Goal: Transaction & Acquisition: Purchase product/service

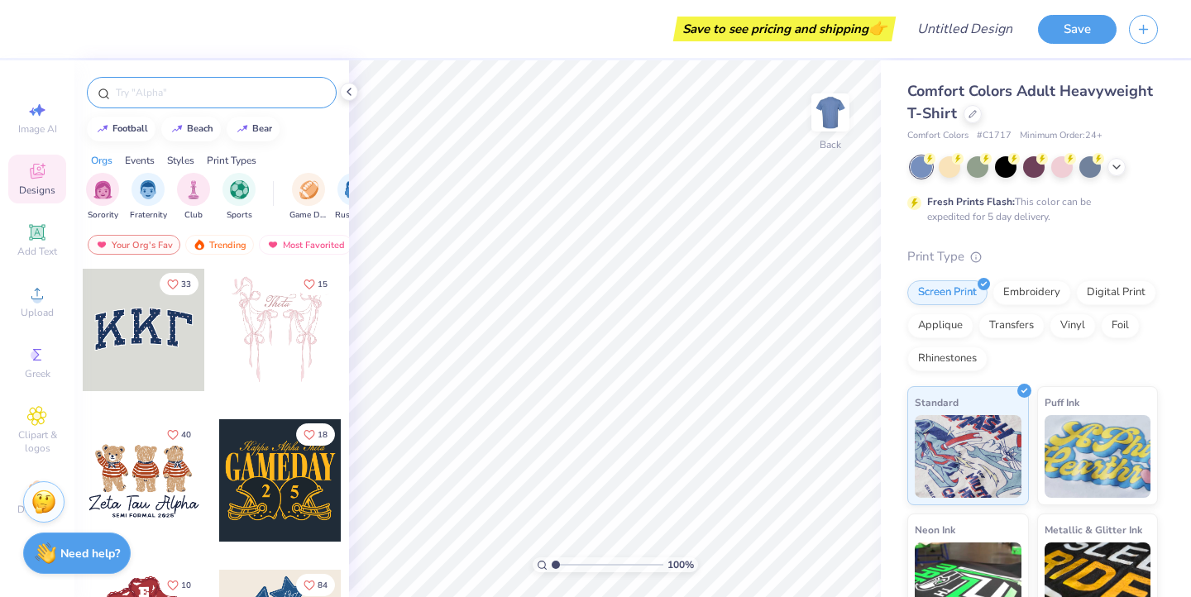
click at [194, 96] on input "text" at bounding box center [220, 92] width 212 height 17
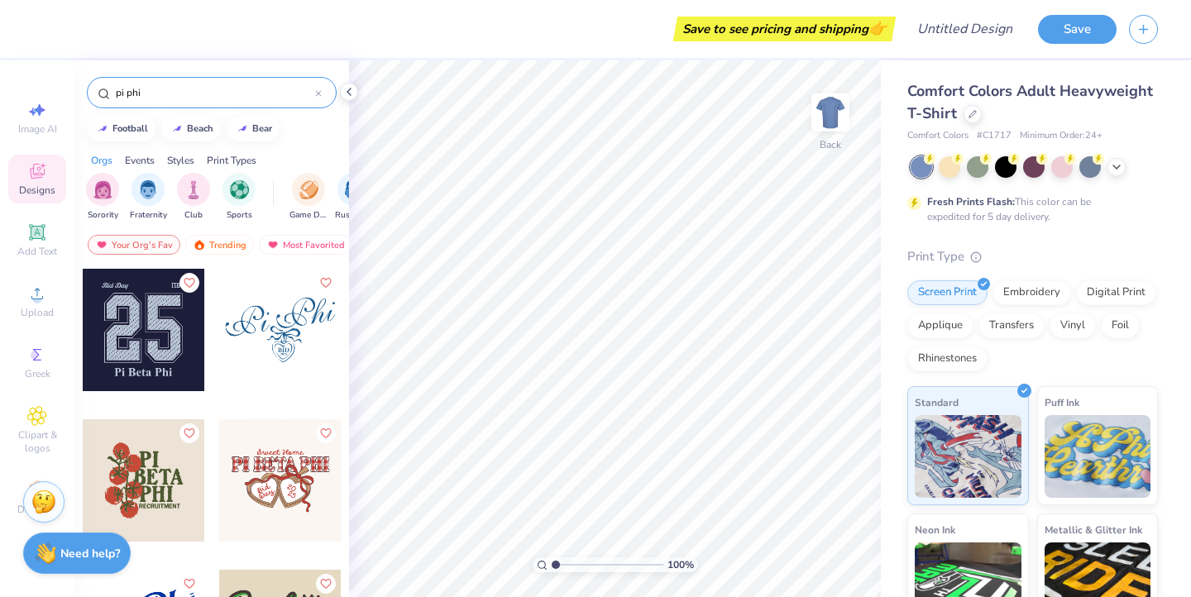
type input "pi phi"
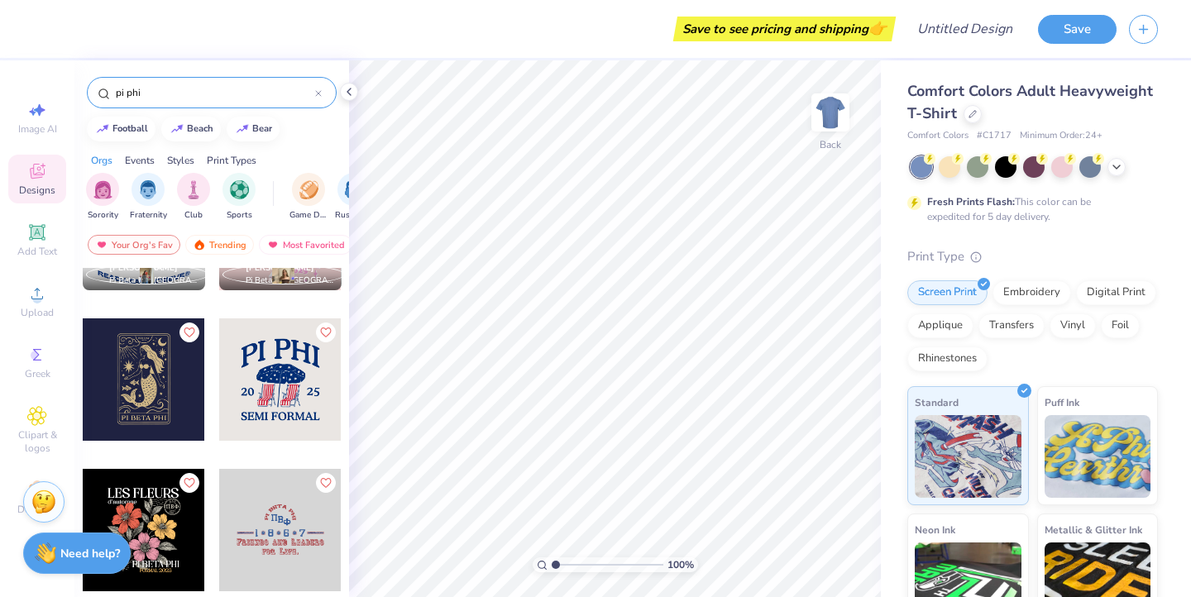
scroll to position [725, 0]
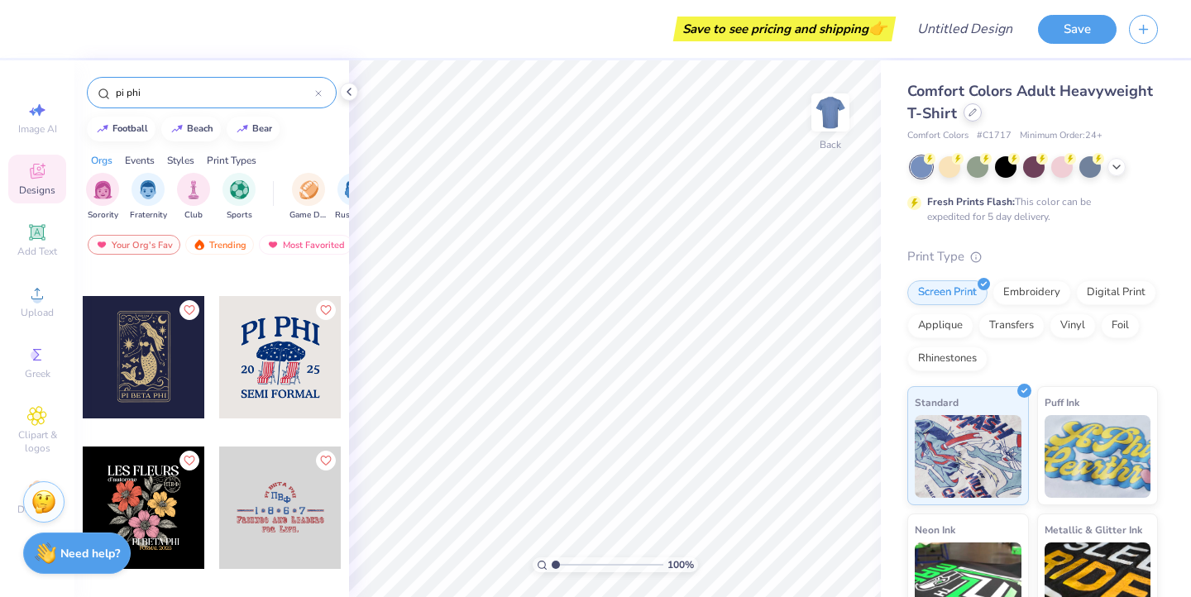
click at [968, 114] on icon at bounding box center [972, 112] width 8 height 8
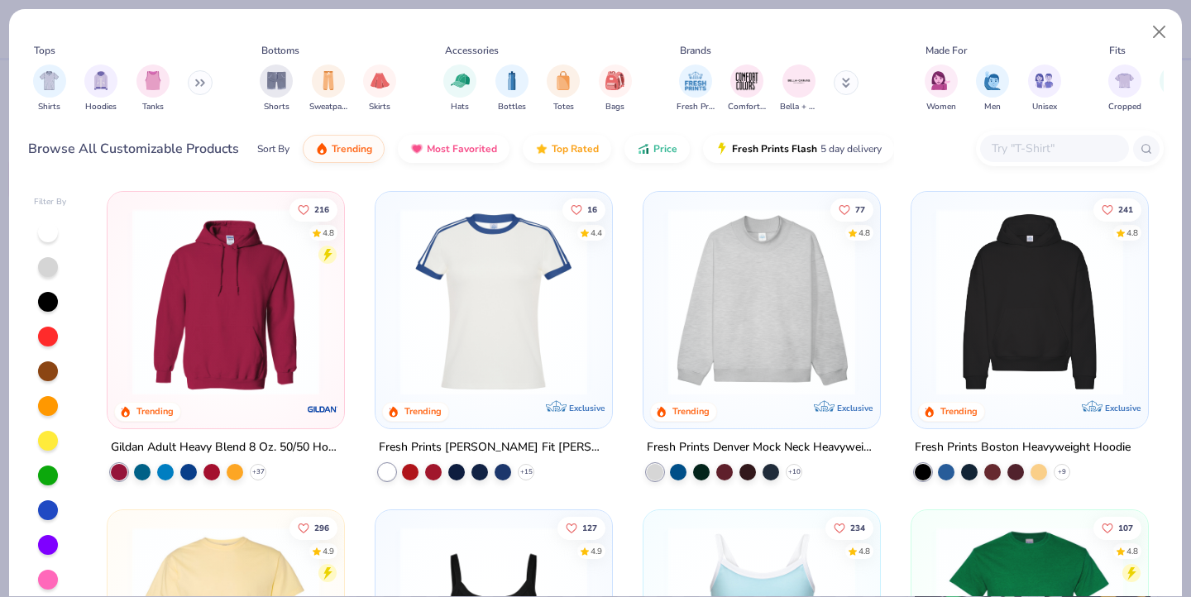
click at [480, 297] on img at bounding box center [493, 301] width 203 height 187
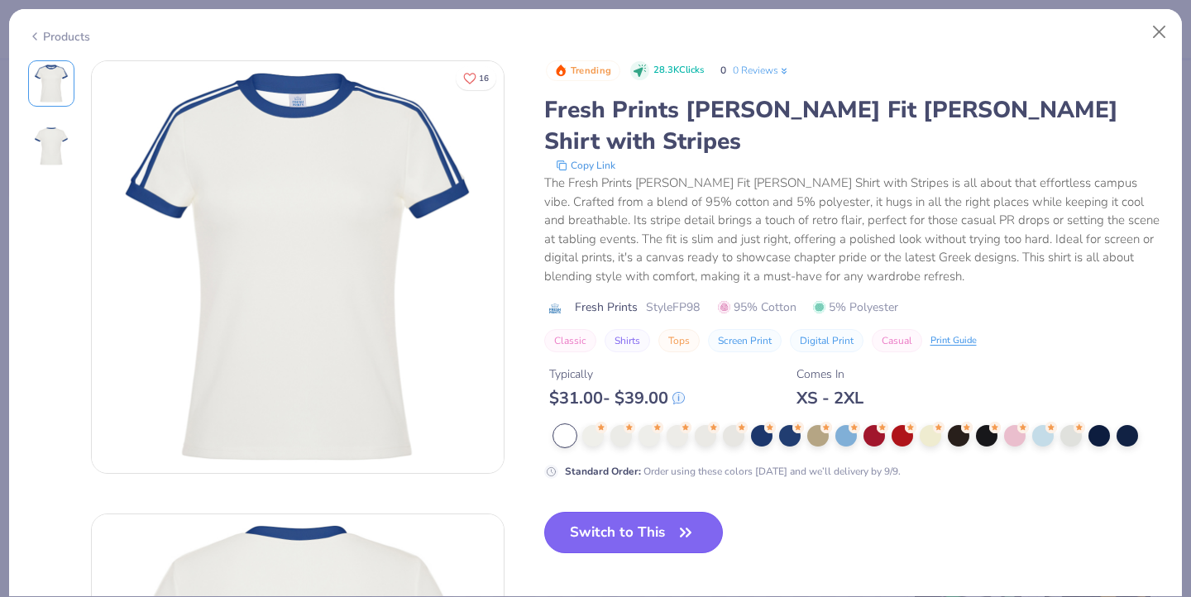
click at [630, 512] on button "Switch to This" at bounding box center [633, 532] width 179 height 41
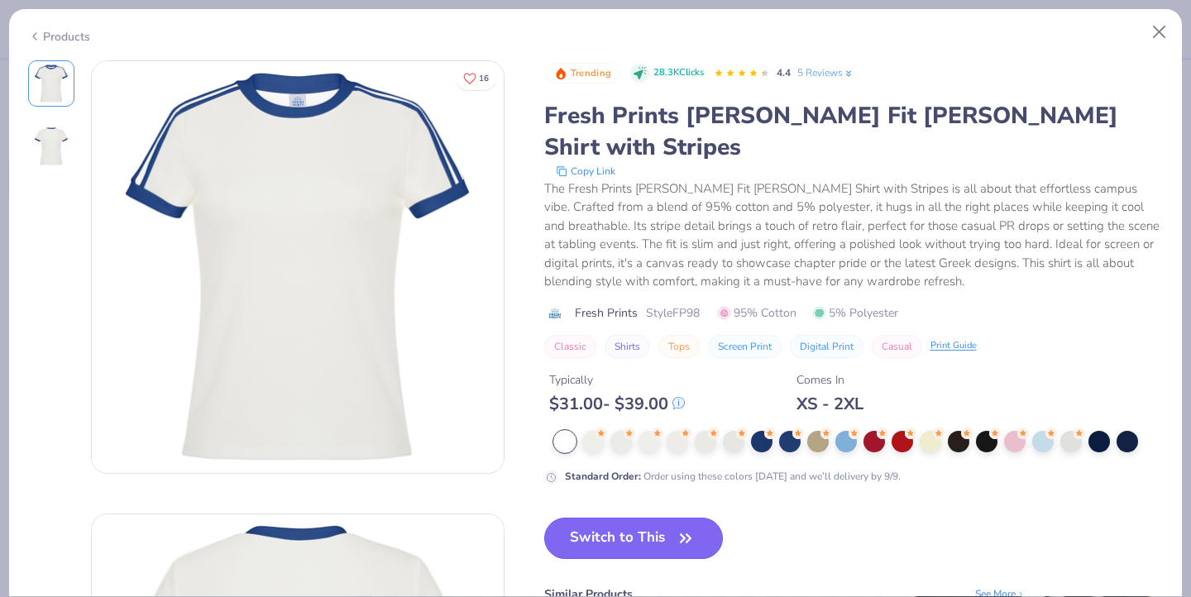
click at [629, 518] on button "Switch to This" at bounding box center [633, 538] width 179 height 41
click at [647, 518] on button "Switch to This" at bounding box center [633, 538] width 179 height 41
click at [53, 146] on img at bounding box center [51, 147] width 40 height 40
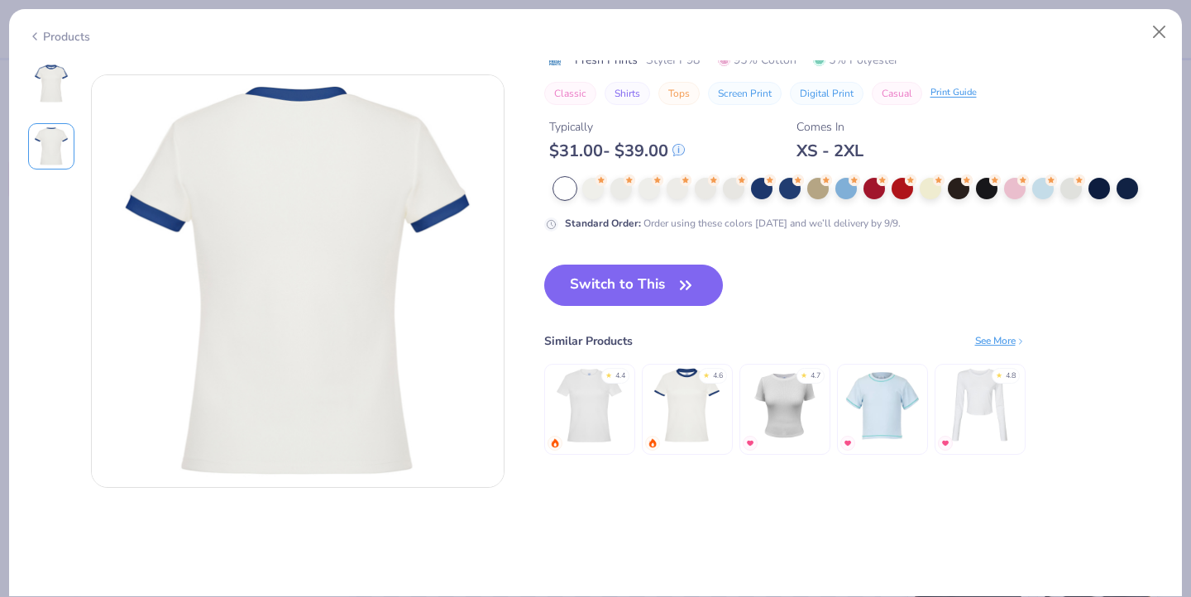
scroll to position [453, 0]
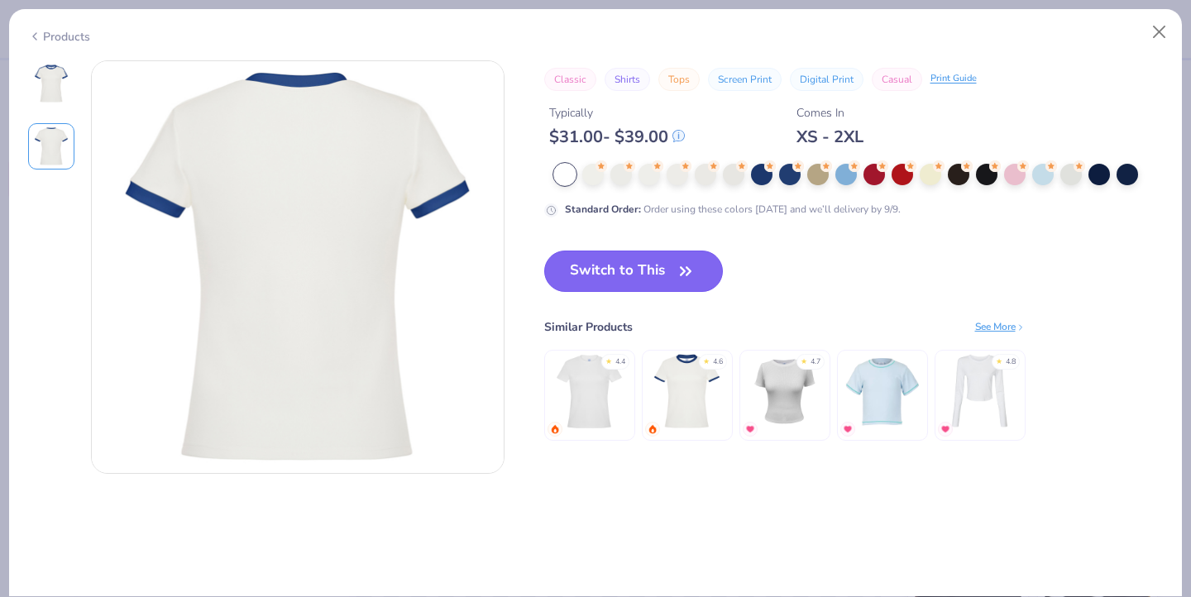
click at [681, 273] on icon "button" at bounding box center [685, 271] width 23 height 23
click at [559, 176] on div at bounding box center [565, 175] width 22 height 22
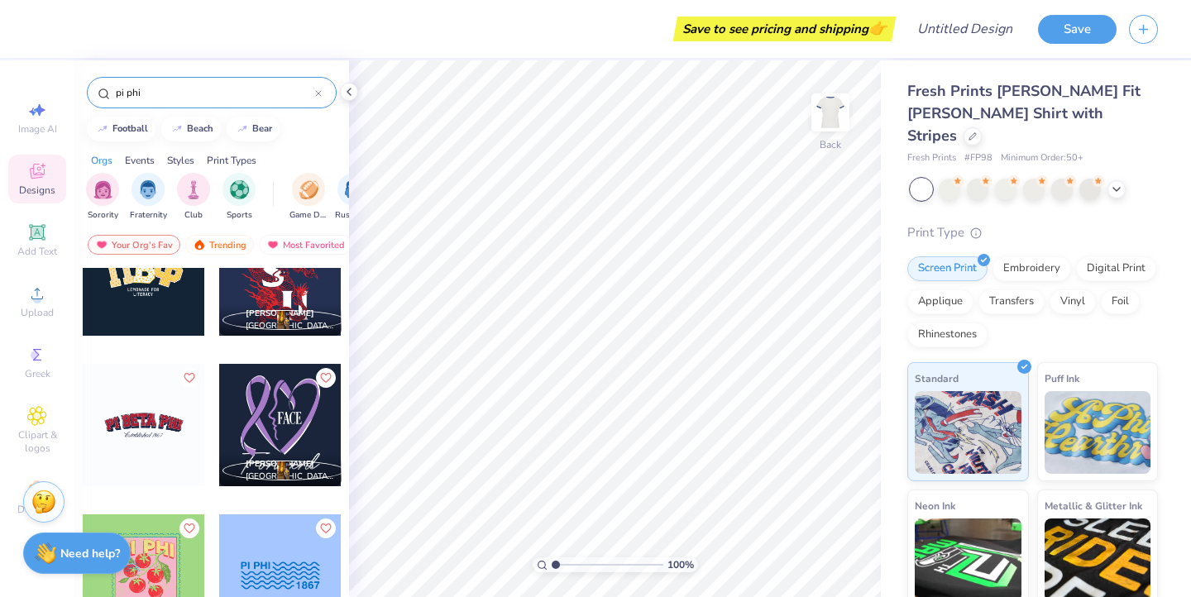
scroll to position [1121, 0]
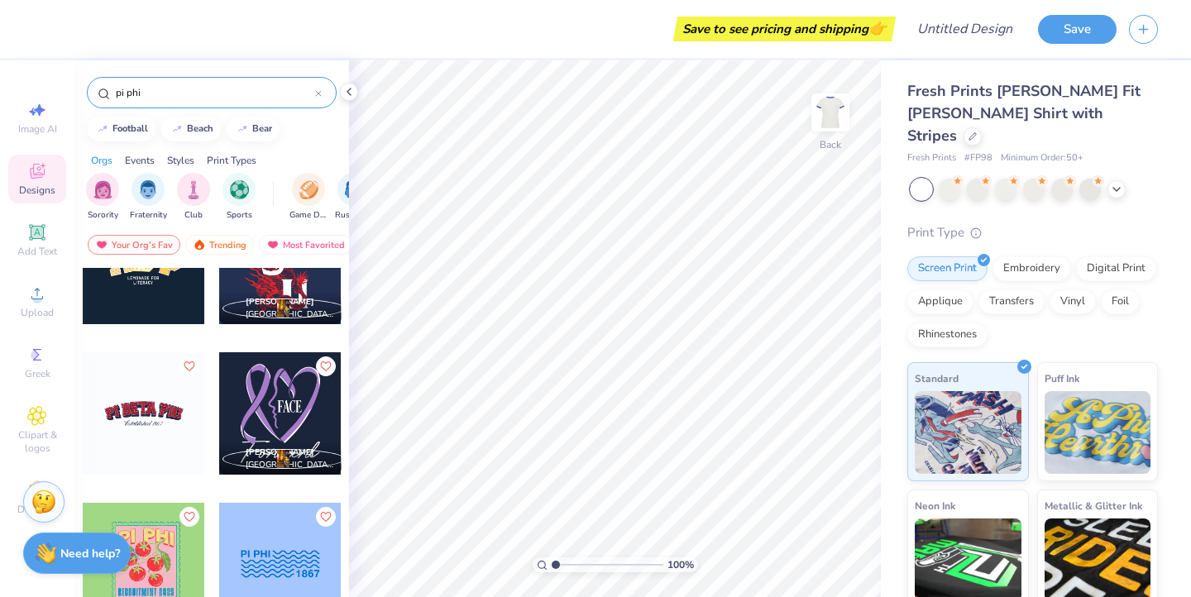
click at [179, 404] on div at bounding box center [144, 413] width 122 height 122
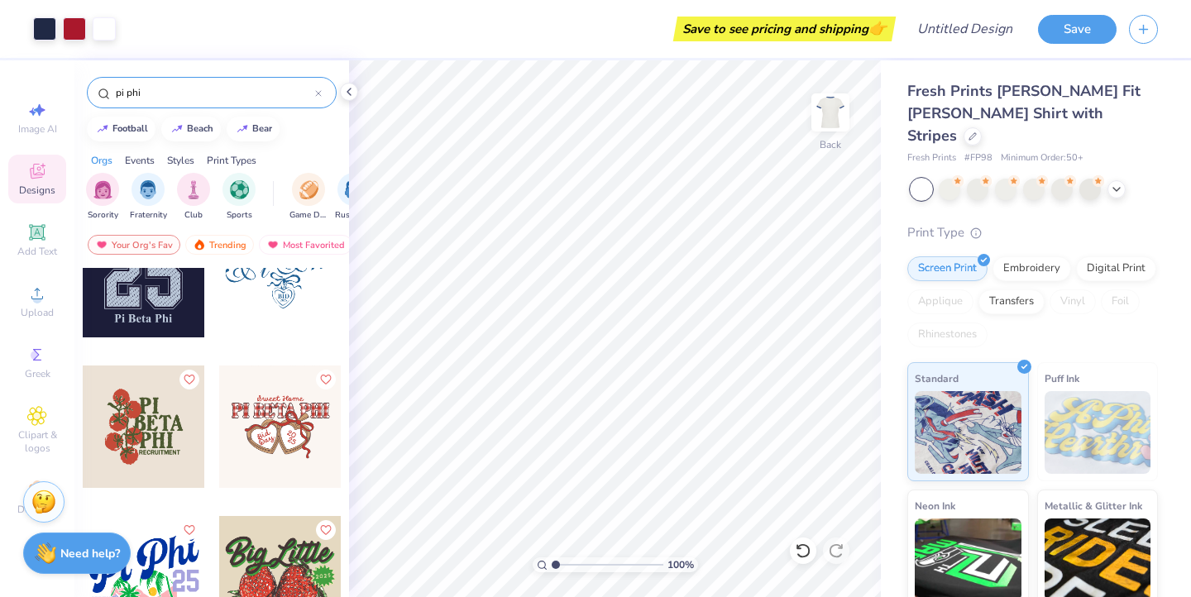
scroll to position [73, 0]
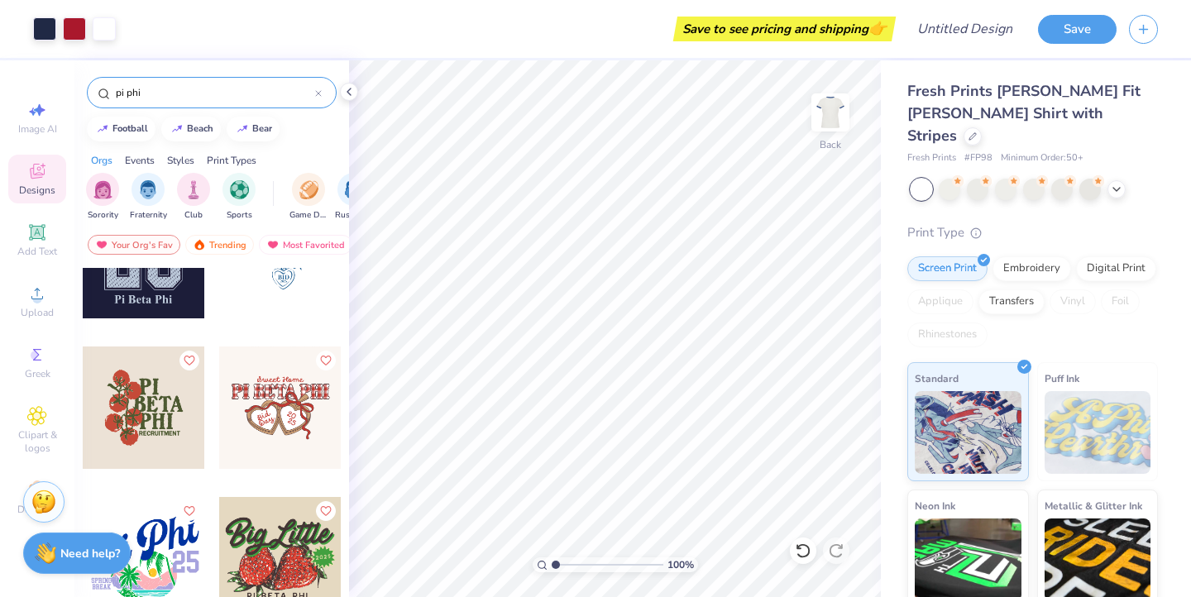
click at [170, 90] on input "pi phi" at bounding box center [214, 92] width 201 height 17
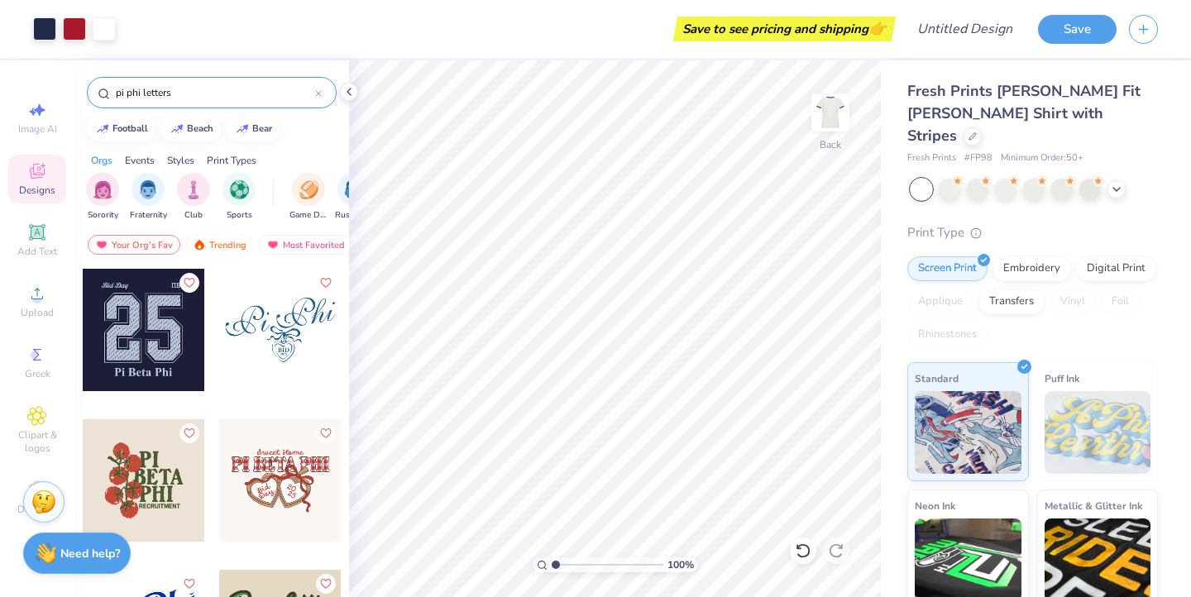
type input "pi phi letters"
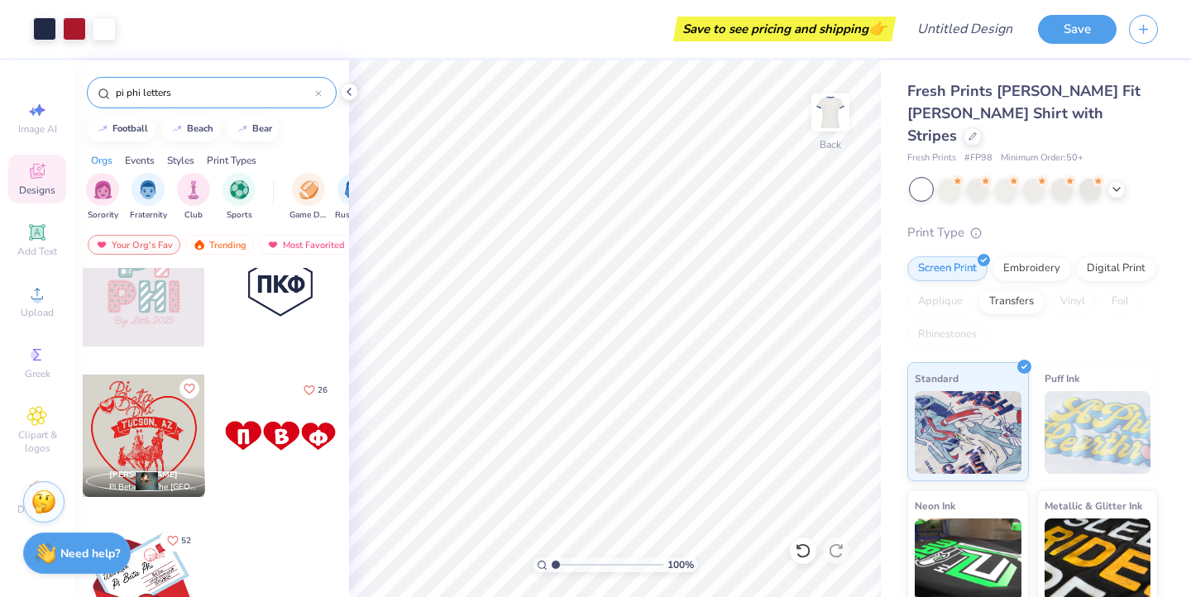
scroll to position [60, 0]
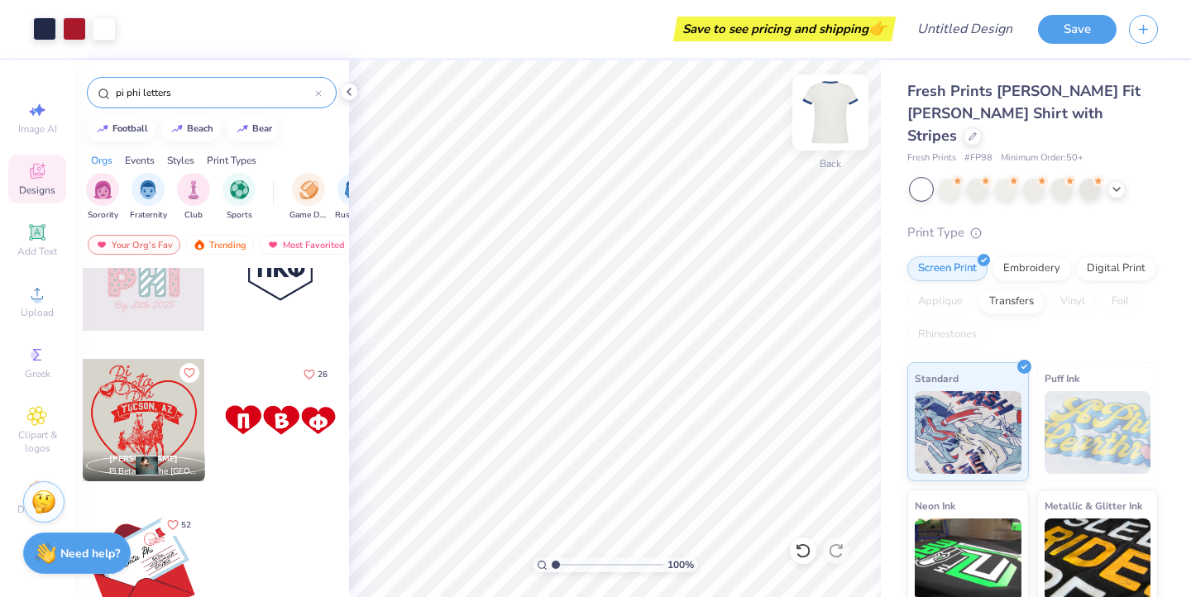
click at [825, 117] on img at bounding box center [830, 112] width 66 height 66
click at [297, 415] on div at bounding box center [280, 420] width 122 height 122
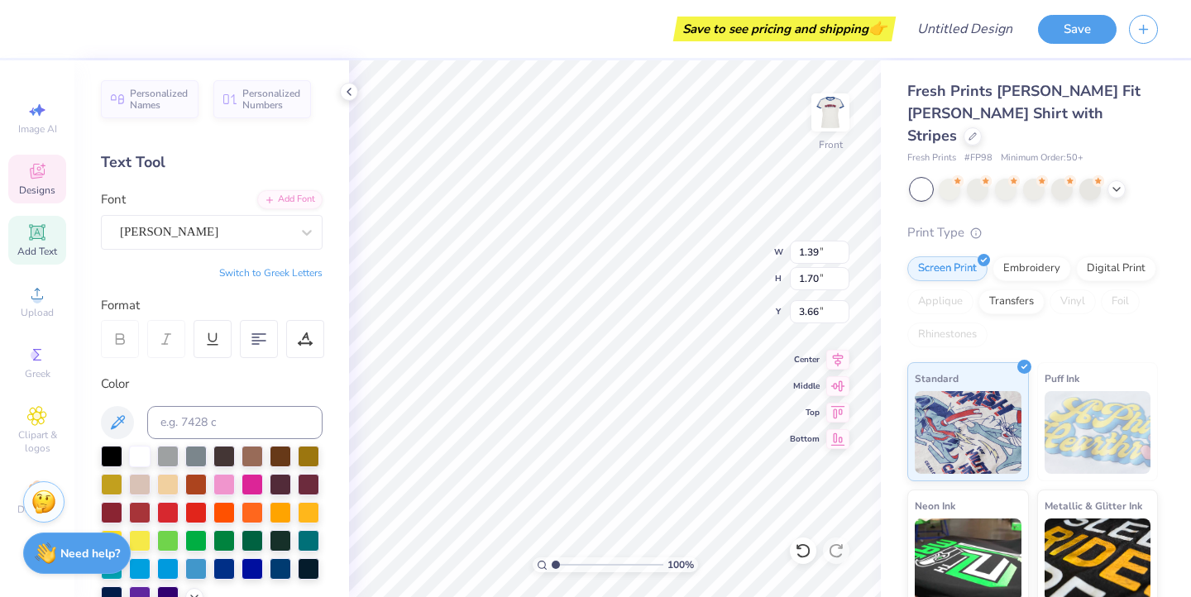
type input "3.66"
click at [838, 108] on img at bounding box center [830, 112] width 66 height 66
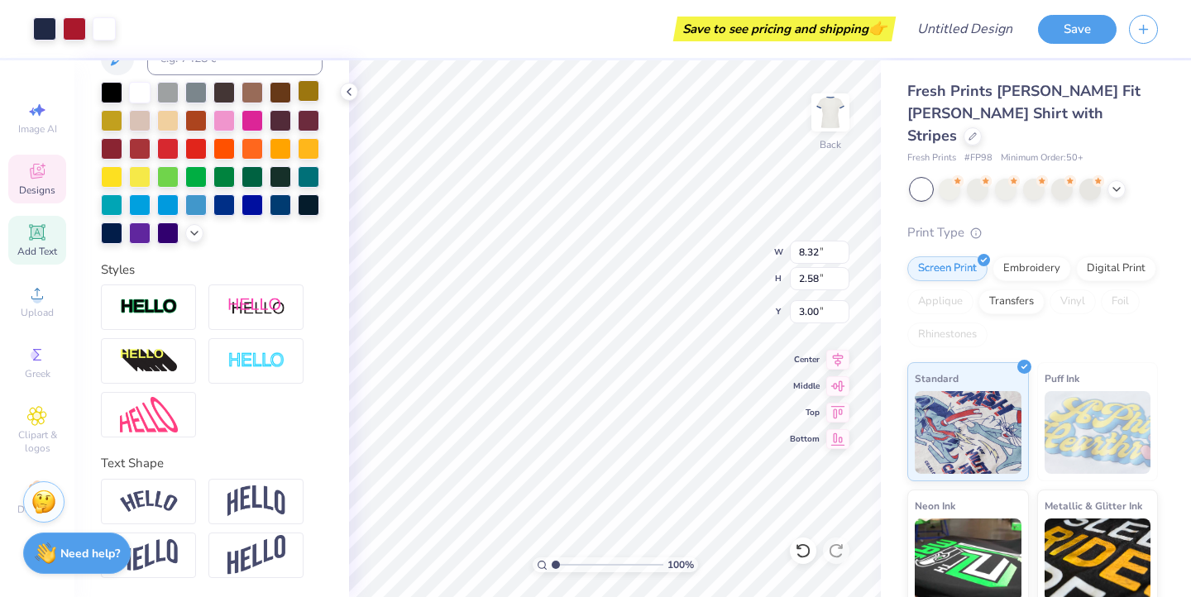
scroll to position [0, 0]
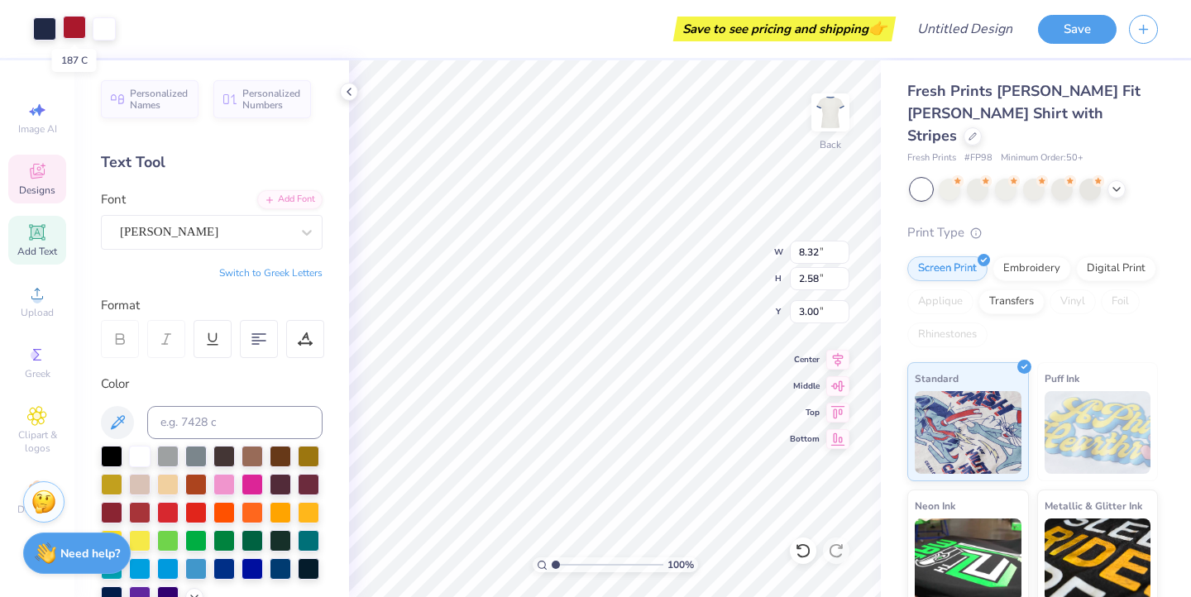
click at [75, 30] on div at bounding box center [74, 27] width 23 height 23
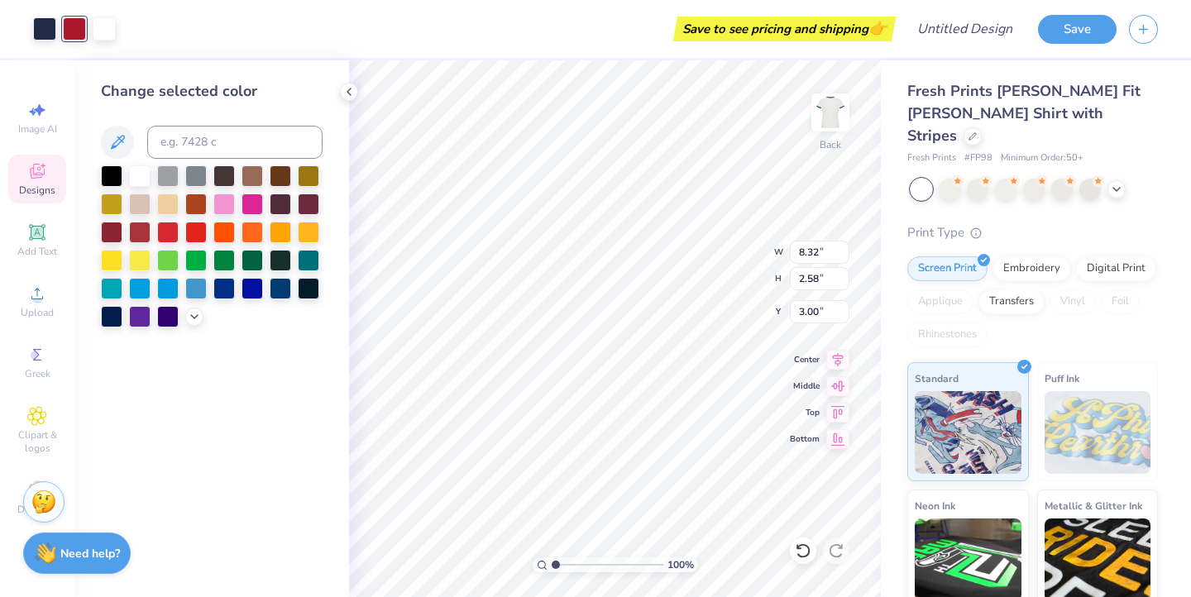
click at [276, 40] on div "Save to see pricing and shipping 👉" at bounding box center [509, 29] width 763 height 58
click at [820, 127] on img at bounding box center [830, 112] width 66 height 66
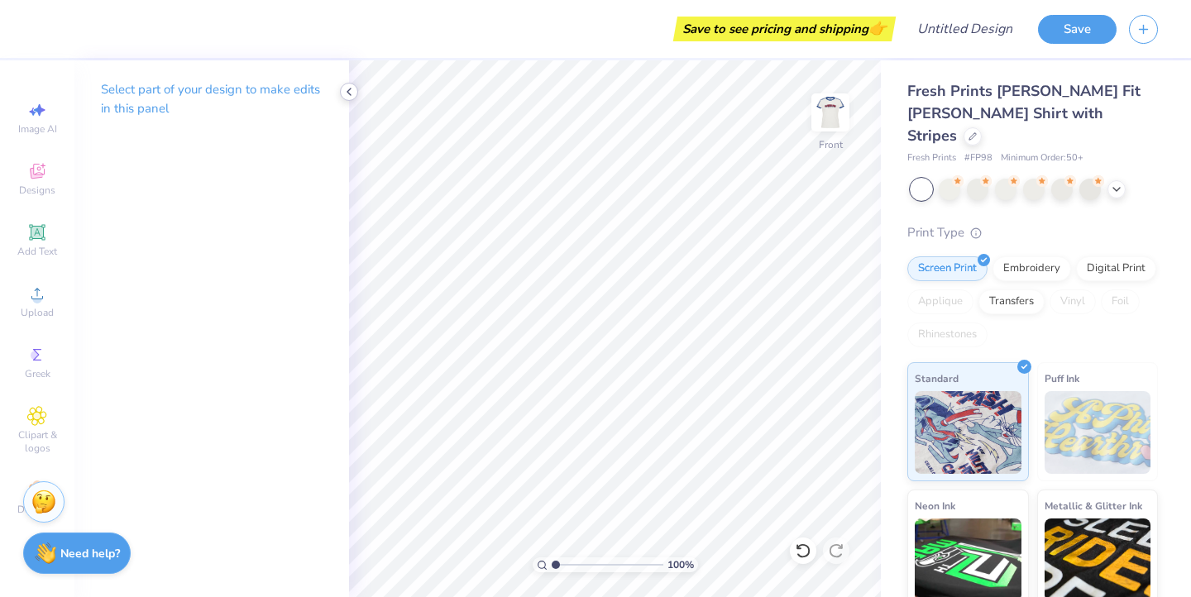
click at [353, 94] on icon at bounding box center [348, 91] width 13 height 13
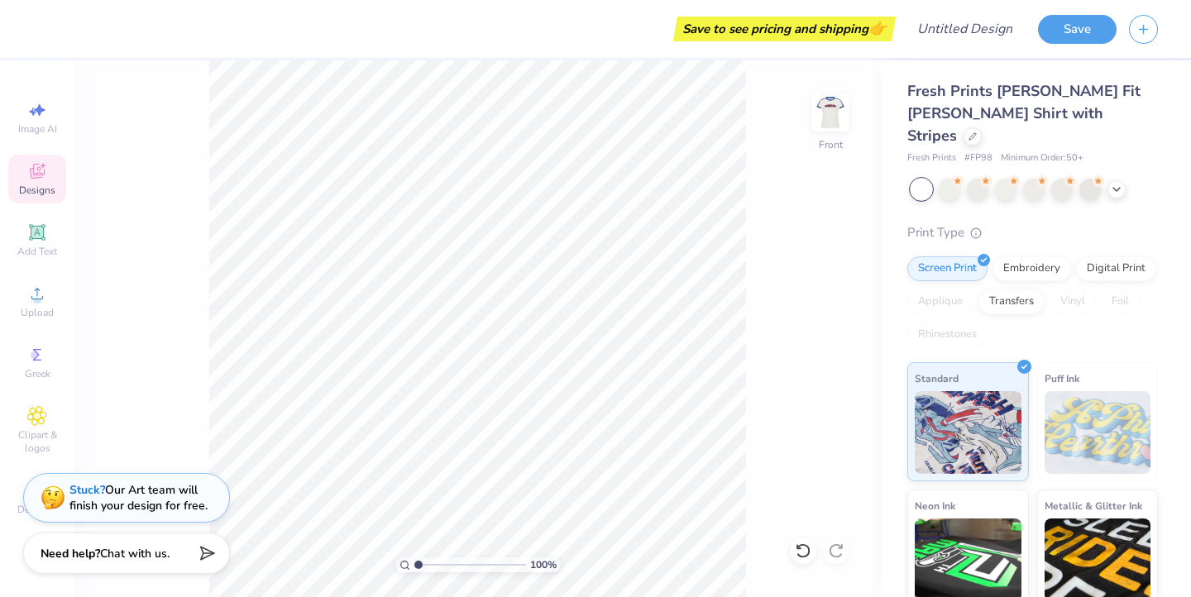
click at [29, 155] on div "Designs" at bounding box center [37, 179] width 58 height 49
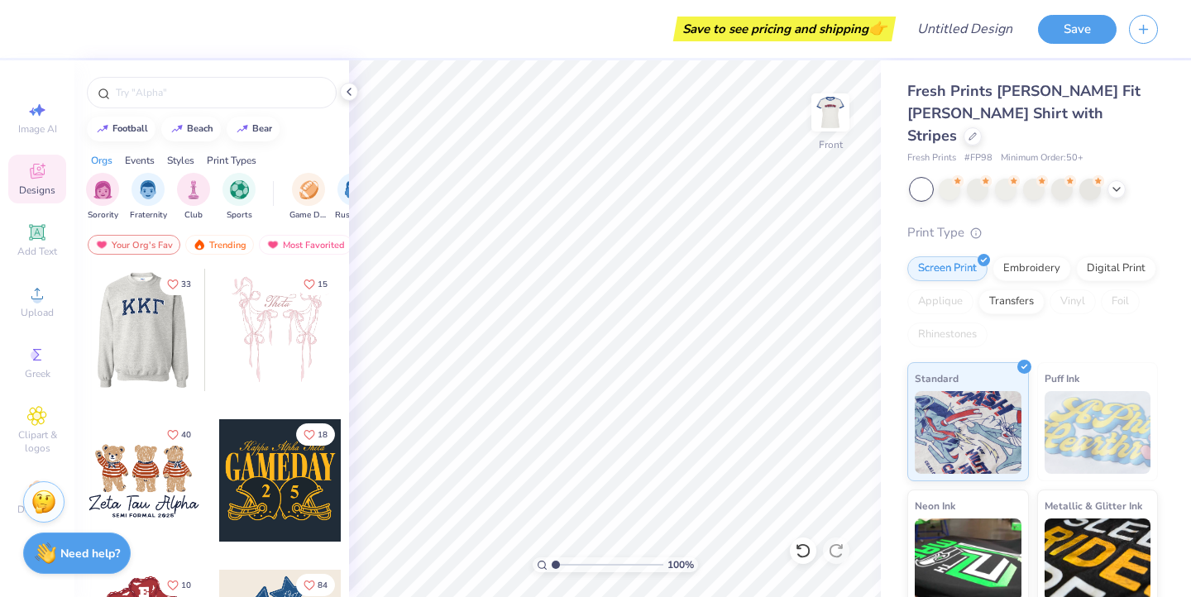
click at [165, 337] on div at bounding box center [143, 330] width 122 height 122
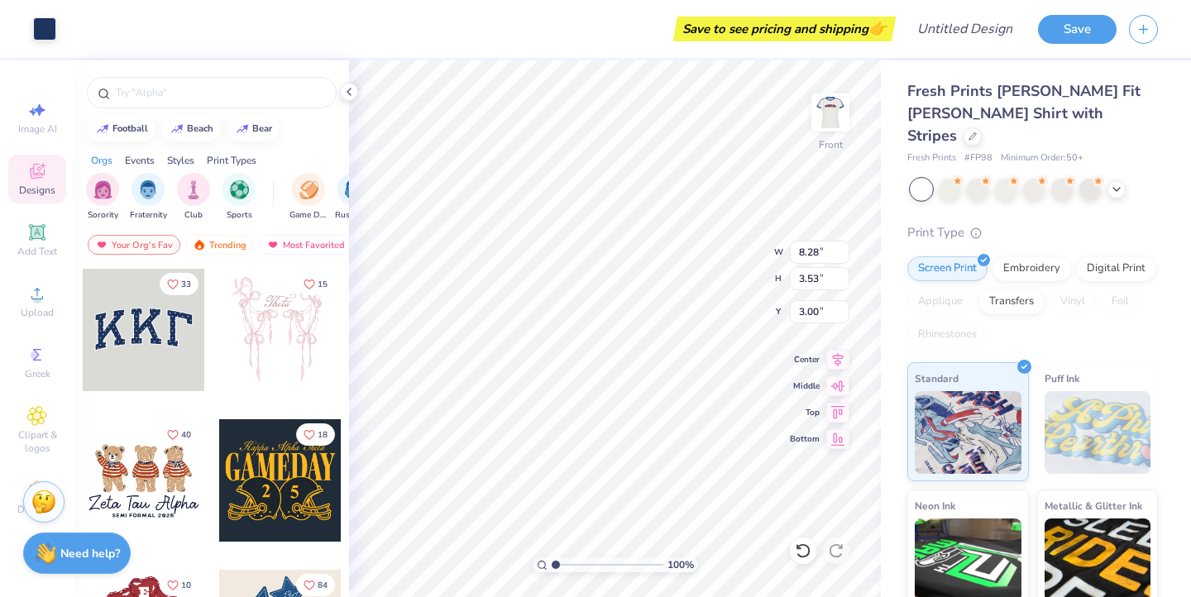
type input "8.28"
type input "3.53"
type input "8.42"
type input "3.70"
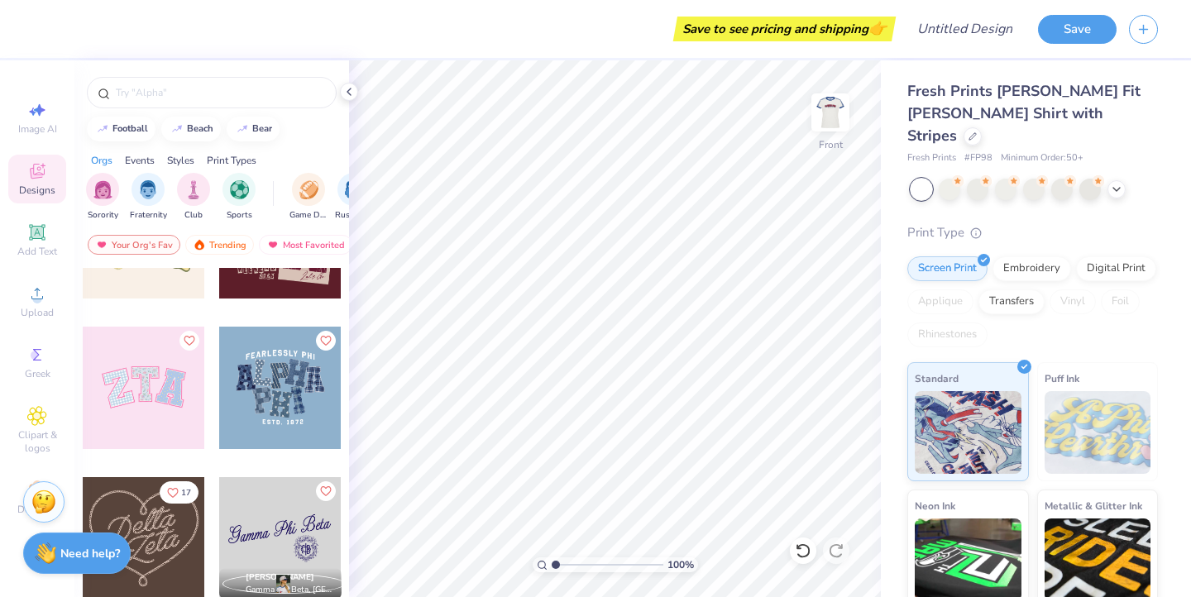
scroll to position [1049, 0]
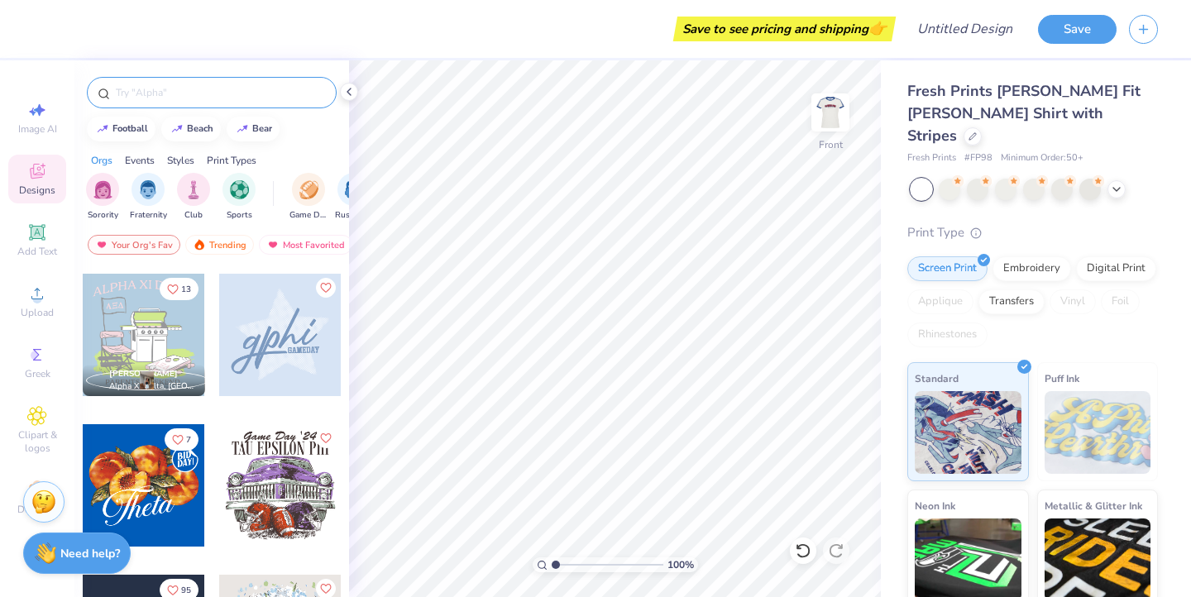
click at [237, 89] on input "text" at bounding box center [220, 92] width 212 height 17
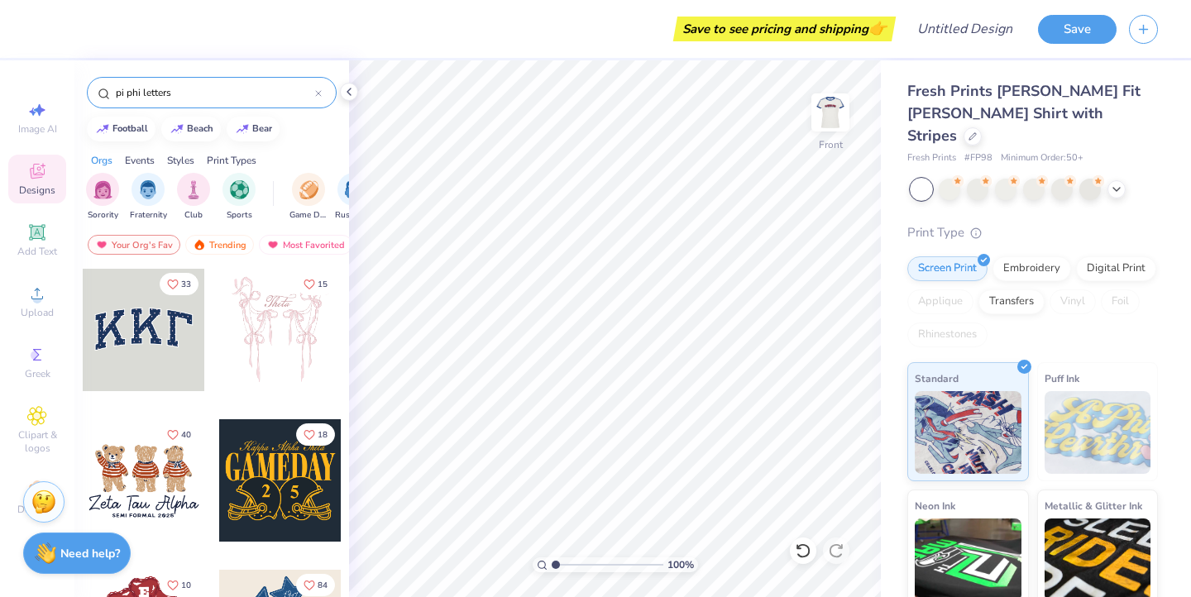
type input "pi phi letters"
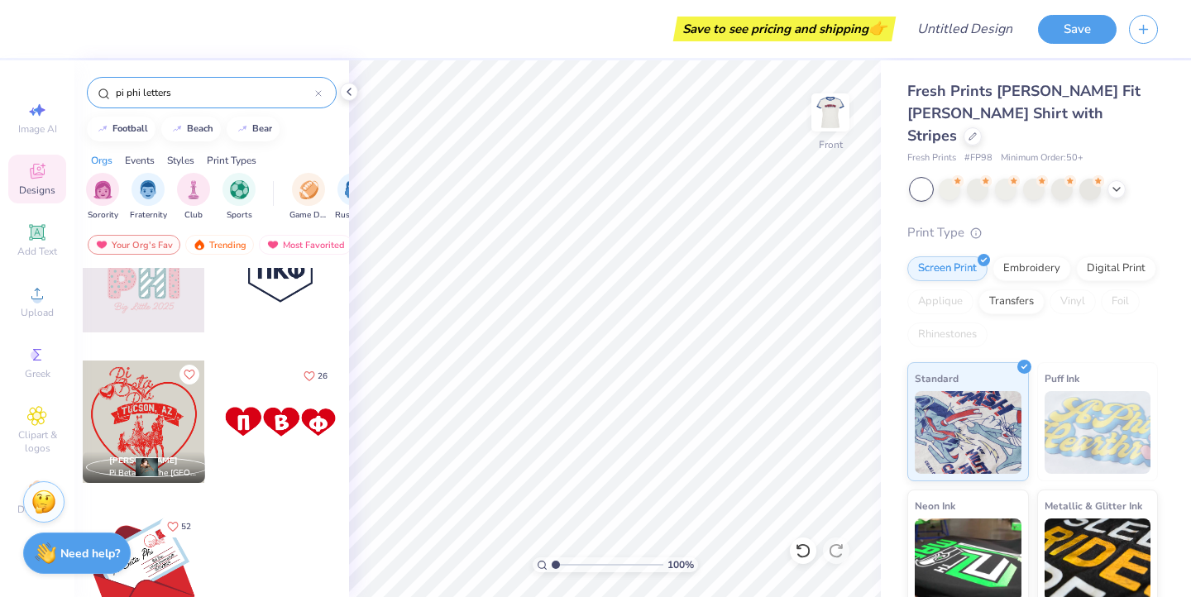
scroll to position [60, 0]
click at [284, 433] on div at bounding box center [280, 420] width 122 height 122
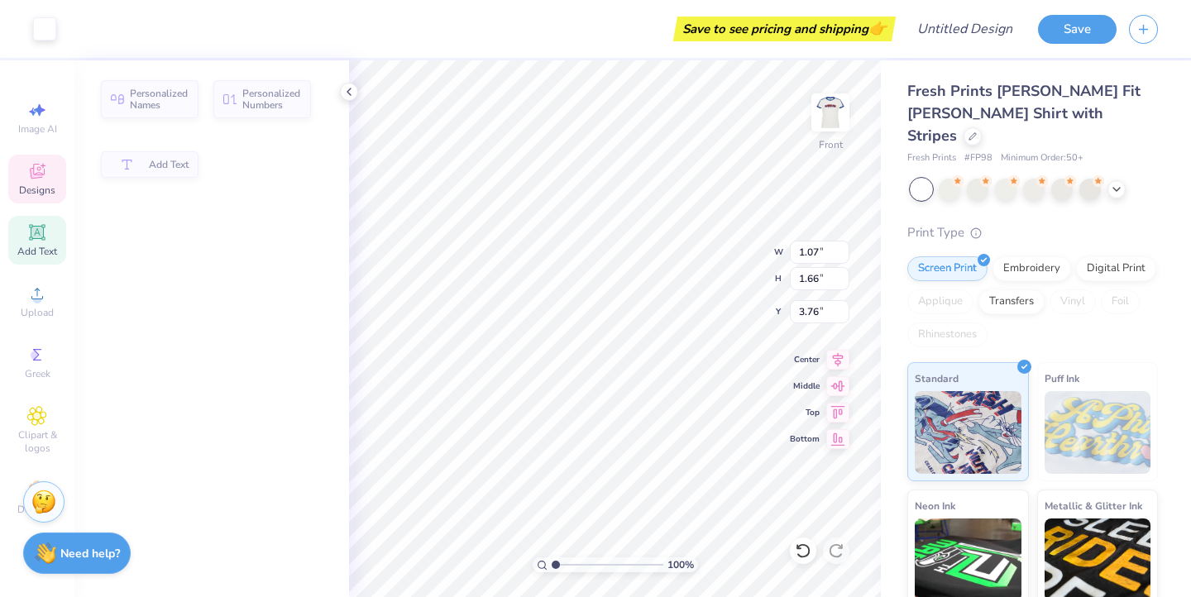
type input "1.07"
type input "1.66"
type input "3.76"
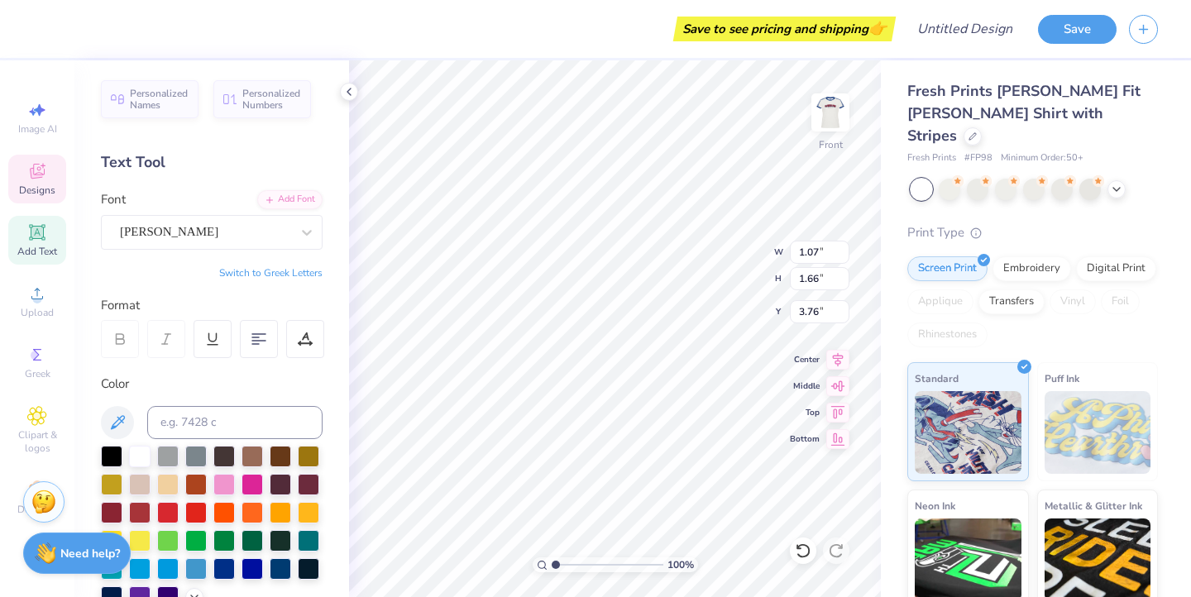
click at [147, 165] on div "Text Tool" at bounding box center [212, 162] width 222 height 22
click at [270, 108] on span "Personalized Numbers" at bounding box center [271, 96] width 59 height 23
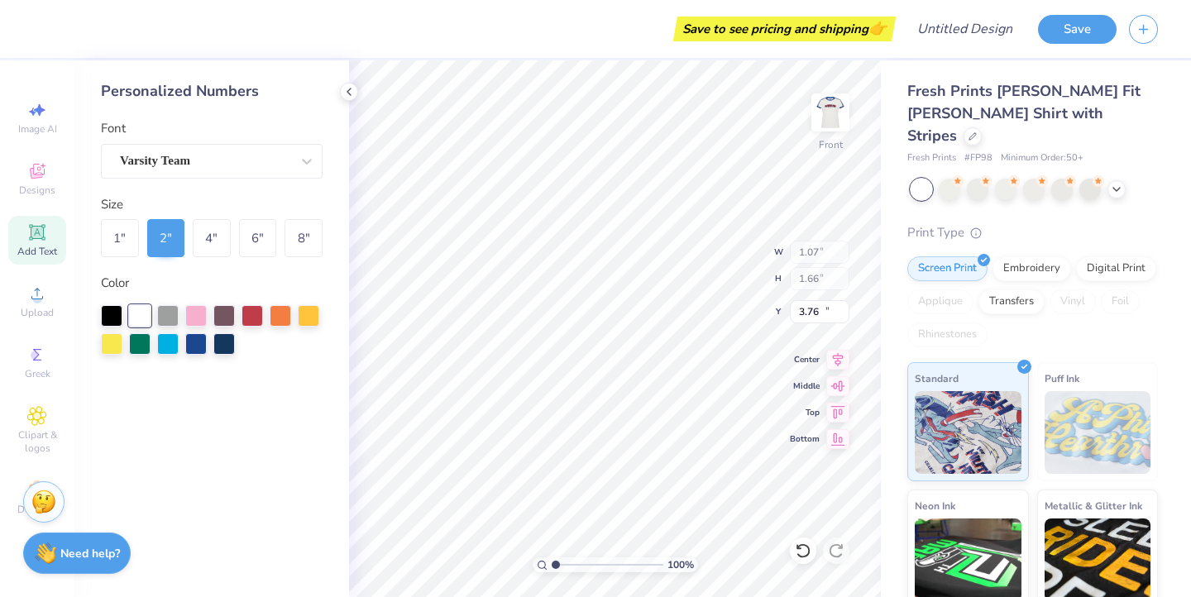
type input "2.78"
type input "2.00"
type input "10.00"
click at [45, 356] on icon at bounding box center [37, 355] width 20 height 20
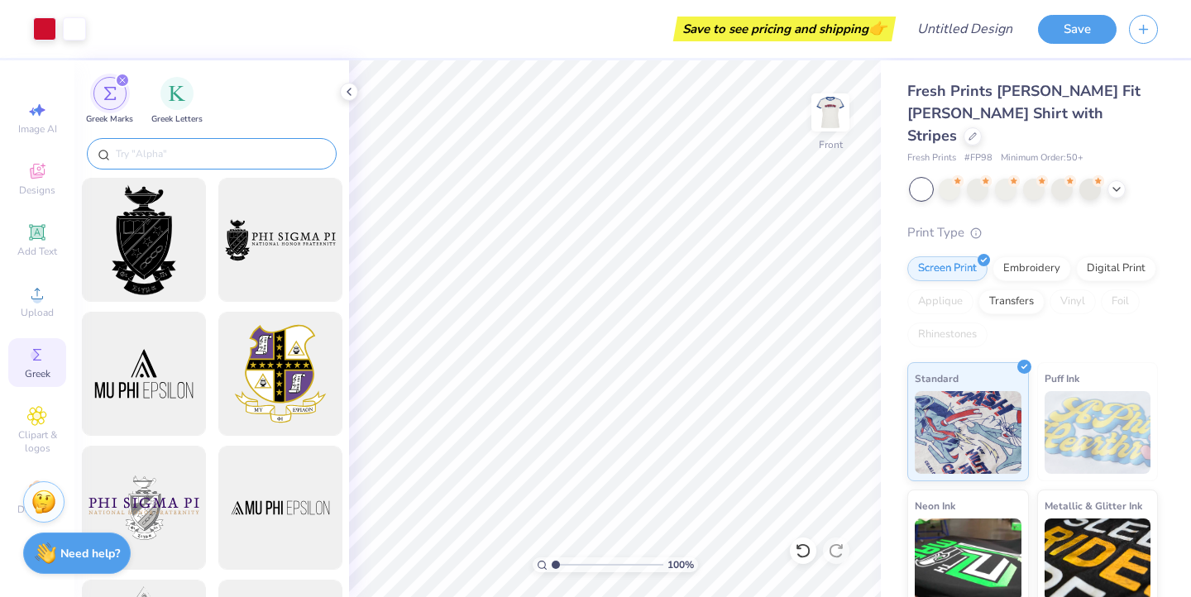
click at [180, 157] on input "text" at bounding box center [220, 154] width 212 height 17
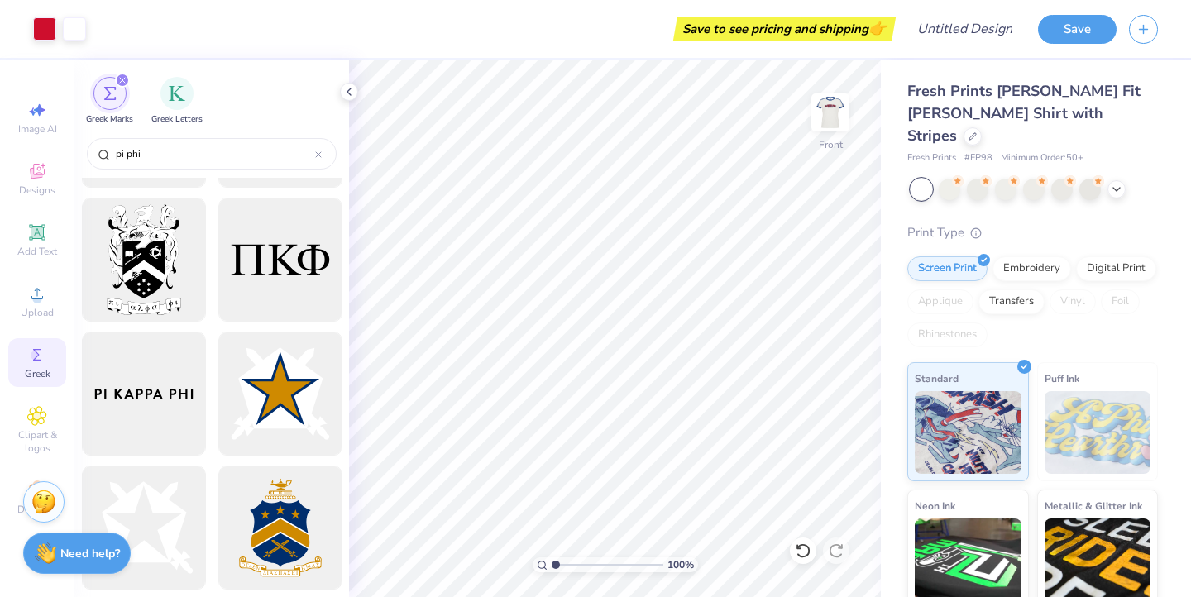
scroll to position [1069, 0]
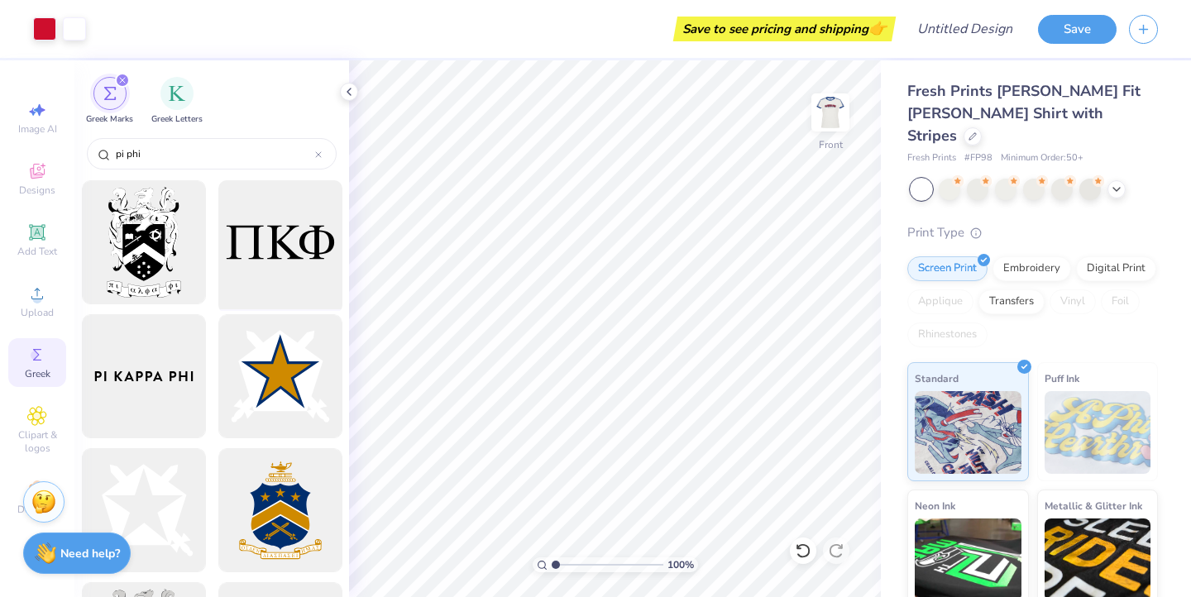
type input "pi phi"
click at [299, 244] on div at bounding box center [280, 242] width 136 height 136
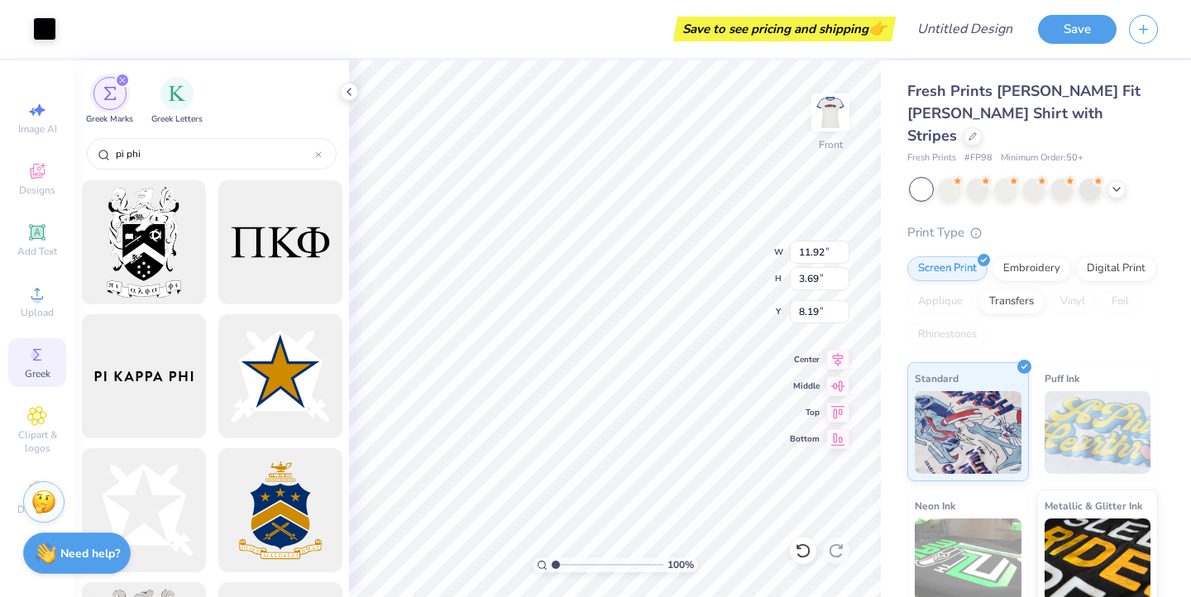
type input "8.19"
type input "9.76"
type input "3.02"
type input "8.20"
type input "3.42"
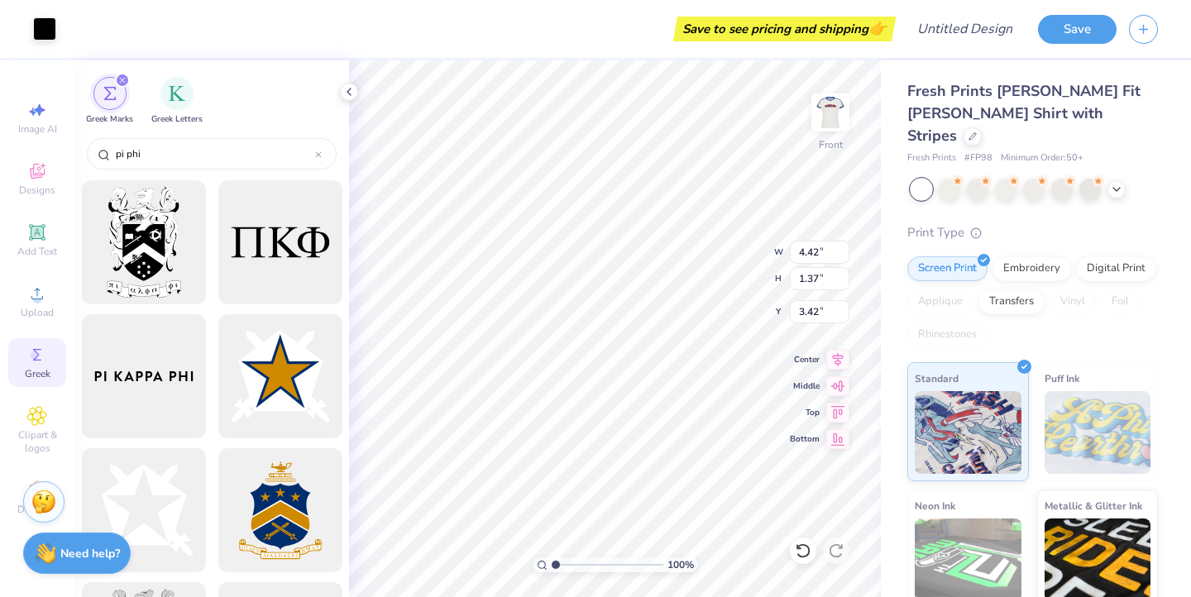
type input "4.42"
type input "1.37"
type input "9.02"
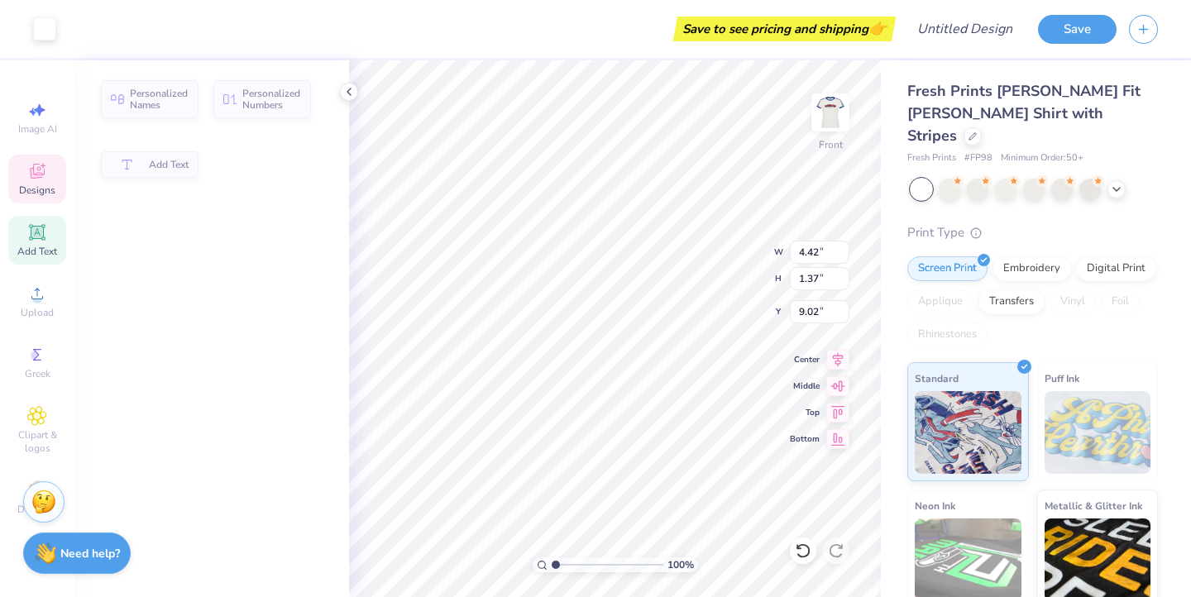
type input "1.39"
type input "1.70"
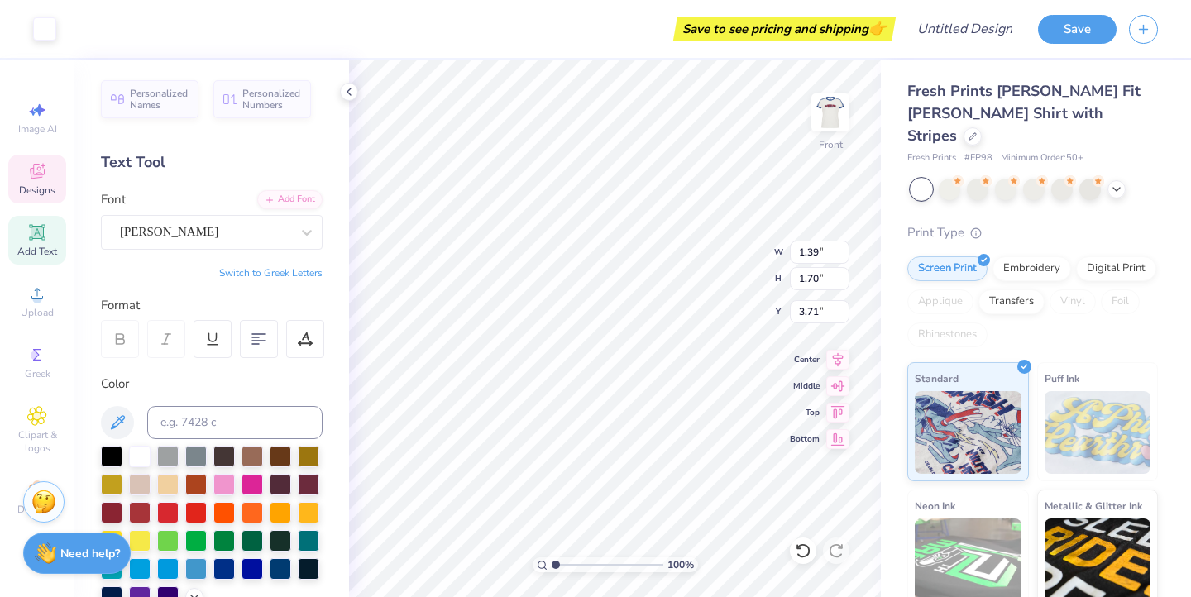
type input "3.73"
type input "3.91"
type input "3.85"
type input "1.19"
click at [137, 459] on div at bounding box center [140, 455] width 22 height 22
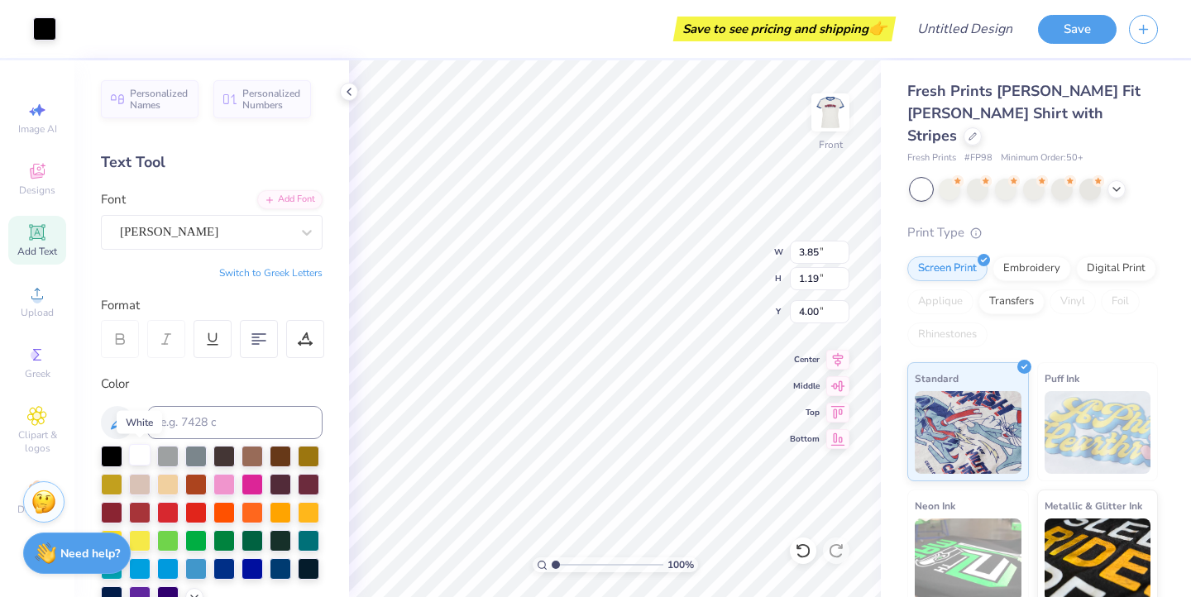
click at [146, 457] on div at bounding box center [140, 455] width 22 height 22
click at [148, 457] on div at bounding box center [140, 455] width 22 height 22
type input "9.04"
click at [44, 29] on div at bounding box center [44, 27] width 23 height 23
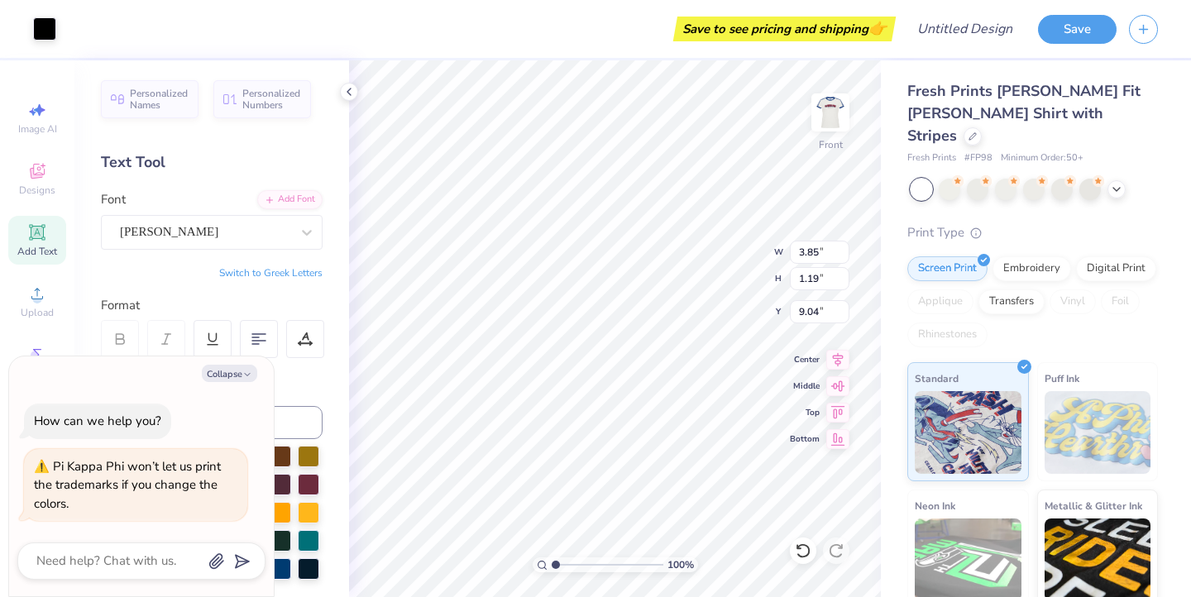
click at [293, 385] on div "Color" at bounding box center [212, 384] width 222 height 19
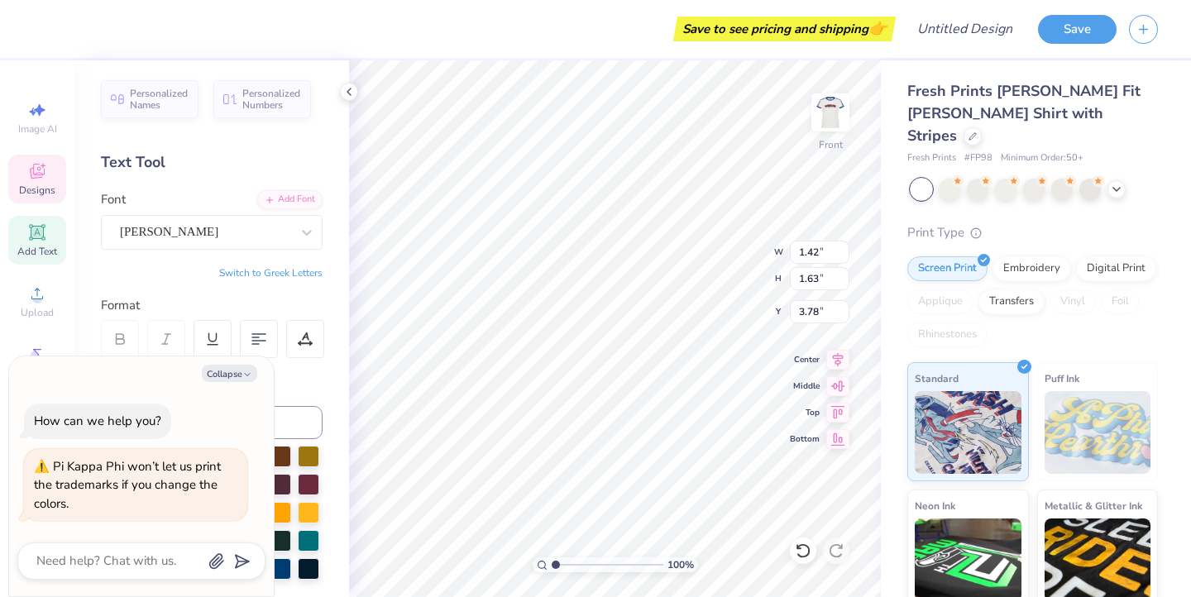
type textarea "x"
type input "1.07"
type input "1.66"
type input "3.76"
type textarea "x"
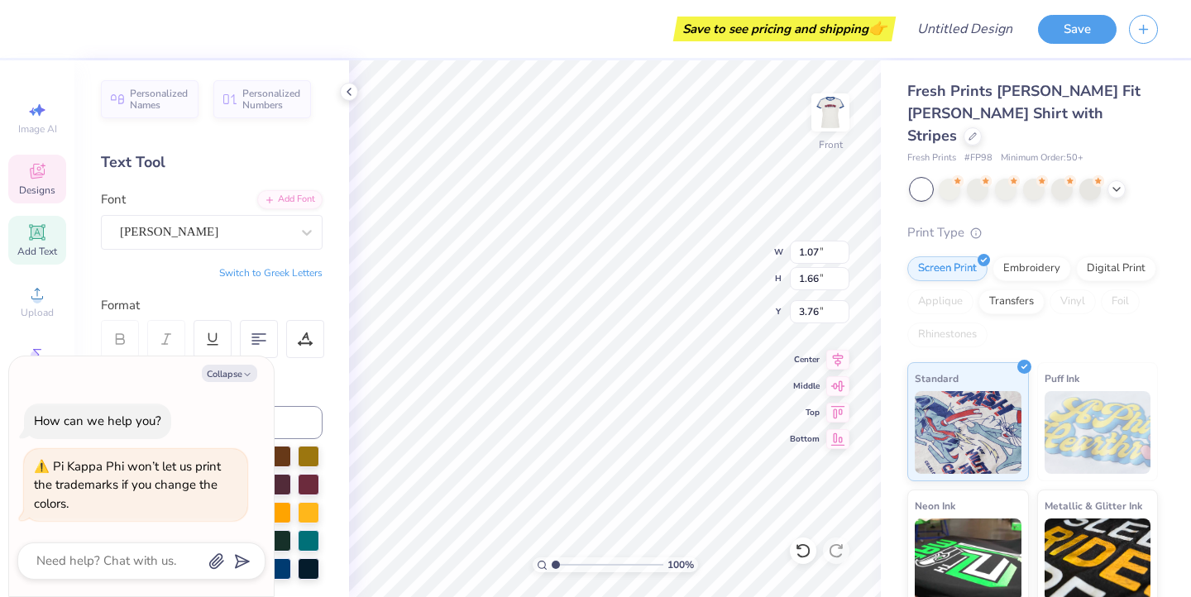
click at [116, 275] on div "Switch to Greek Letters" at bounding box center [212, 272] width 222 height 13
click at [351, 88] on icon at bounding box center [348, 91] width 13 height 13
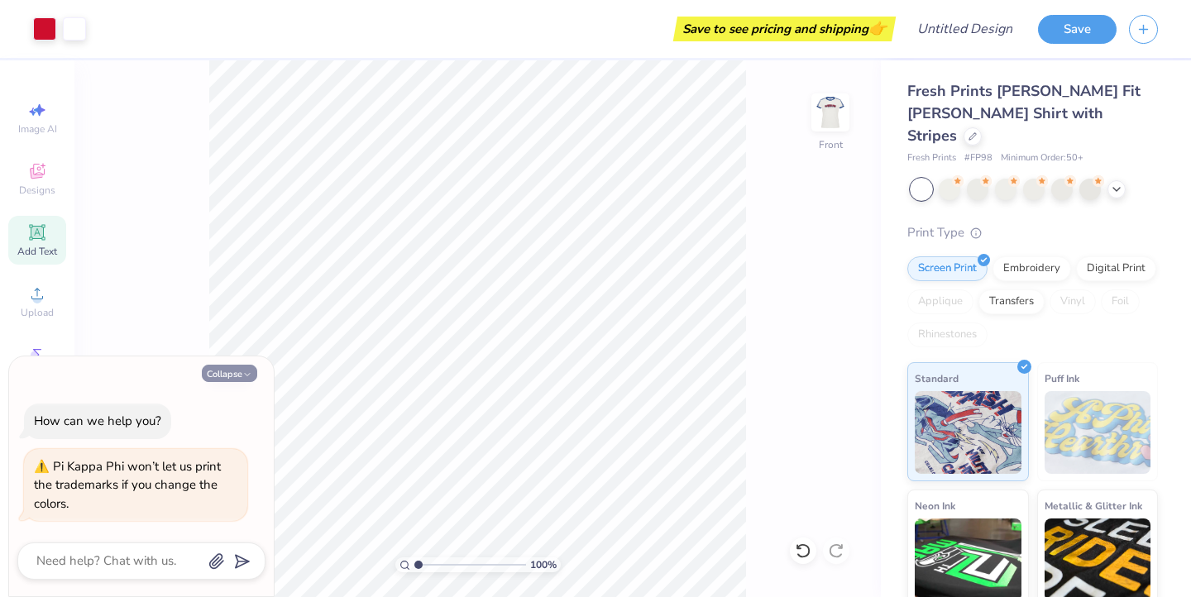
click at [233, 375] on button "Collapse" at bounding box center [229, 373] width 55 height 17
type textarea "x"
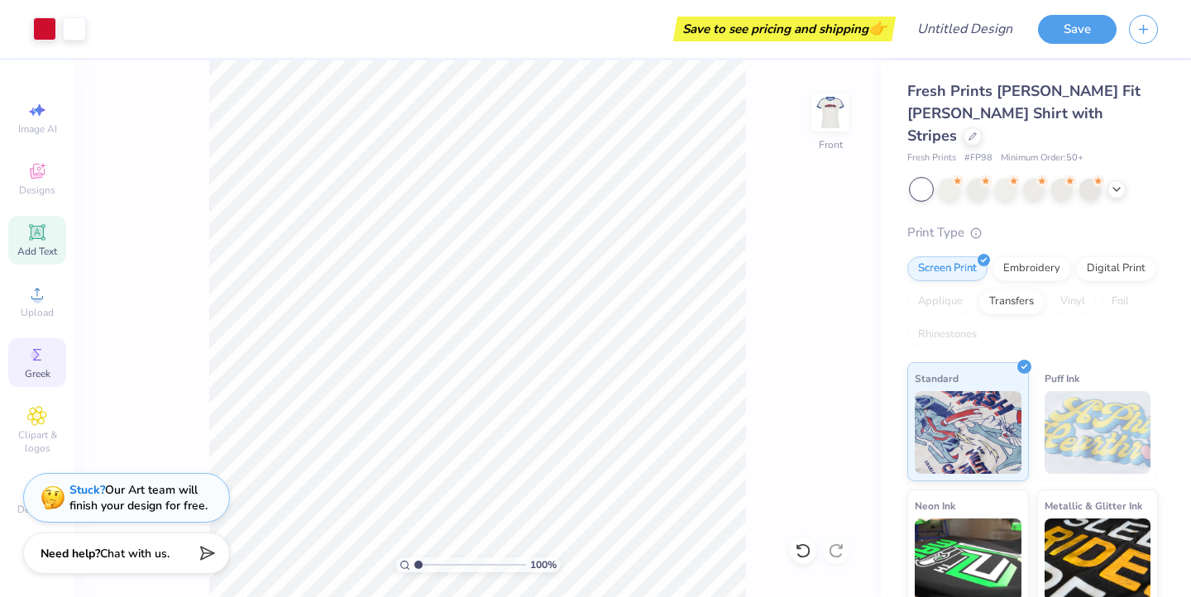
click at [46, 353] on icon at bounding box center [37, 355] width 20 height 20
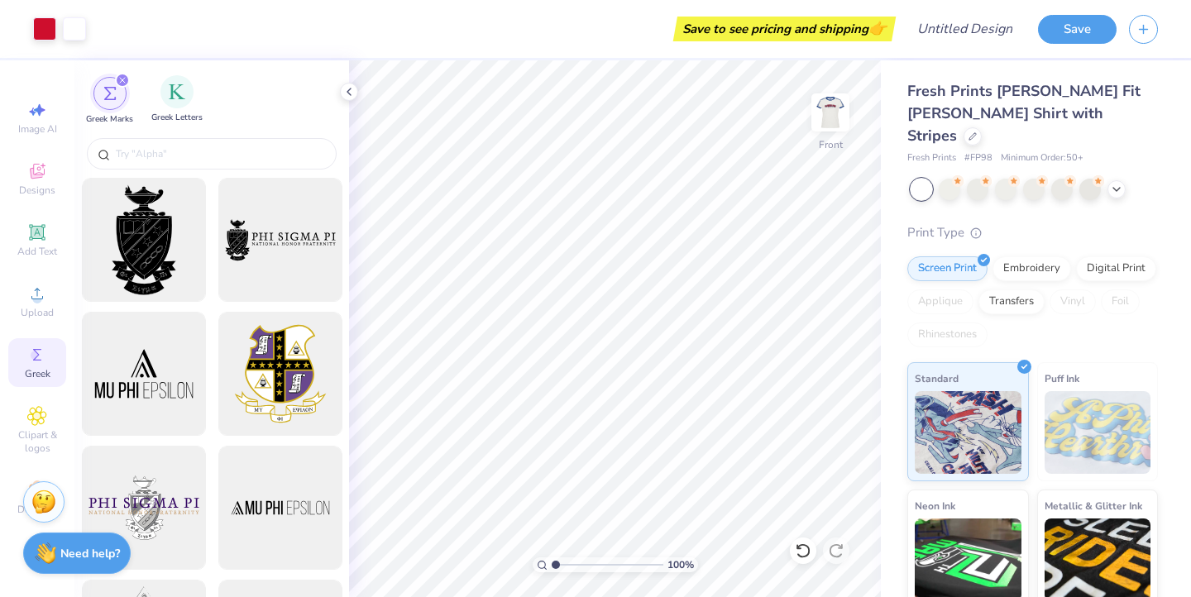
click at [170, 108] on div "Greek Letters" at bounding box center [176, 99] width 51 height 49
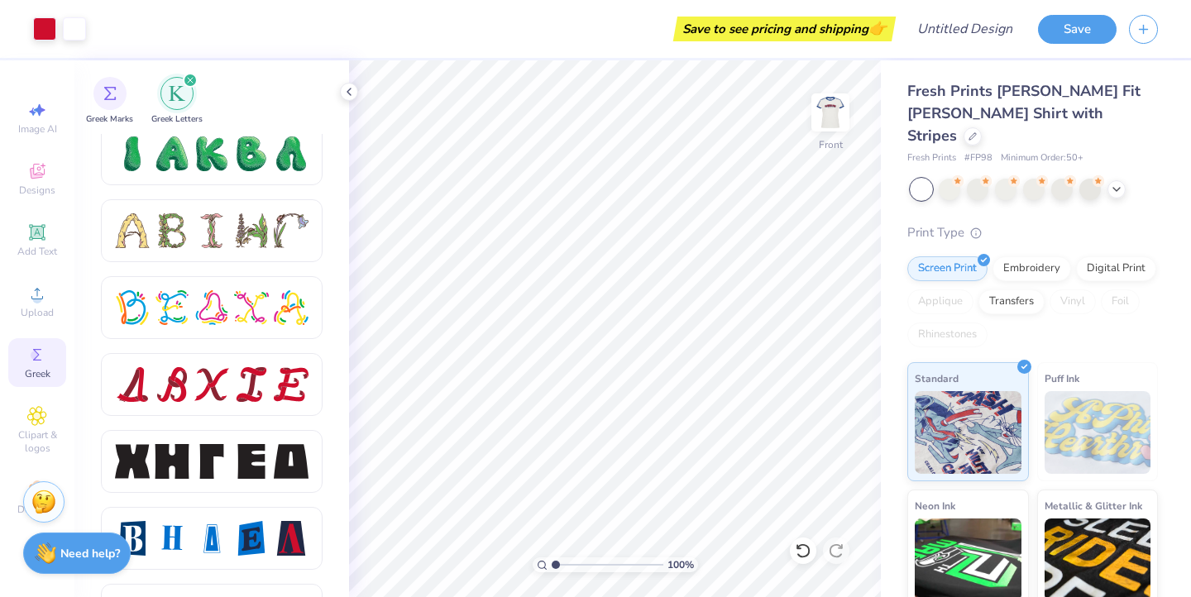
scroll to position [1940, 0]
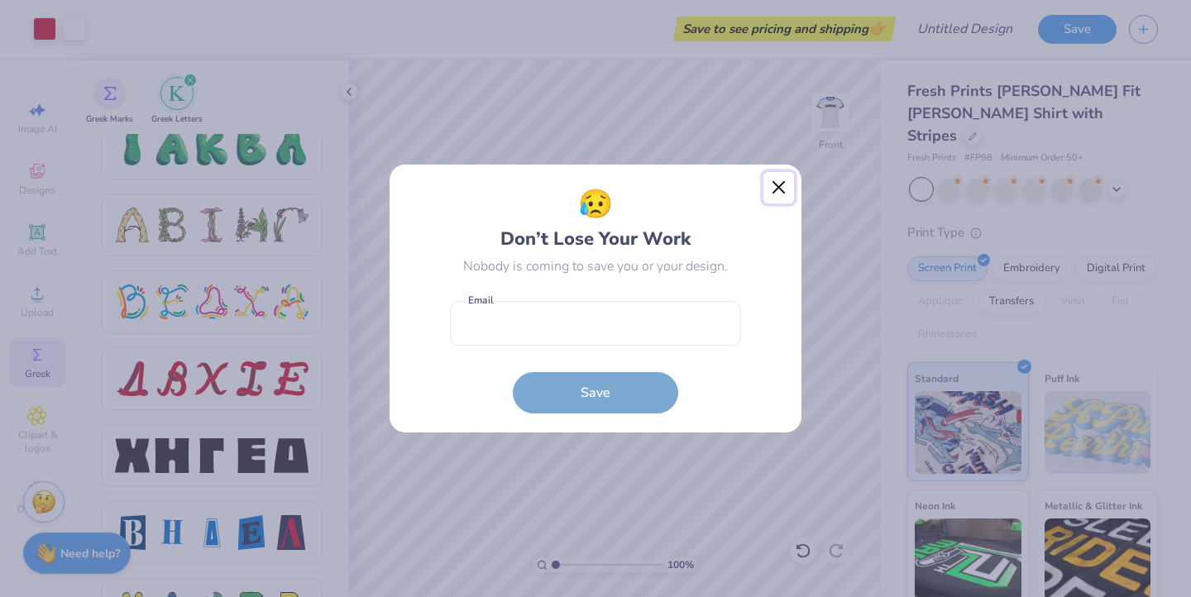
click at [782, 189] on button "Close" at bounding box center [778, 187] width 31 height 31
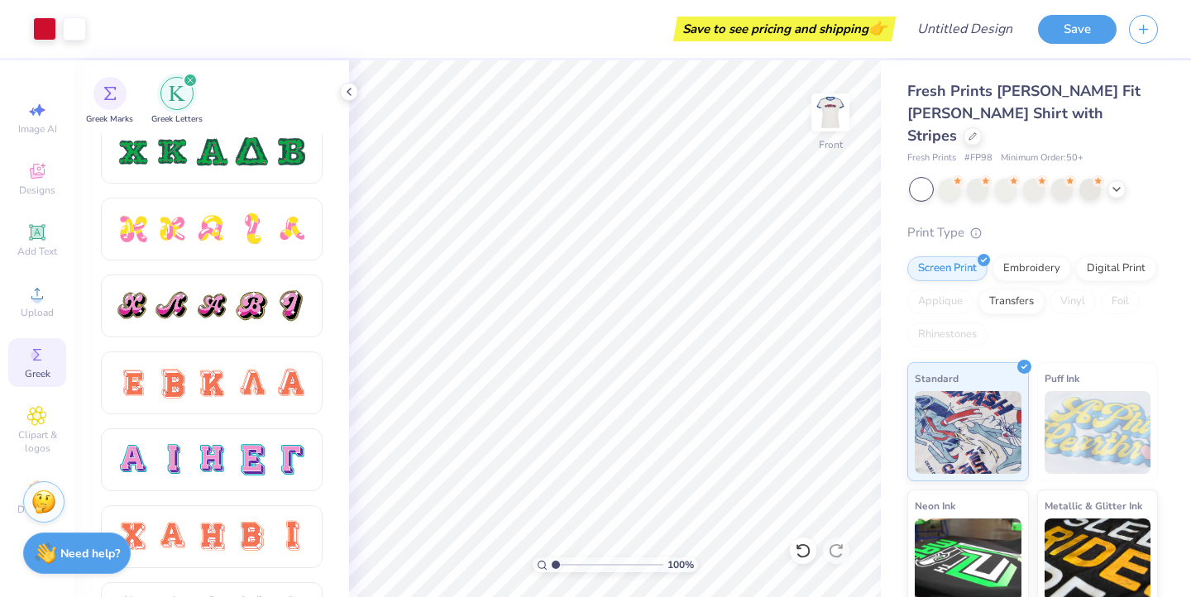
scroll to position [913, 0]
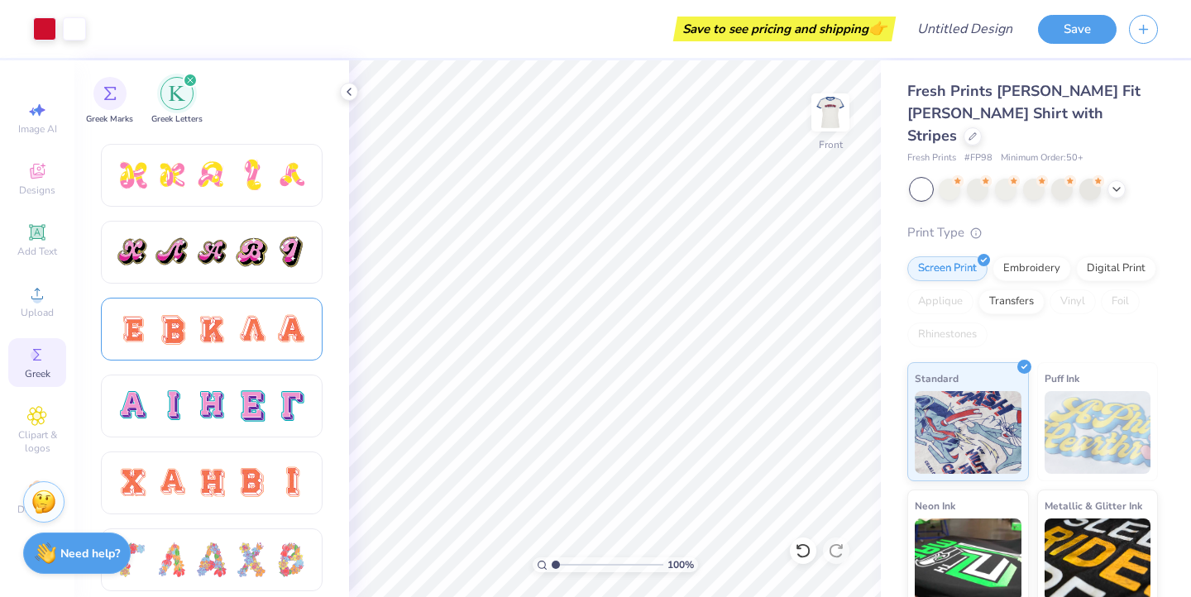
click at [220, 321] on div at bounding box center [211, 329] width 35 height 35
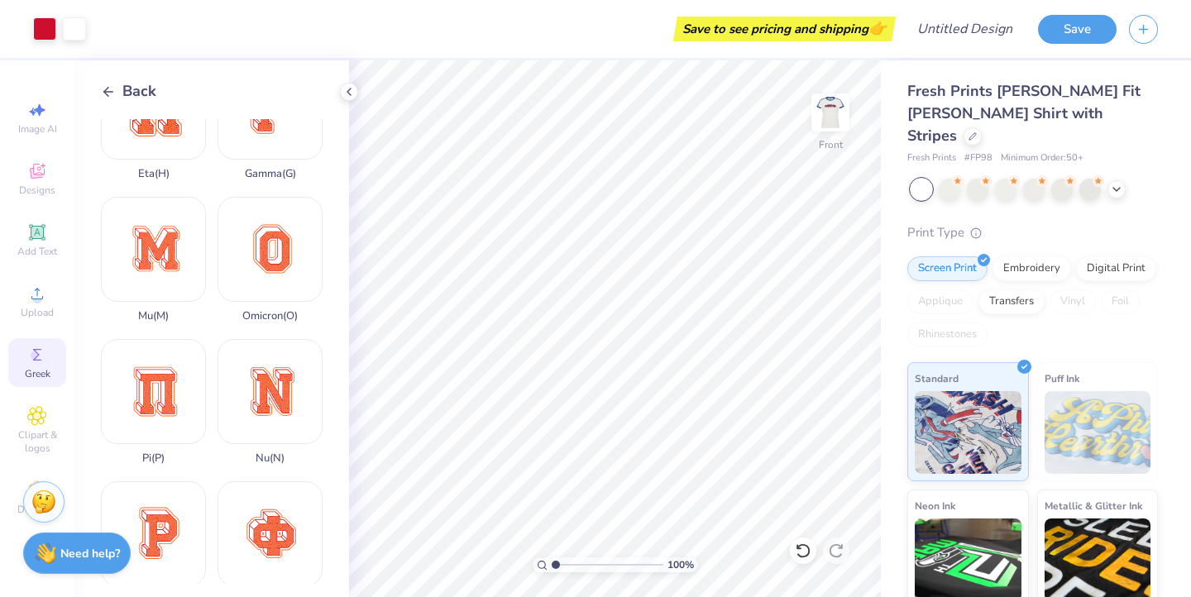
scroll to position [636, 0]
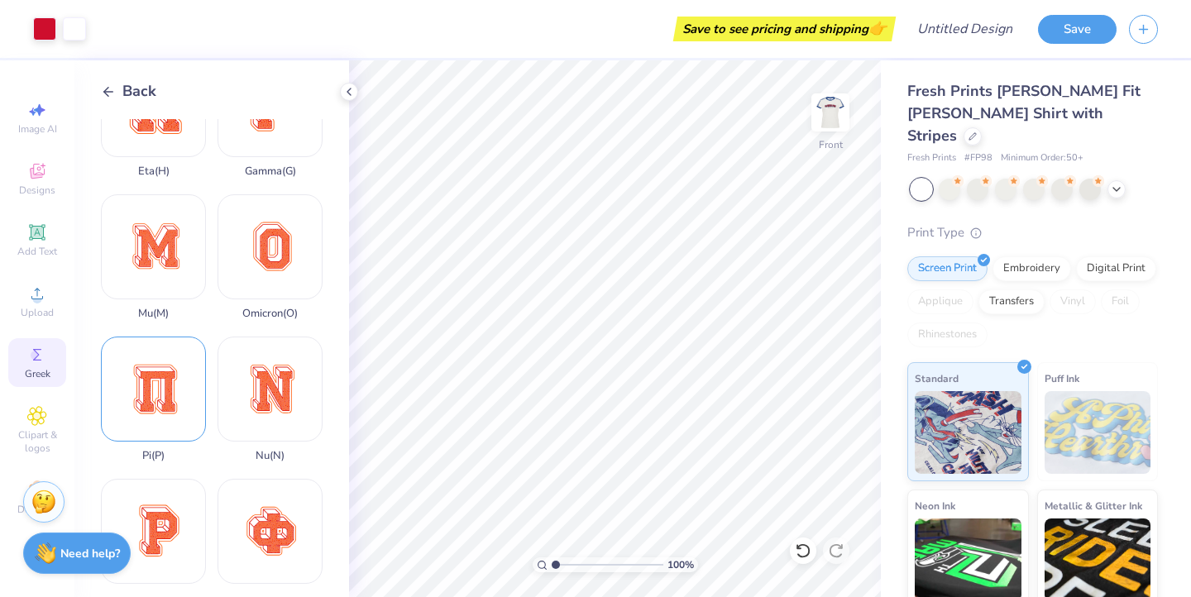
click at [177, 387] on div "Pi ( P )" at bounding box center [153, 400] width 105 height 126
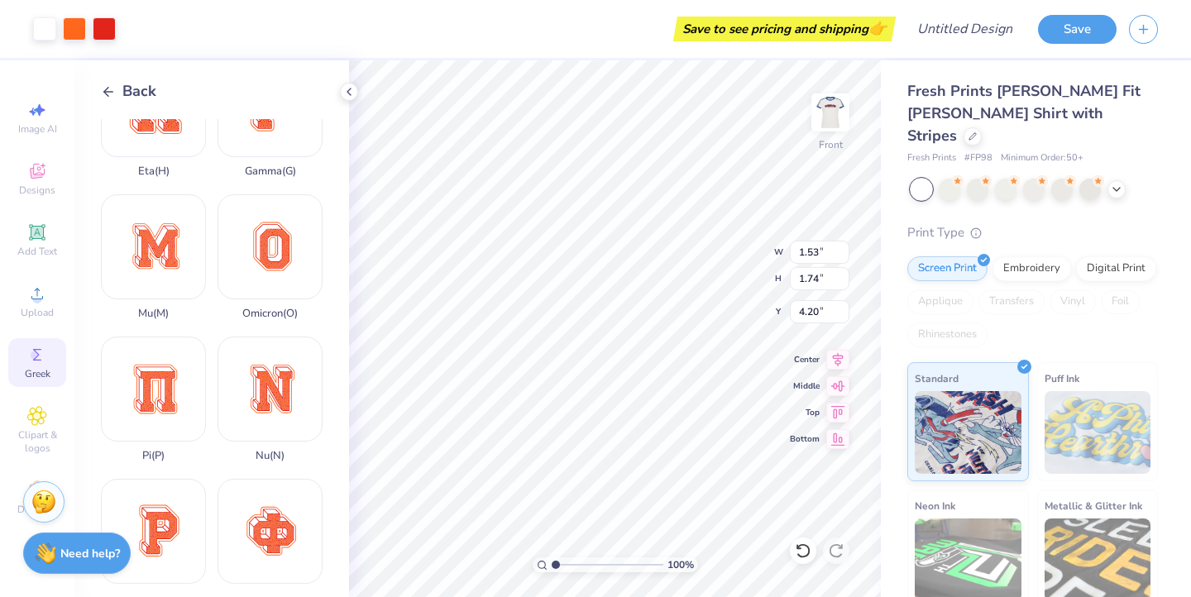
type input "1.53"
type input "1.74"
type input "3.72"
type input "1.21"
type input "1.37"
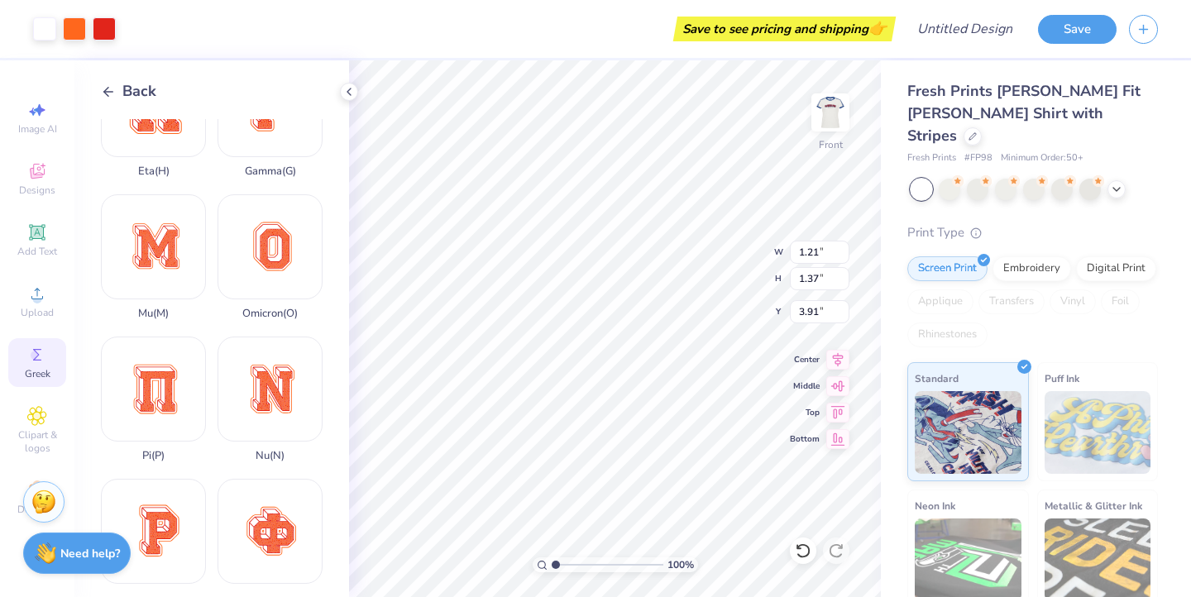
type input "3.91"
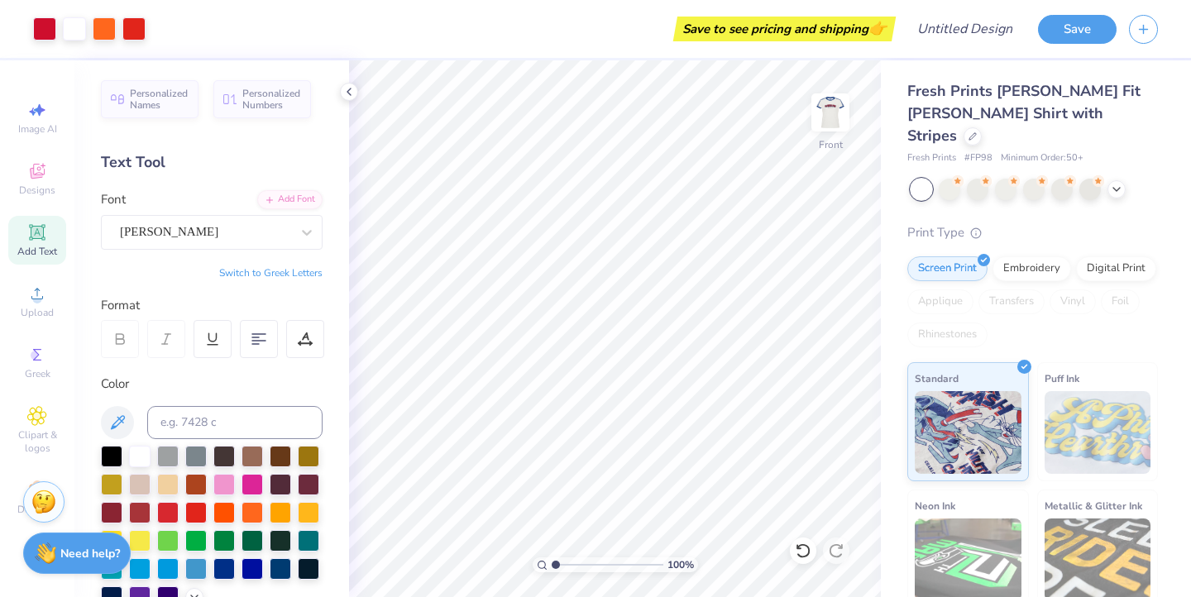
click at [200, 179] on div "Personalized Names Personalized Numbers Text Tool Add Font Font [PERSON_NAME] S…" at bounding box center [211, 328] width 275 height 537
click at [350, 88] on icon at bounding box center [348, 91] width 13 height 13
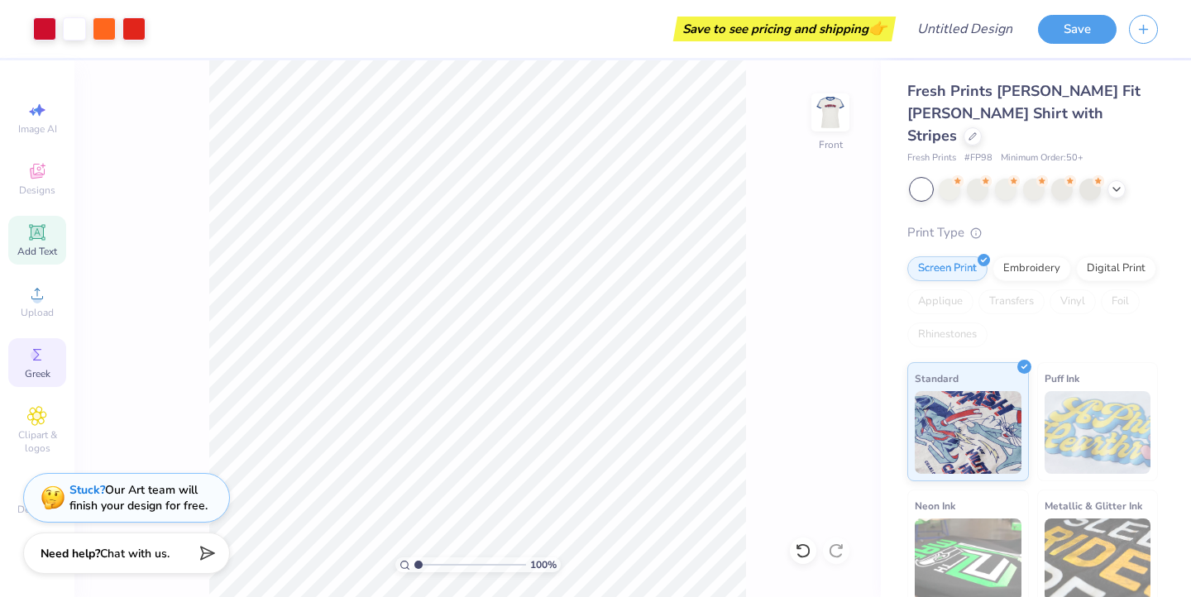
click at [23, 355] on div "Greek" at bounding box center [37, 362] width 58 height 49
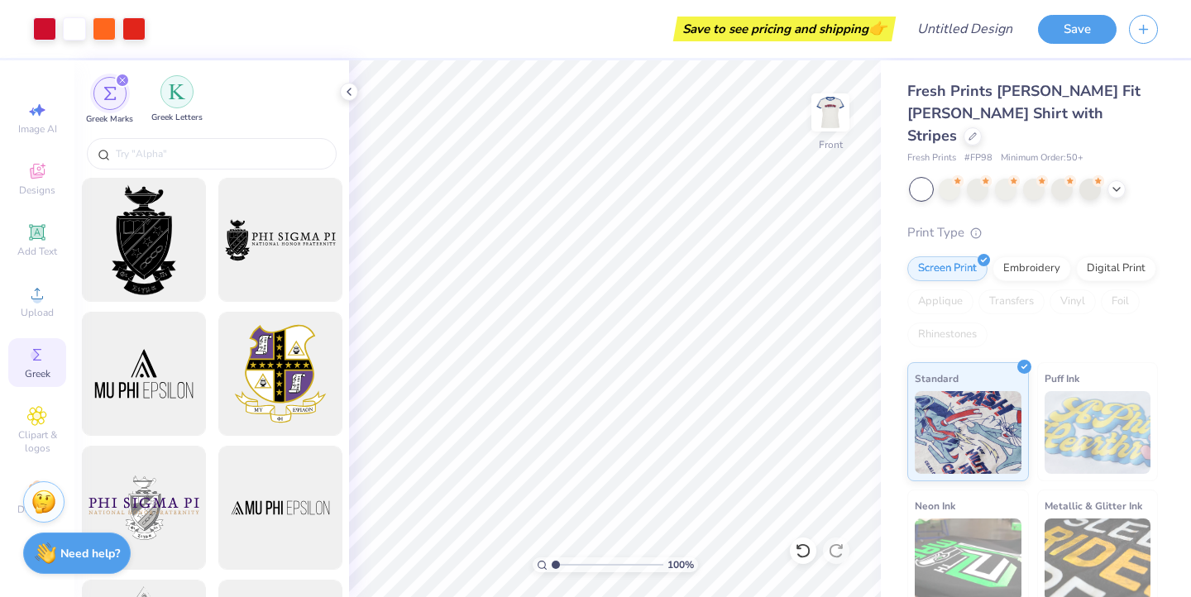
click at [177, 92] on img "filter for Greek Letters" at bounding box center [177, 92] width 17 height 17
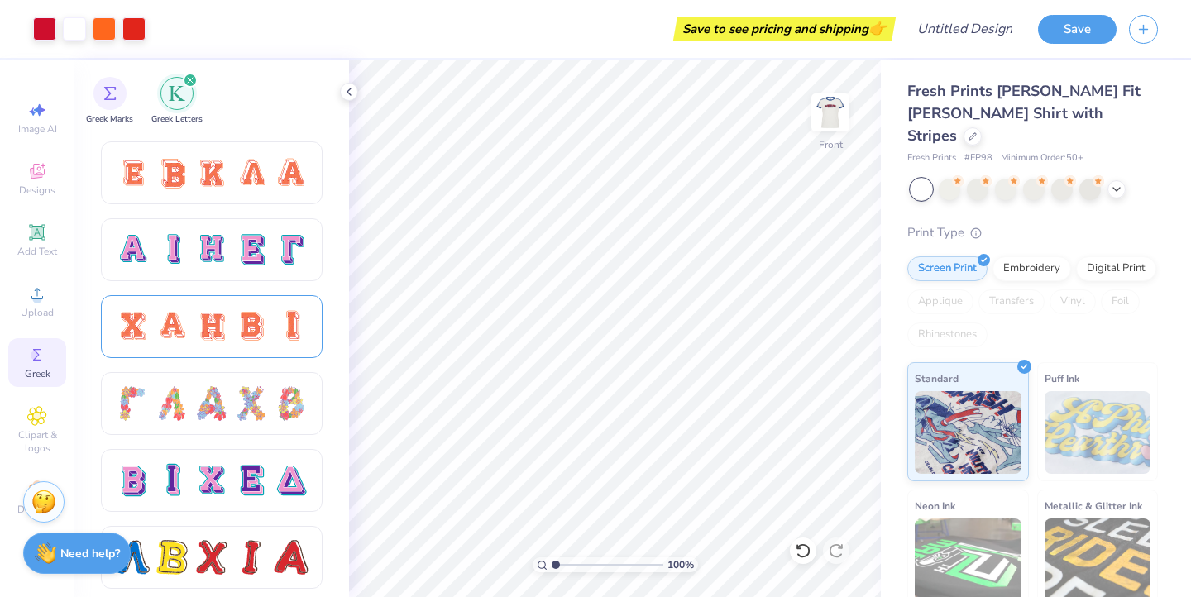
scroll to position [1043, 0]
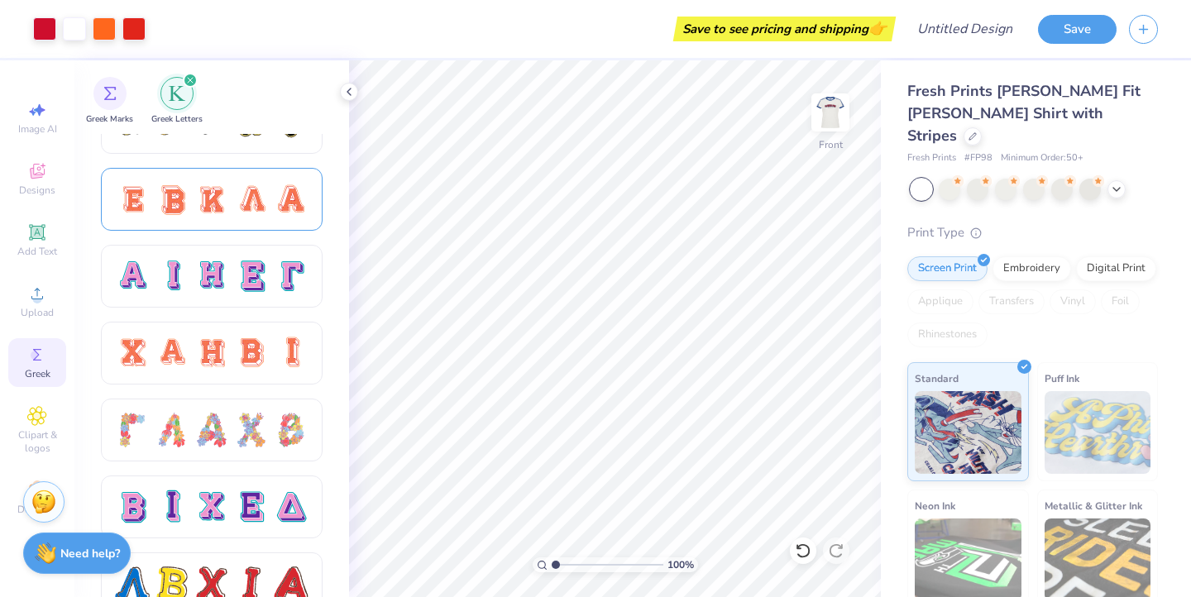
click at [210, 209] on div at bounding box center [211, 199] width 35 height 35
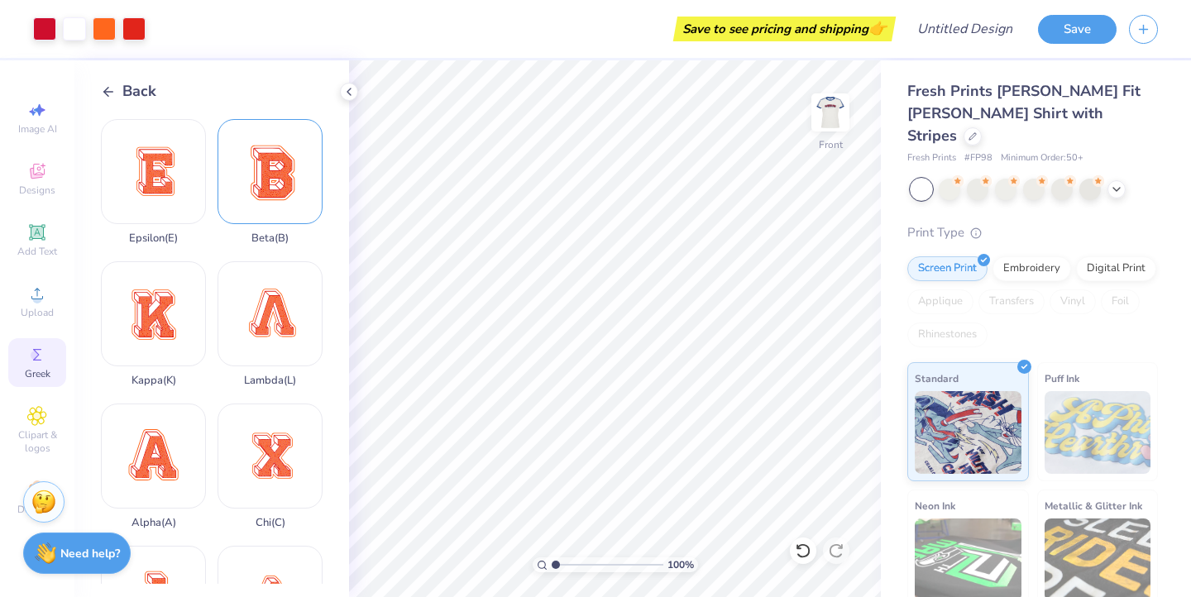
click at [287, 177] on div "Beta ( B )" at bounding box center [270, 182] width 105 height 126
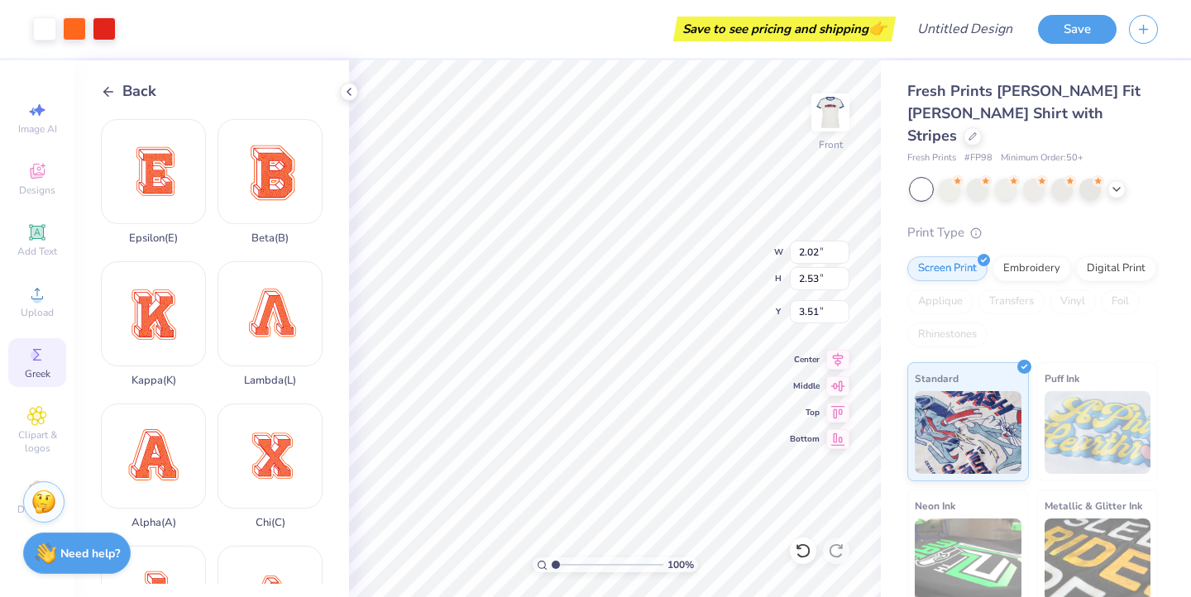
type input "2.02"
type input "2.53"
type input "7.63"
type input "1.42"
type input "1.77"
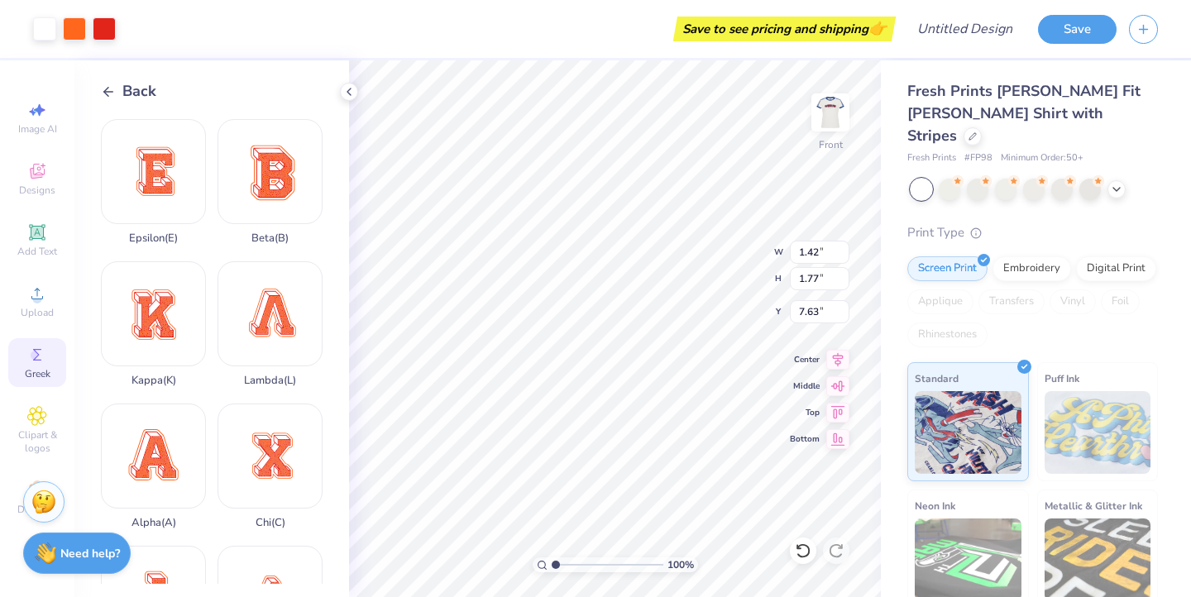
type input "3.91"
type input "1.19"
type input "1.49"
type input "3.00"
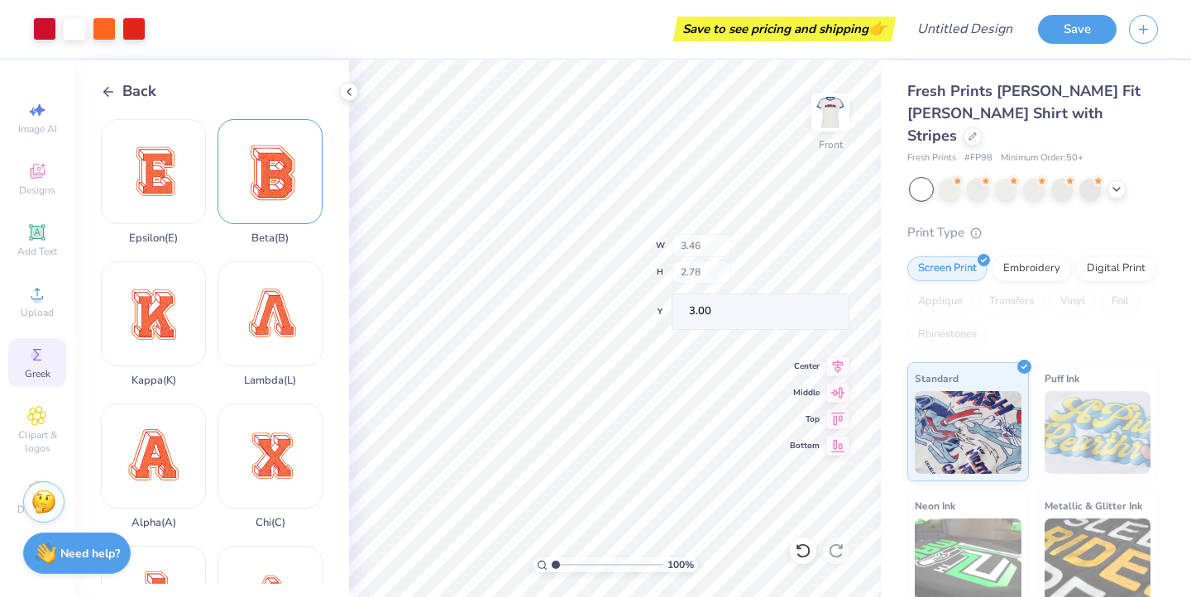
type input "3.00"
type input "3.79"
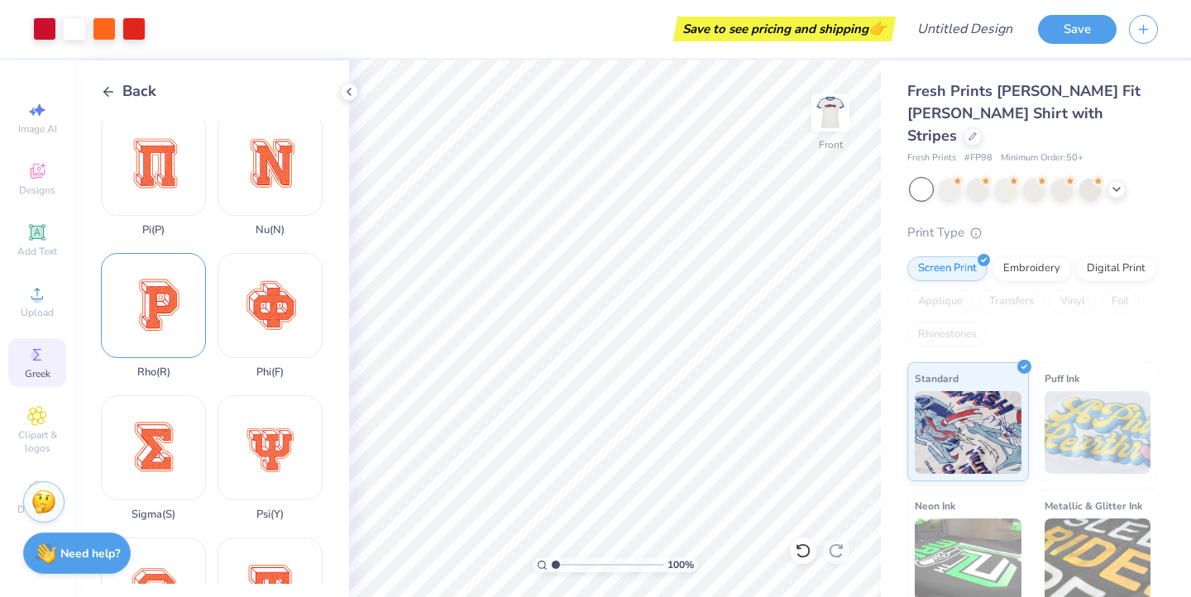
scroll to position [871, 0]
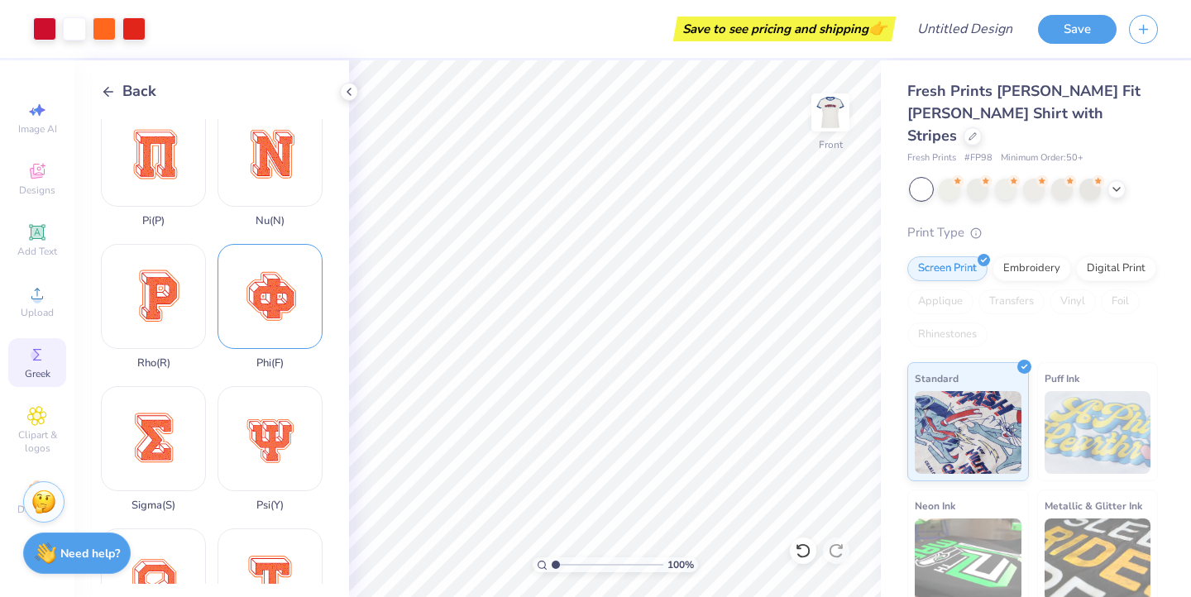
click at [284, 314] on div "Phi ( F )" at bounding box center [270, 307] width 105 height 126
type input "1.95"
type input "1.93"
type input "1.51"
type input "1.50"
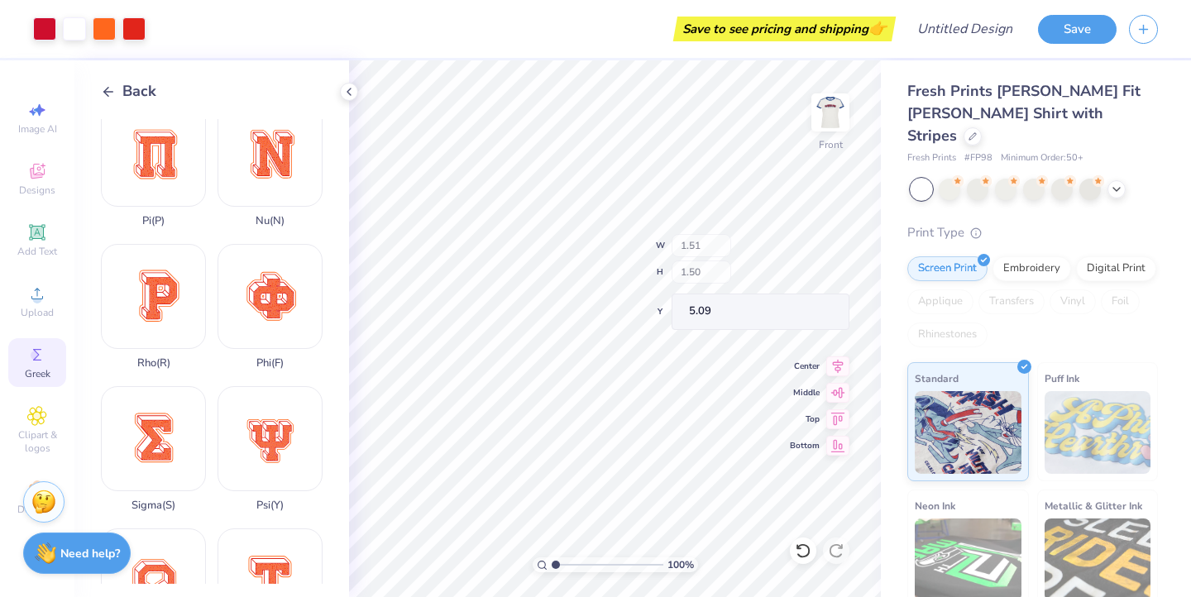
type input "3.79"
click at [74, 26] on div at bounding box center [74, 27] width 23 height 23
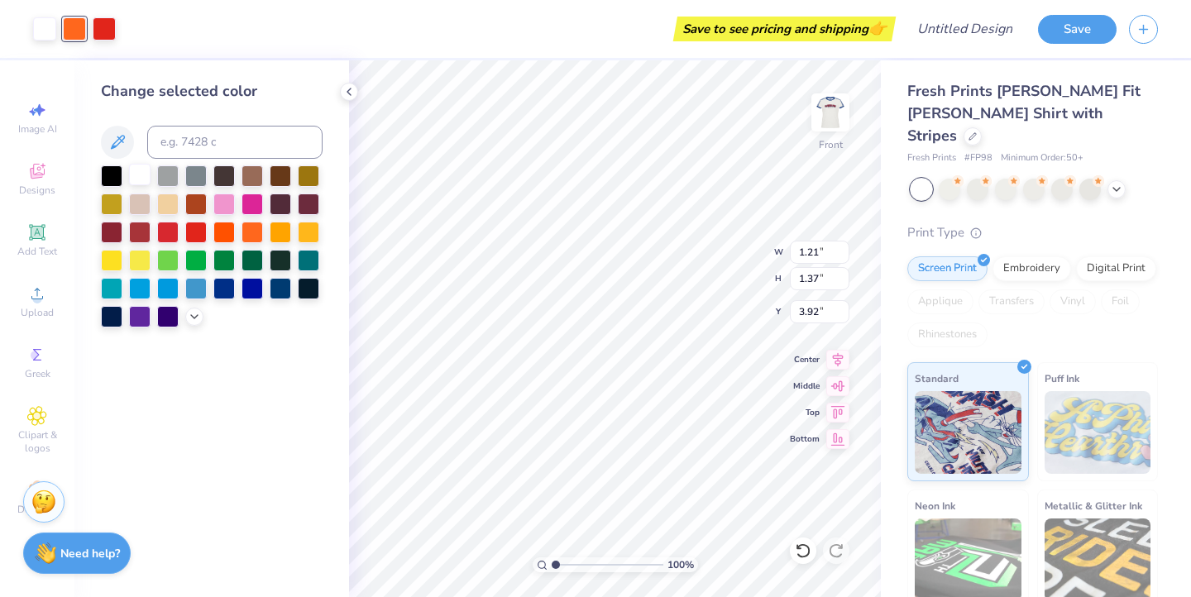
click at [136, 169] on div at bounding box center [140, 175] width 22 height 22
click at [137, 174] on div at bounding box center [140, 175] width 22 height 22
click at [69, 27] on div at bounding box center [74, 27] width 23 height 23
click at [141, 174] on div at bounding box center [140, 175] width 22 height 22
click at [220, 441] on div "Change selected color" at bounding box center [211, 328] width 275 height 537
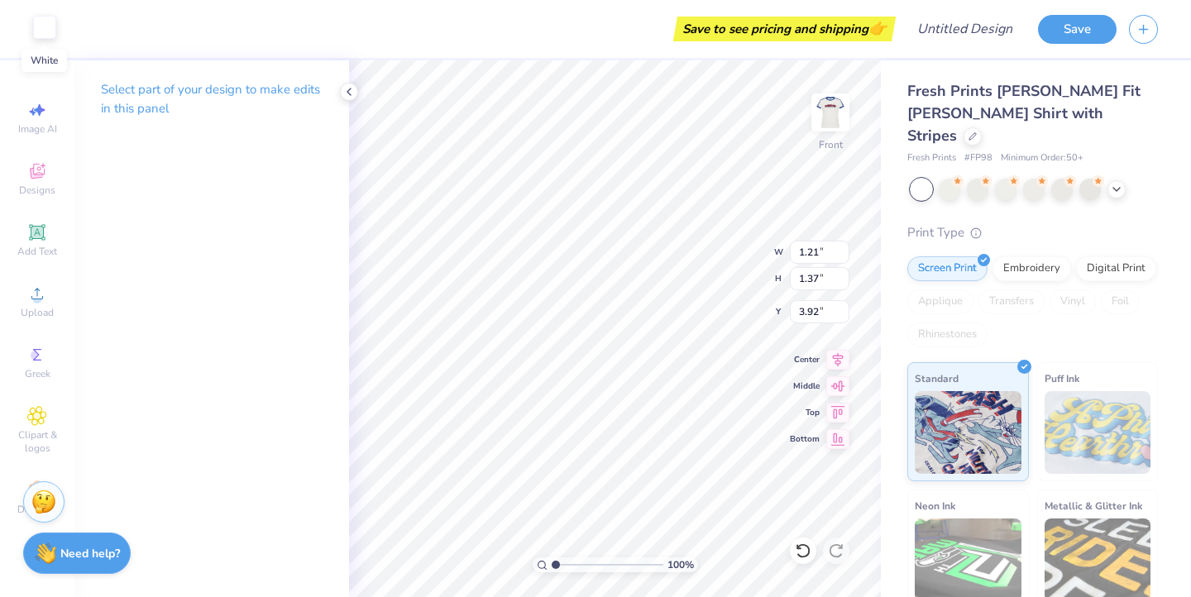
click at [48, 33] on div at bounding box center [44, 27] width 23 height 23
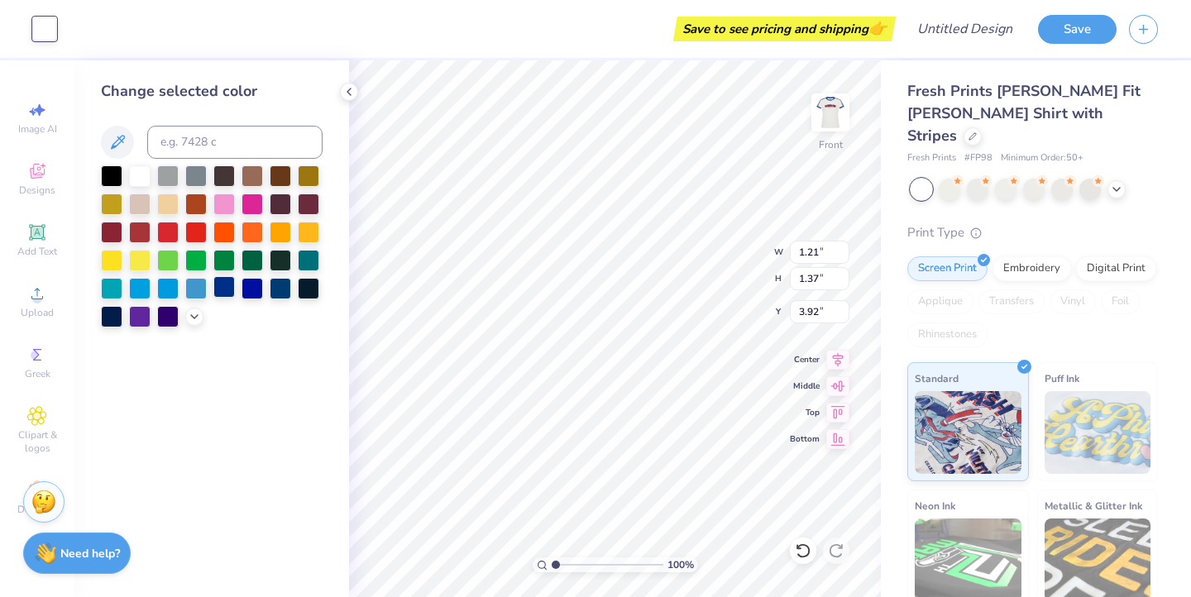
click at [222, 283] on div at bounding box center [224, 287] width 22 height 22
click at [314, 68] on div "Change selected color" at bounding box center [211, 328] width 275 height 537
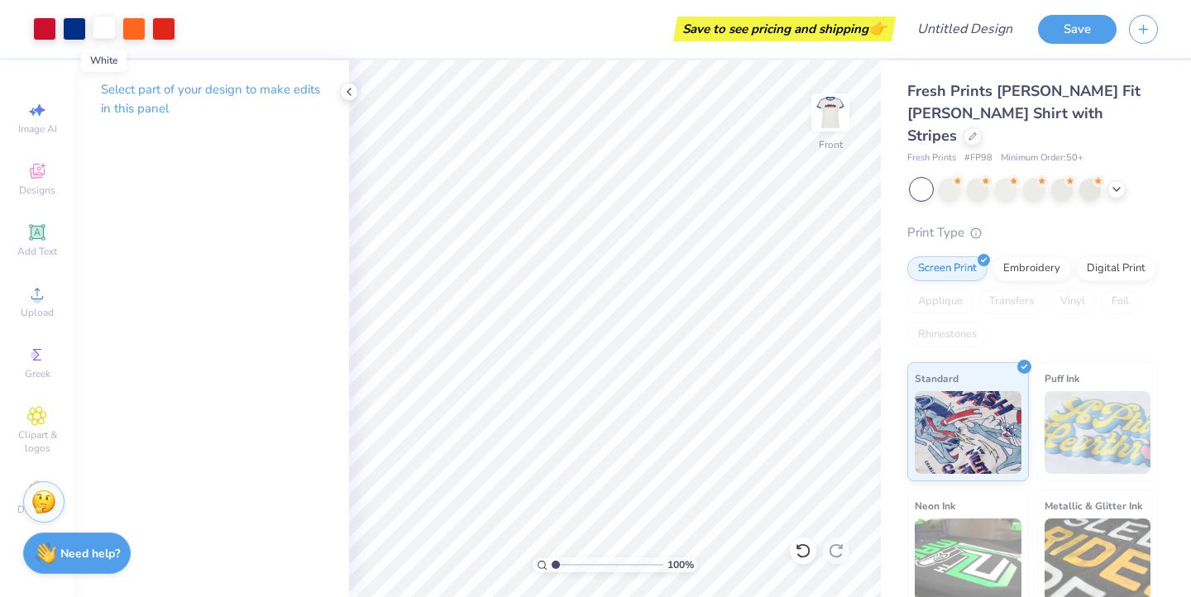
click at [103, 23] on div at bounding box center [104, 27] width 23 height 23
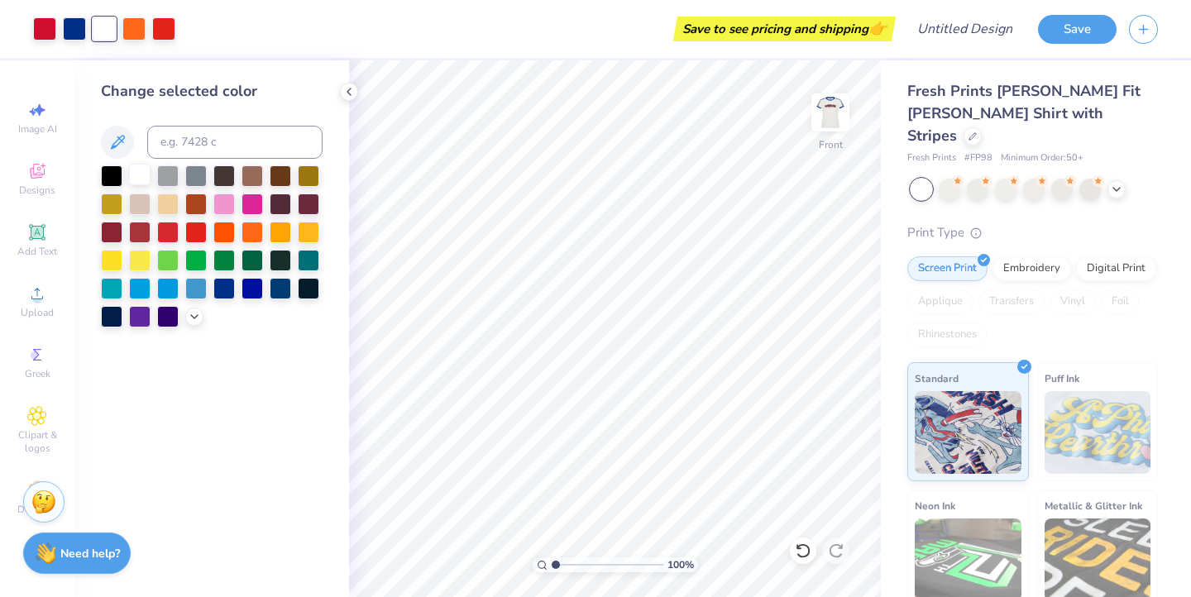
click at [136, 179] on div at bounding box center [140, 175] width 22 height 22
click at [142, 174] on div at bounding box center [140, 175] width 22 height 22
click at [43, 26] on div at bounding box center [44, 27] width 23 height 23
click at [81, 31] on div at bounding box center [74, 27] width 23 height 23
click at [144, 179] on div at bounding box center [140, 175] width 22 height 22
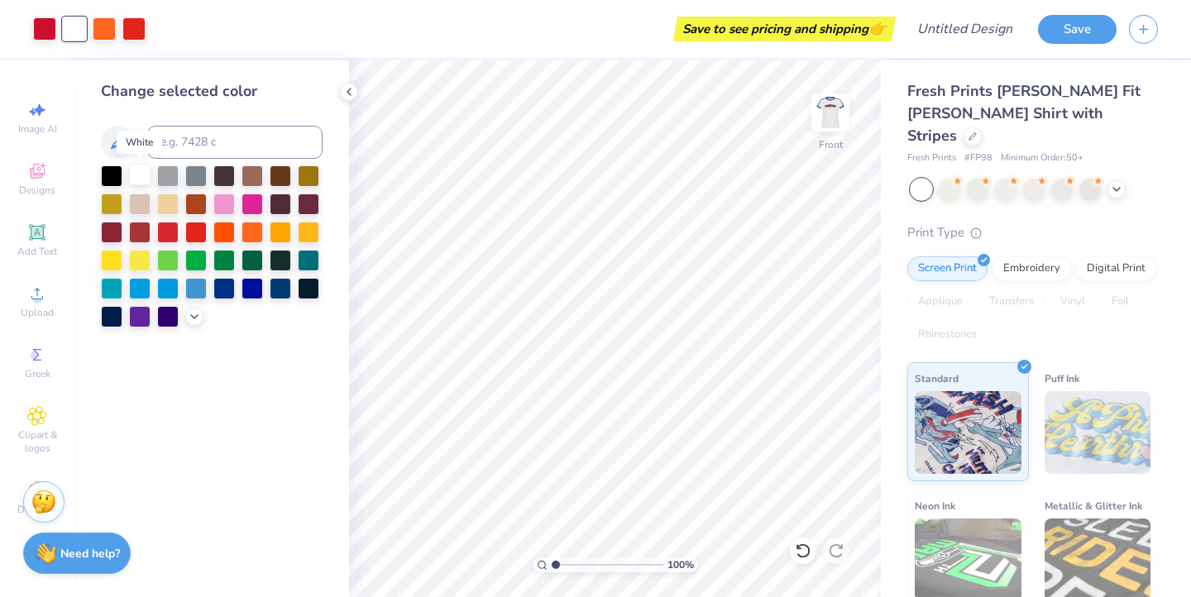
click at [136, 176] on div at bounding box center [140, 175] width 22 height 22
click at [112, 30] on div at bounding box center [104, 27] width 23 height 23
click at [222, 296] on div at bounding box center [224, 287] width 22 height 22
click at [135, 26] on div at bounding box center [133, 27] width 23 height 23
click at [141, 176] on div at bounding box center [140, 175] width 22 height 22
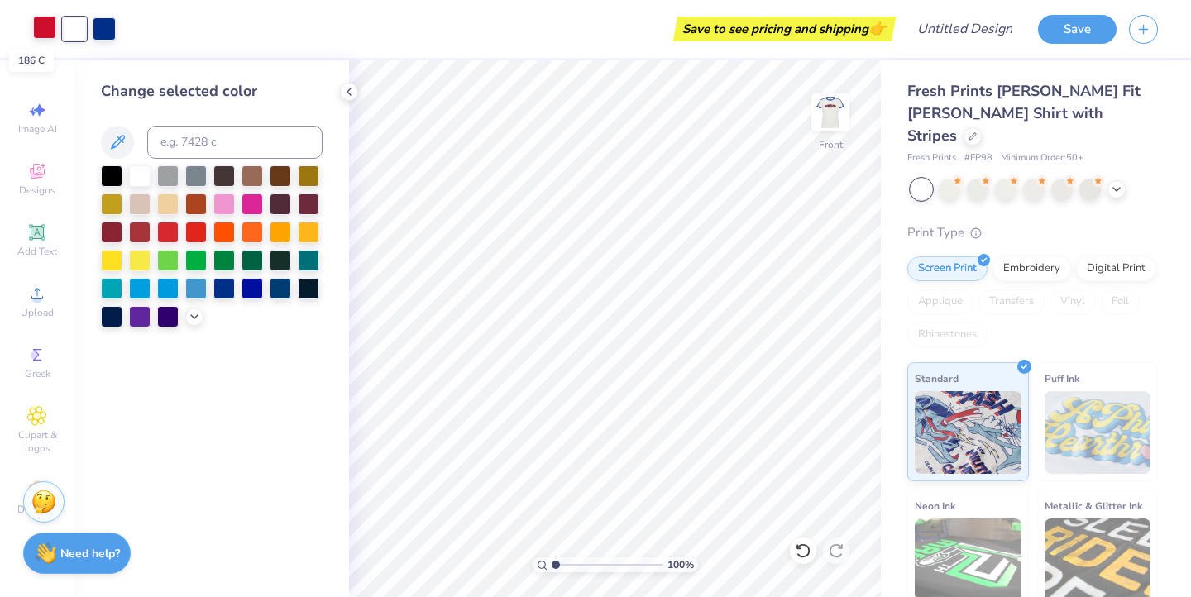
click at [41, 27] on div at bounding box center [44, 27] width 23 height 23
click at [74, 31] on div at bounding box center [74, 27] width 23 height 23
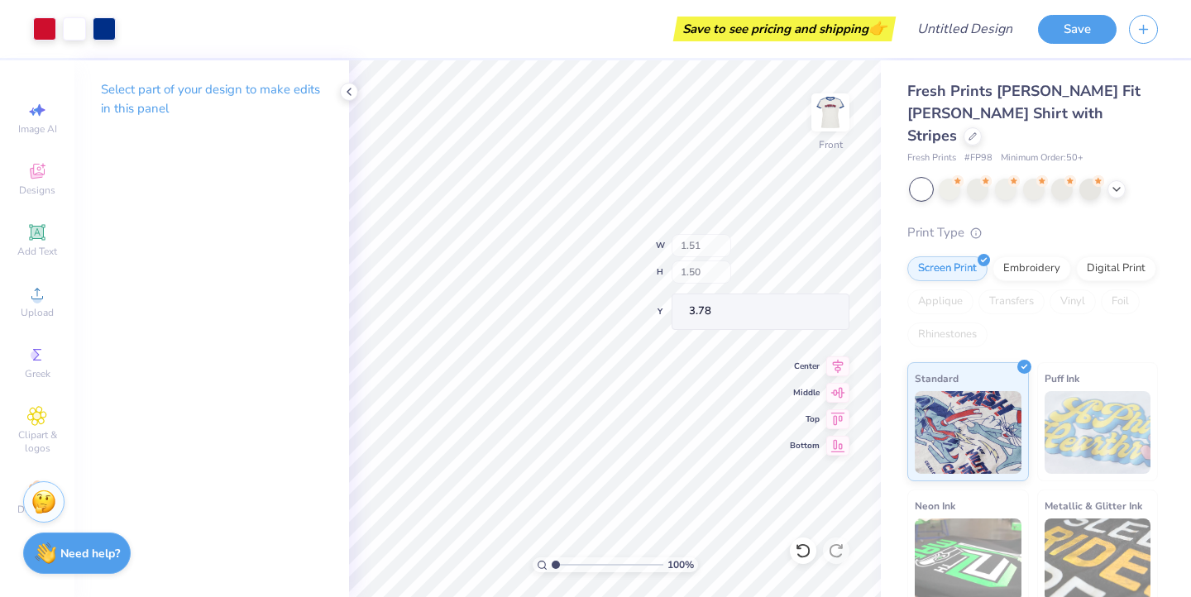
type input "3.78"
type input "1.61"
type input "1.59"
click at [46, 364] on icon at bounding box center [37, 355] width 20 height 20
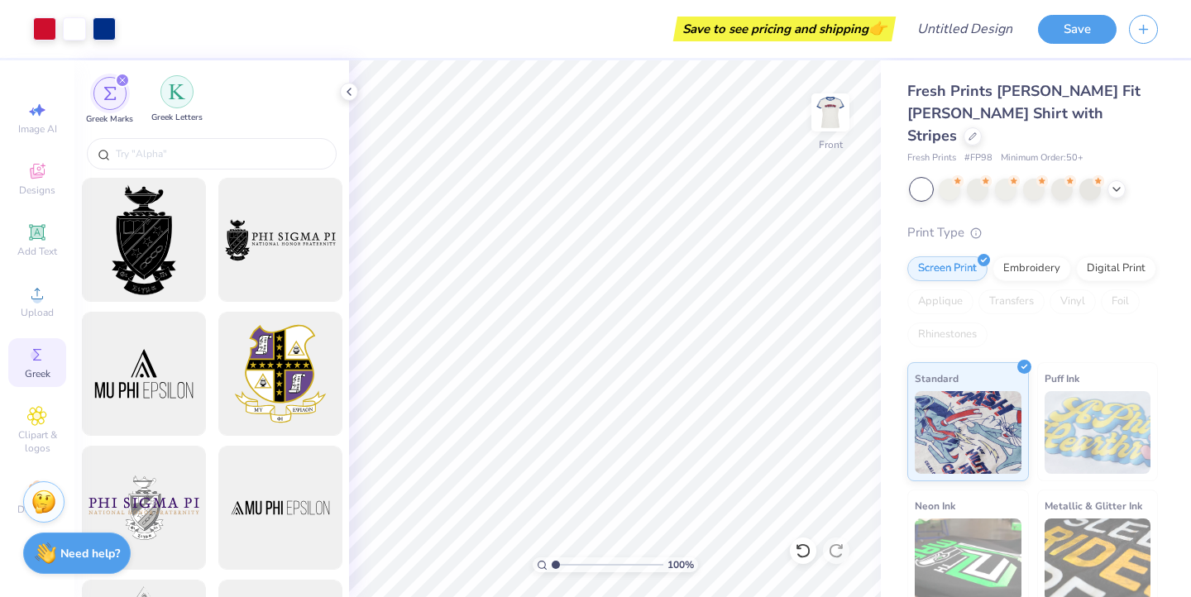
click at [173, 90] on img "filter for Greek Letters" at bounding box center [177, 92] width 17 height 17
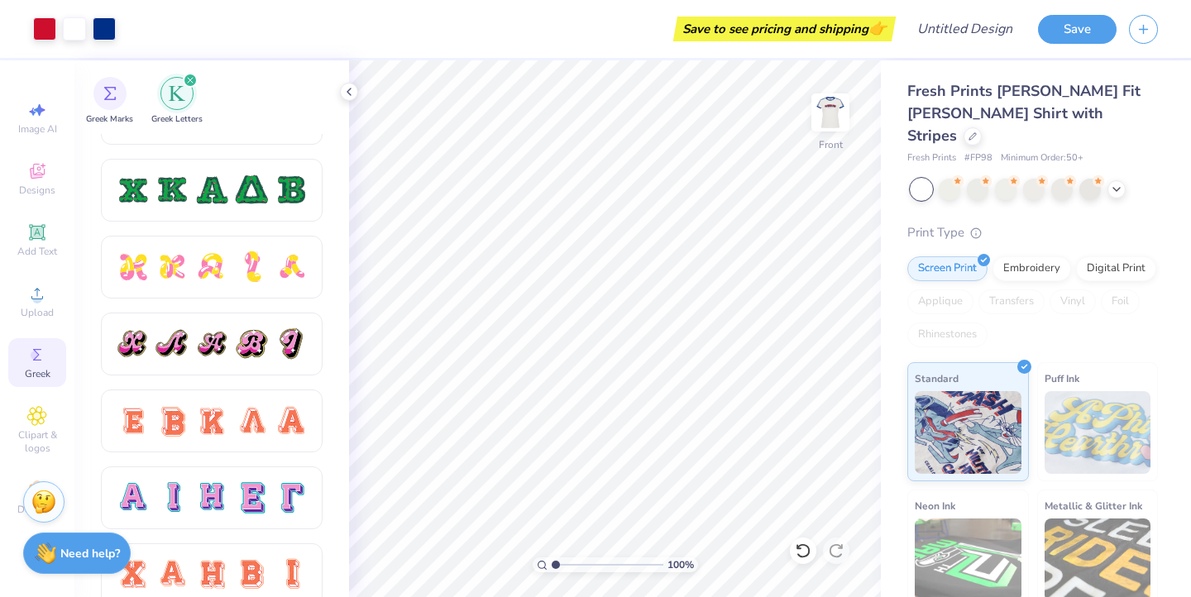
scroll to position [825, 0]
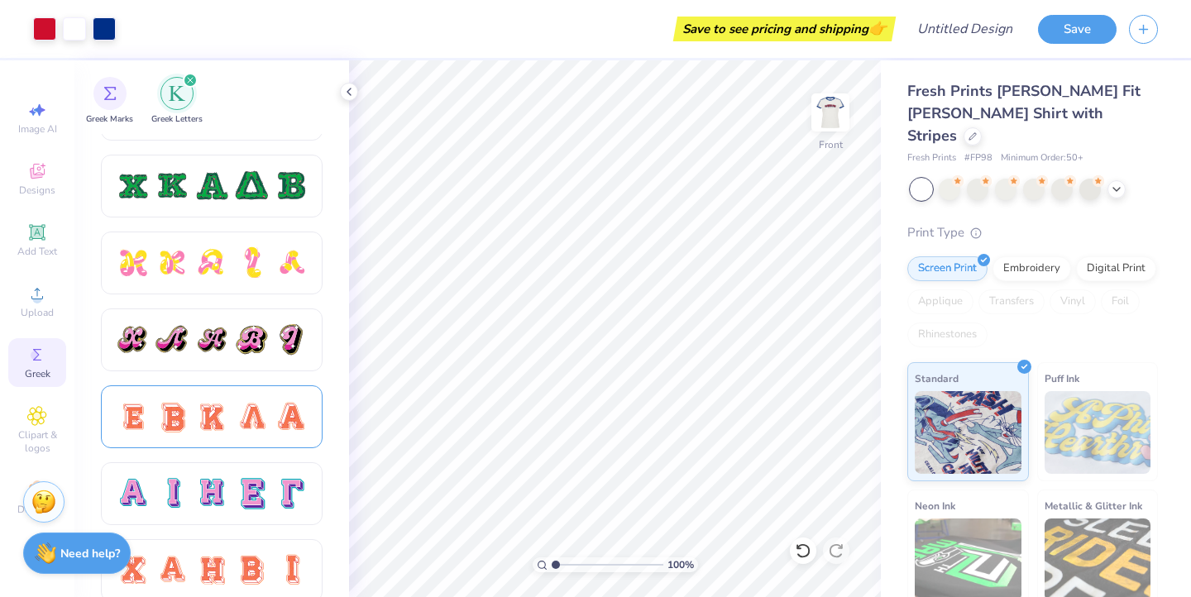
click at [245, 431] on div at bounding box center [251, 416] width 35 height 35
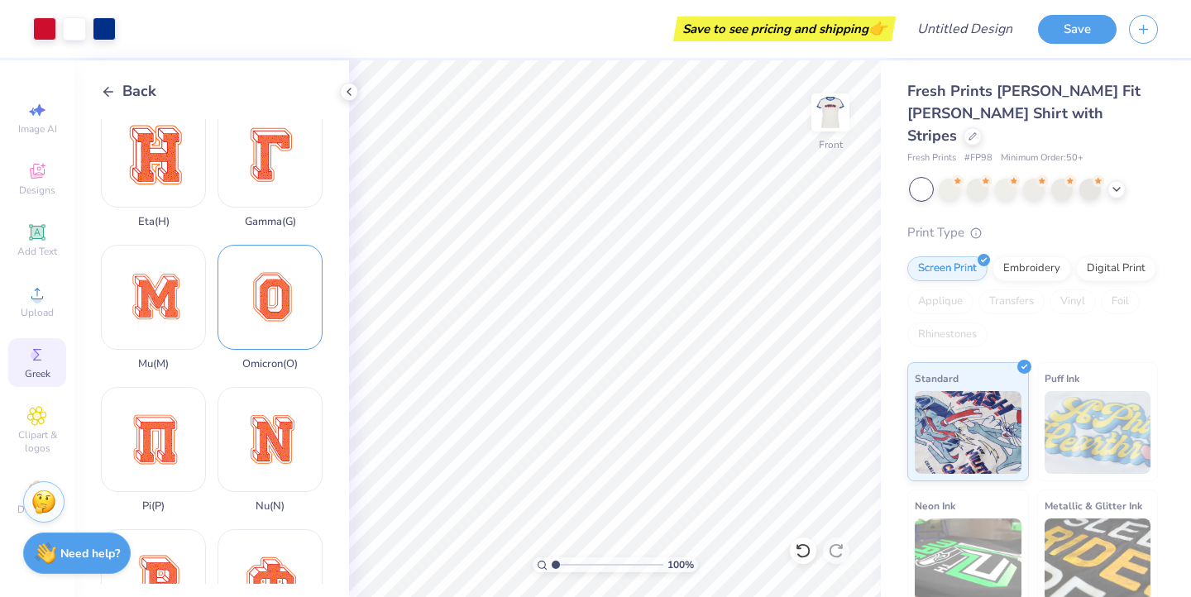
scroll to position [589, 0]
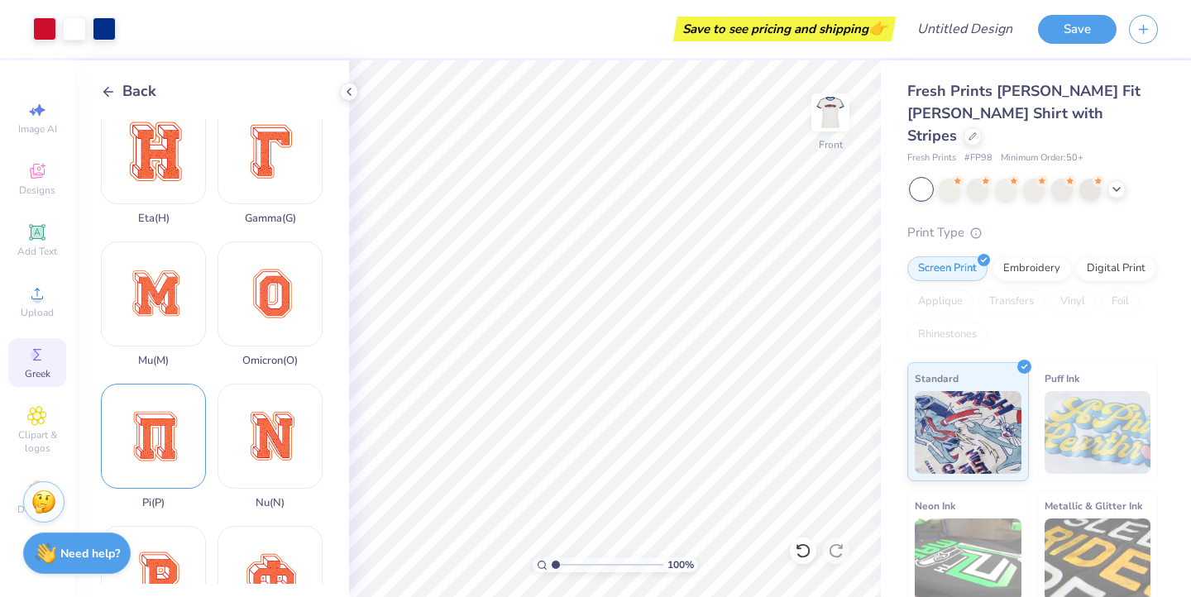
click at [153, 437] on div "Pi ( P )" at bounding box center [153, 447] width 105 height 126
type input "1.69"
type input "1.92"
click at [82, 28] on div at bounding box center [74, 27] width 23 height 23
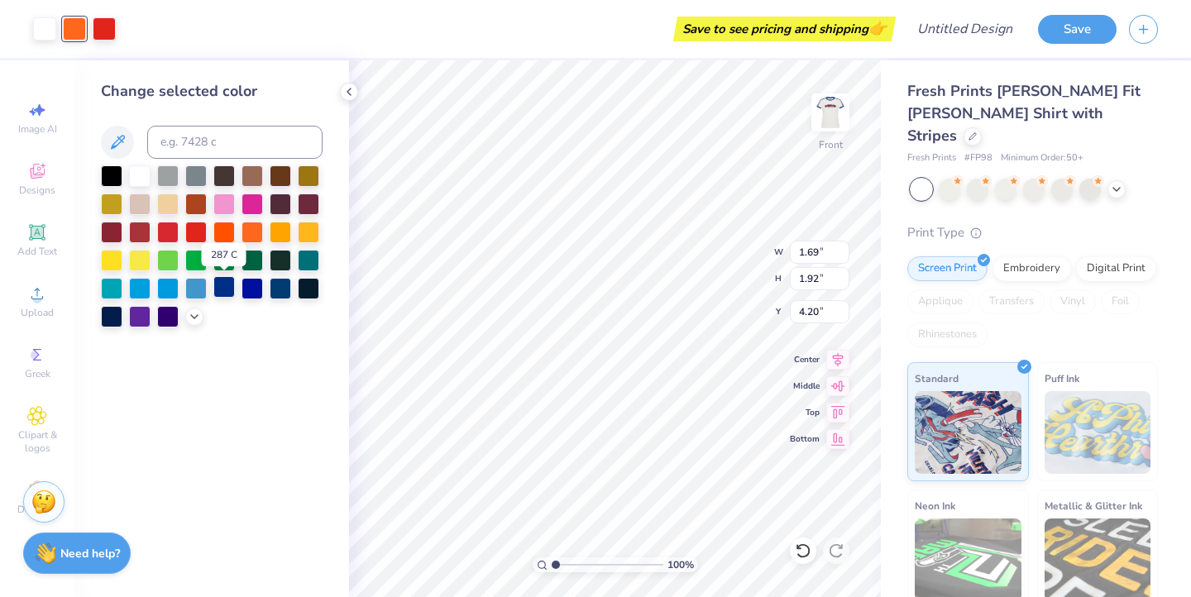
click at [228, 281] on div at bounding box center [224, 287] width 22 height 22
click at [103, 24] on div at bounding box center [104, 27] width 23 height 23
click at [141, 172] on div at bounding box center [140, 175] width 22 height 22
type input "3.79"
type input "1.12"
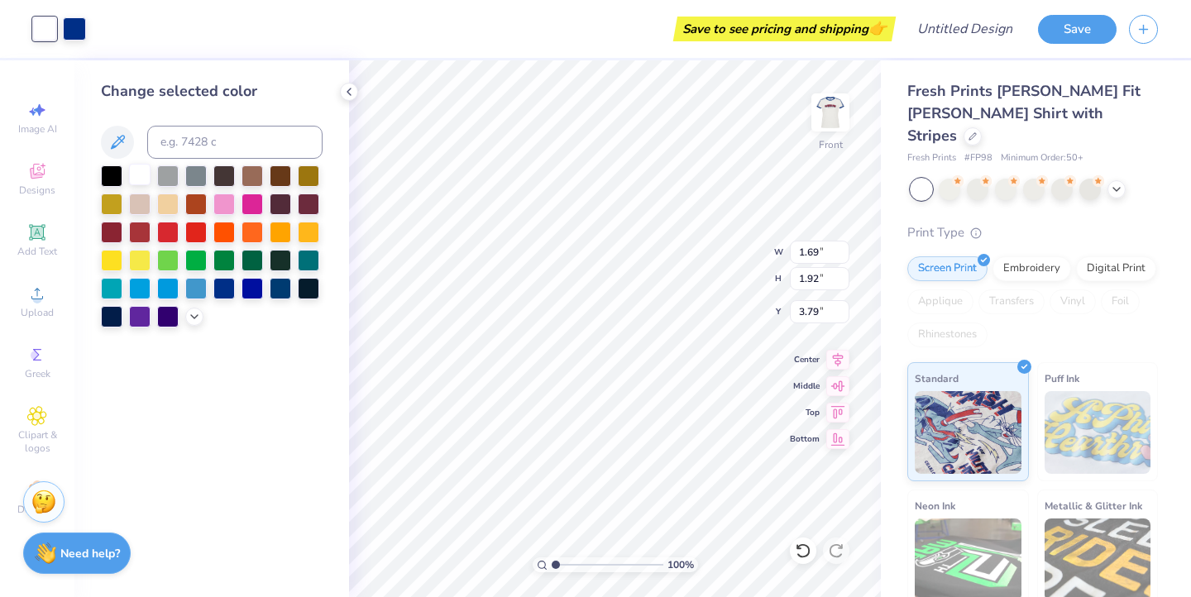
type input "1.28"
type input "3.95"
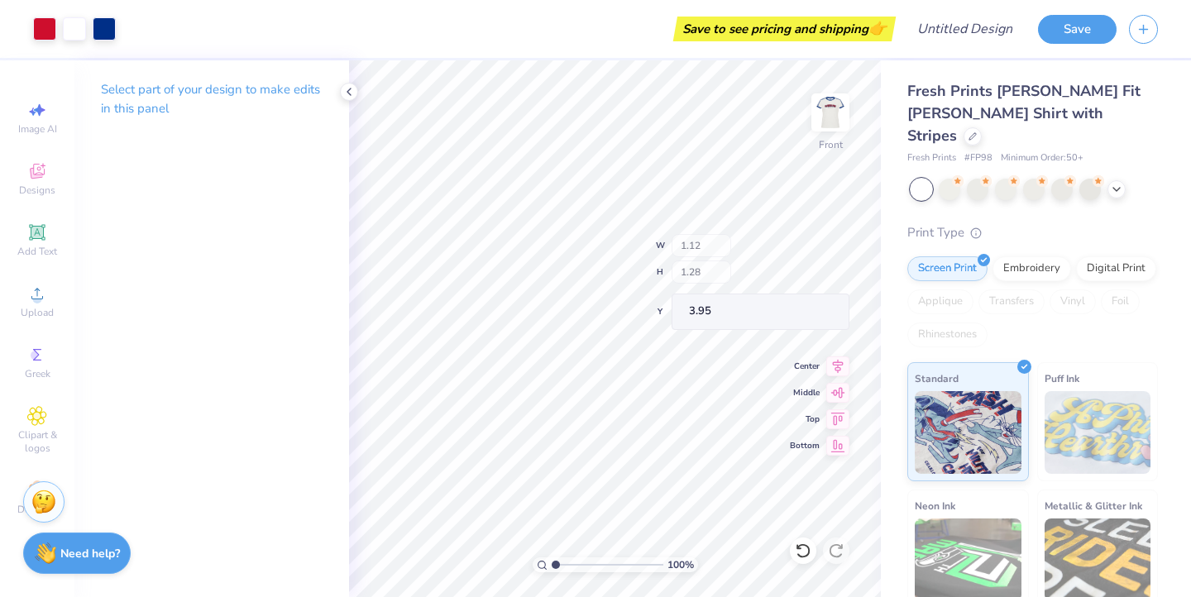
type input "1.22"
type input "1.38"
click at [725, 271] on div "100 % Front W 1.61 1.61 " H 1.59 1.59 " Y 3.79 3.79 " Center Middle Top Bottom" at bounding box center [615, 328] width 532 height 537
type input "3.75"
click at [351, 98] on icon at bounding box center [348, 91] width 13 height 13
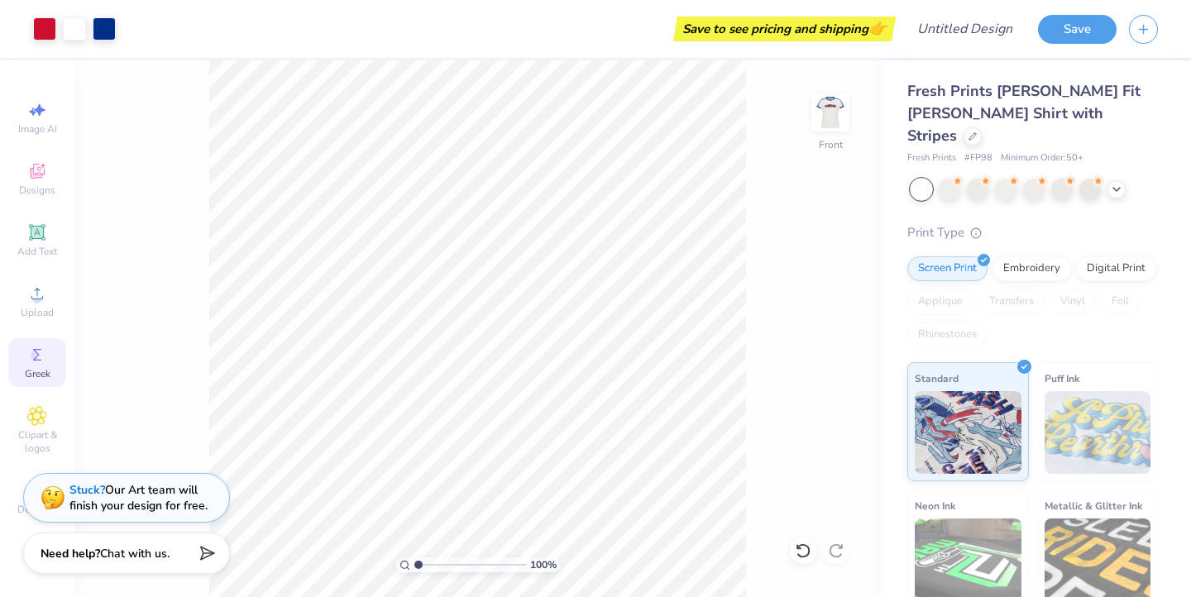
click at [42, 348] on icon at bounding box center [37, 355] width 20 height 20
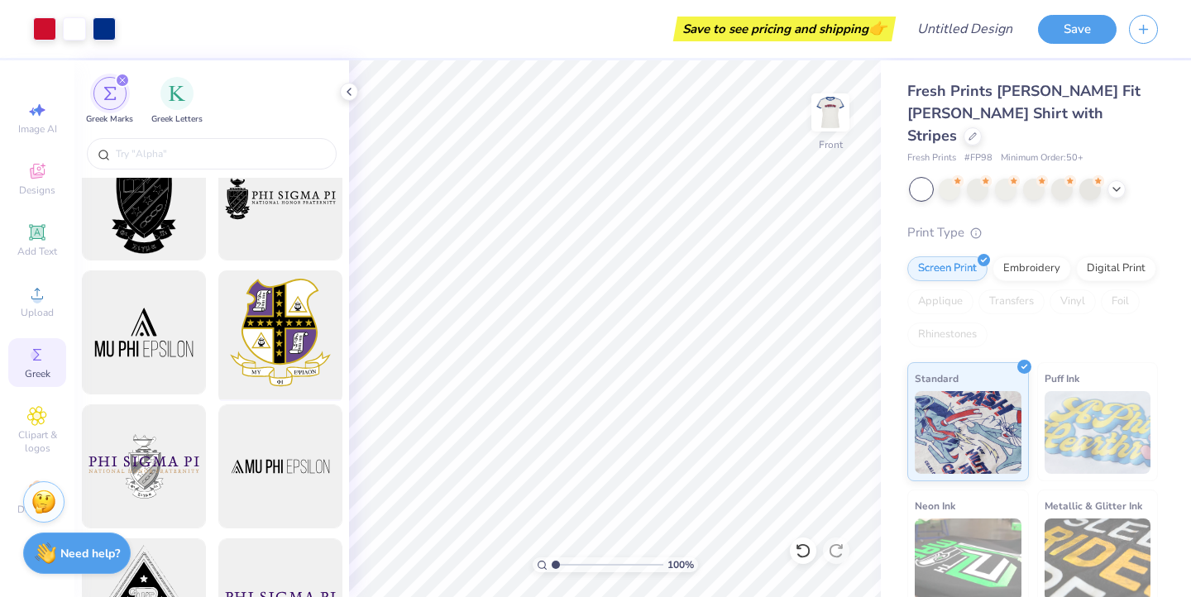
scroll to position [57, 0]
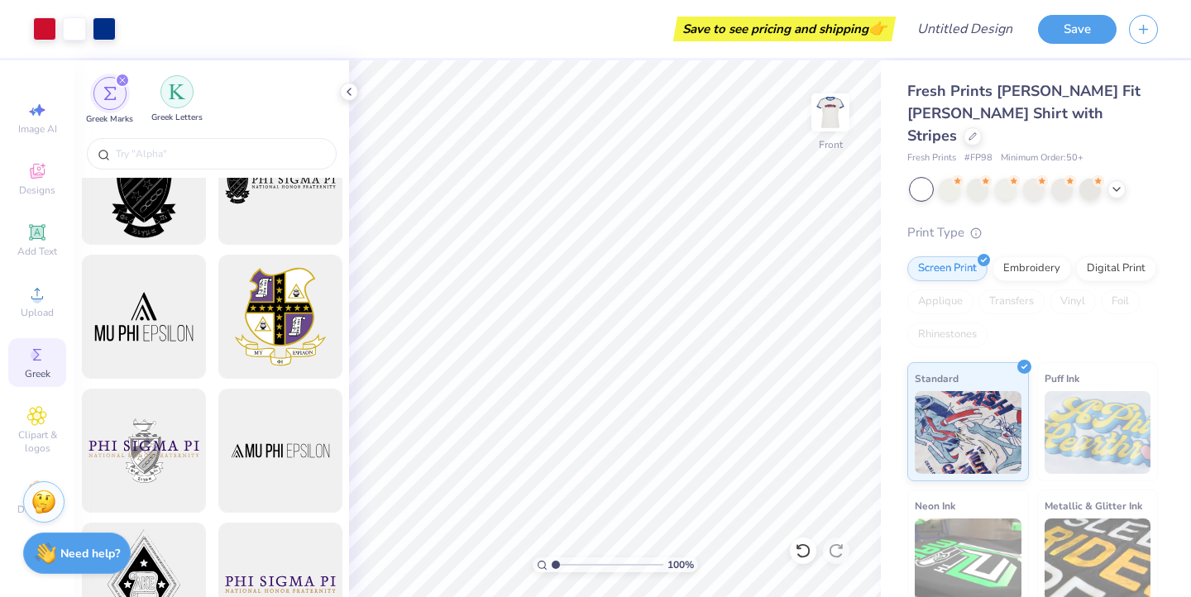
click at [184, 93] on img "filter for Greek Letters" at bounding box center [177, 92] width 17 height 17
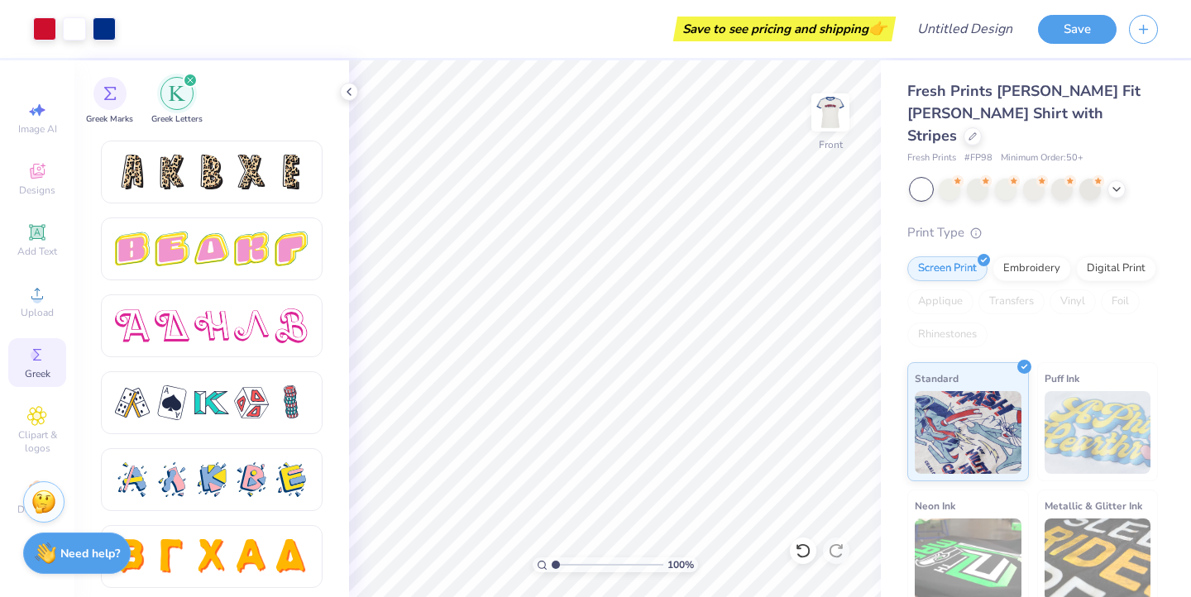
scroll to position [2763, 0]
click at [294, 334] on div at bounding box center [291, 325] width 35 height 35
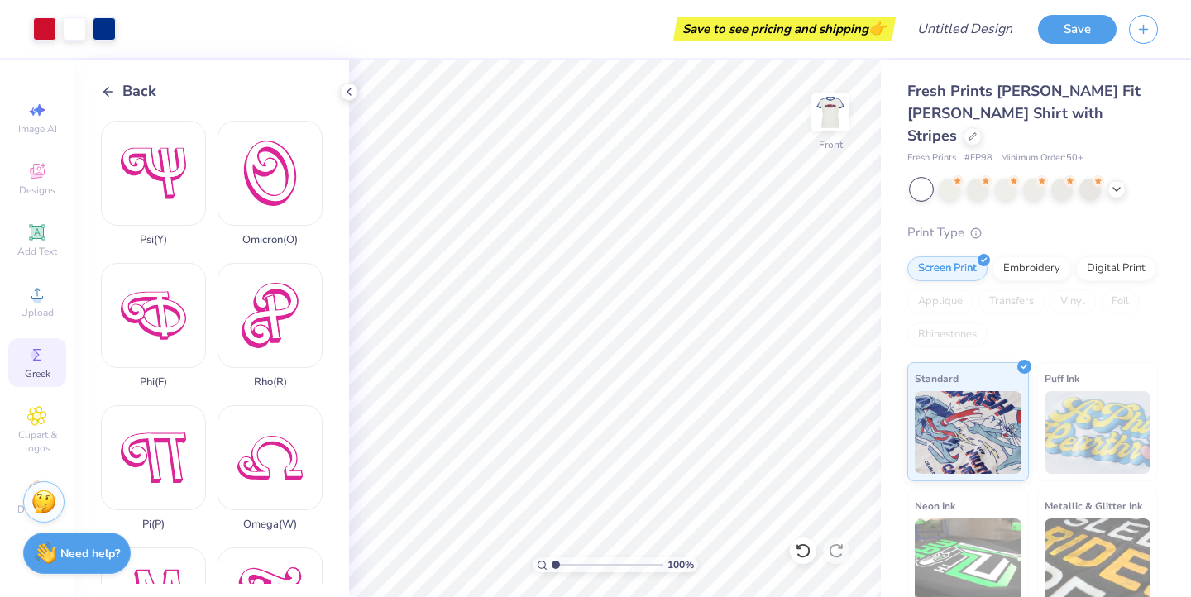
scroll to position [713, 0]
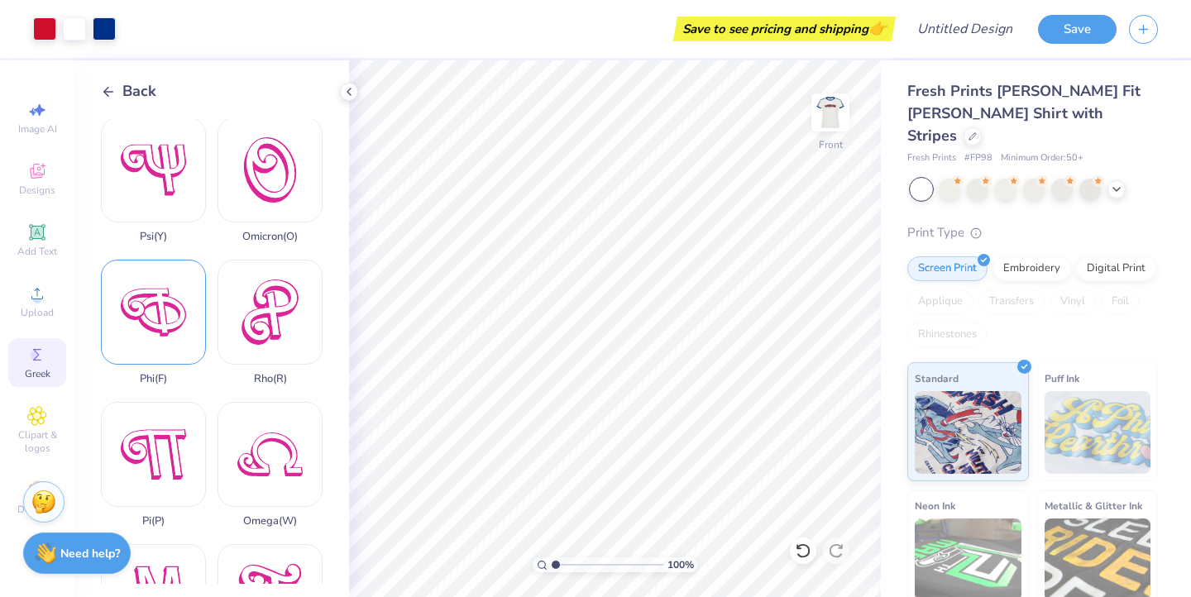
click at [161, 313] on div "Phi ( F )" at bounding box center [153, 323] width 105 height 126
type input "1.61"
type input "1.59"
type input "3.75"
type input "1.95"
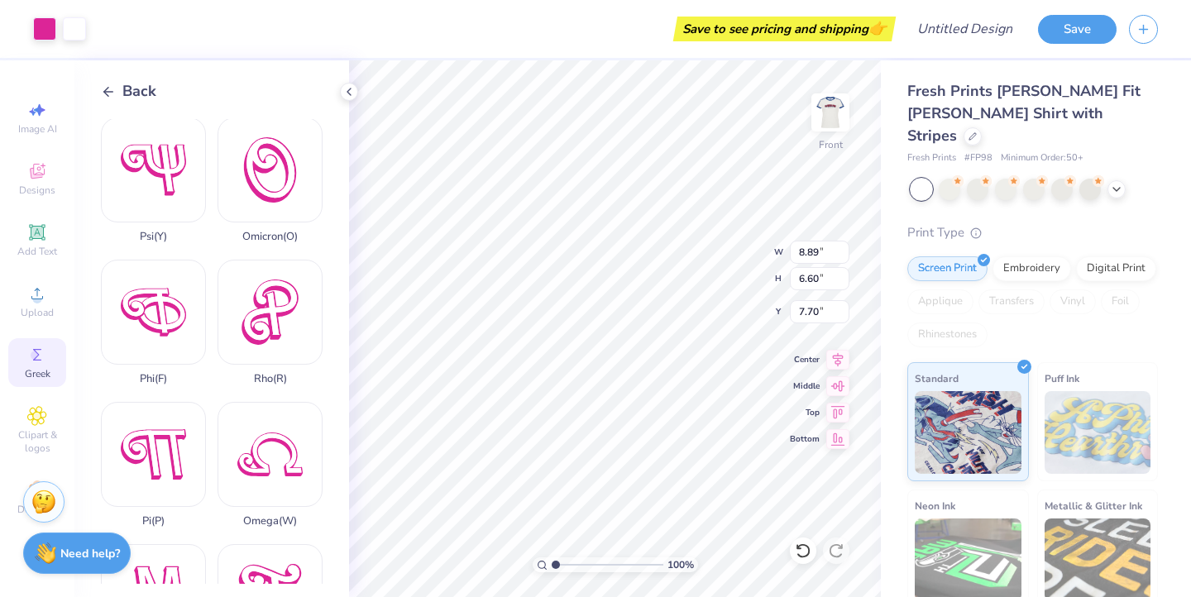
type input "1.45"
type input "3.92"
type input "3.88"
type input "1.56"
type input "1.16"
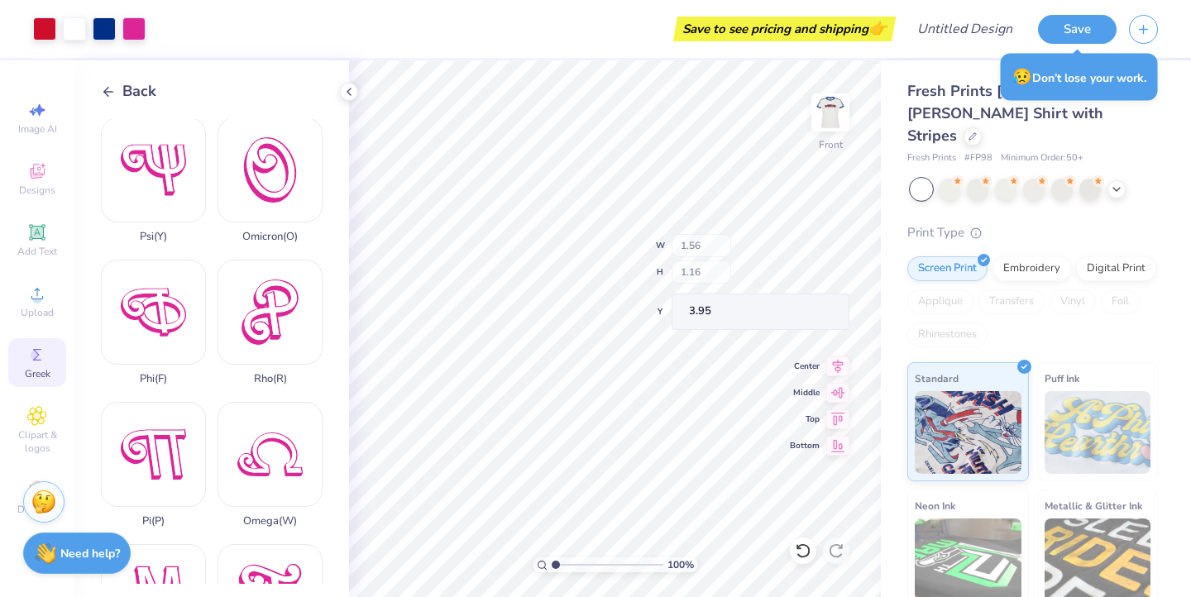
type input "3.95"
click at [160, 476] on div "Pi ( P )" at bounding box center [153, 465] width 105 height 126
type input "1.22"
type input "1.38"
type input "3.95"
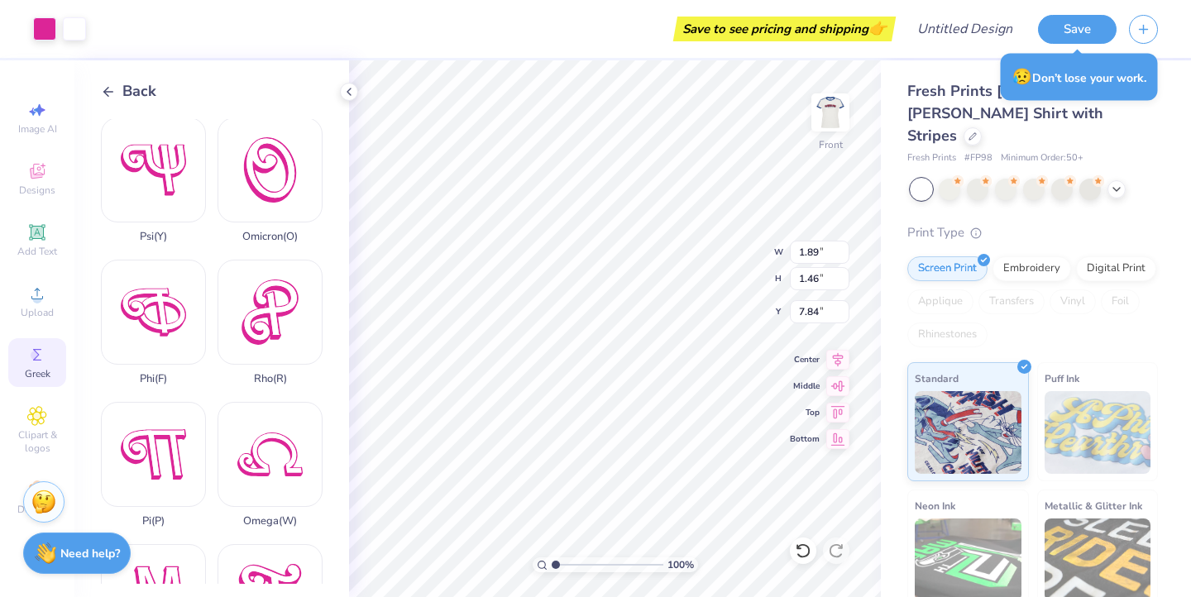
type input "1.89"
type input "1.46"
type input "3.80"
type input "1.63"
type input "1.26"
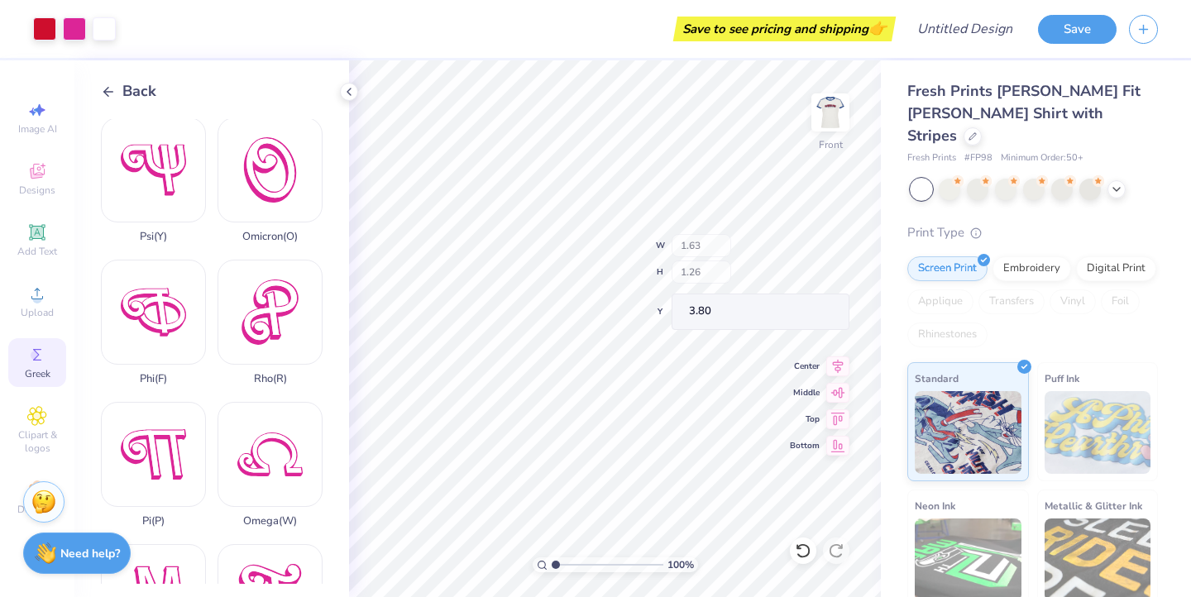
type input "3.95"
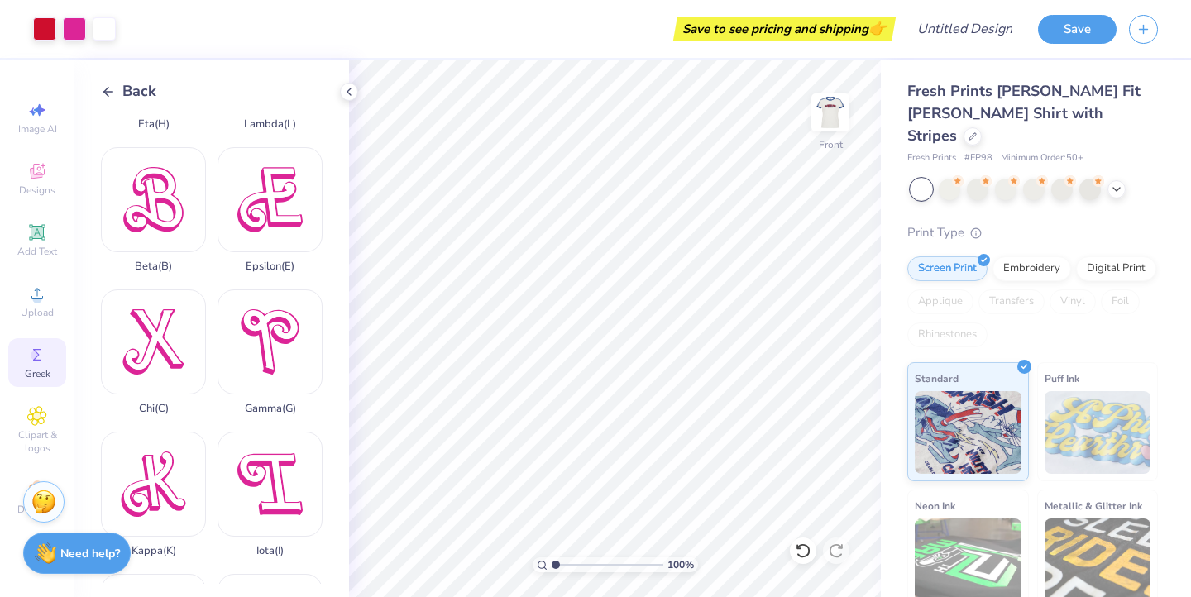
scroll to position [0, 0]
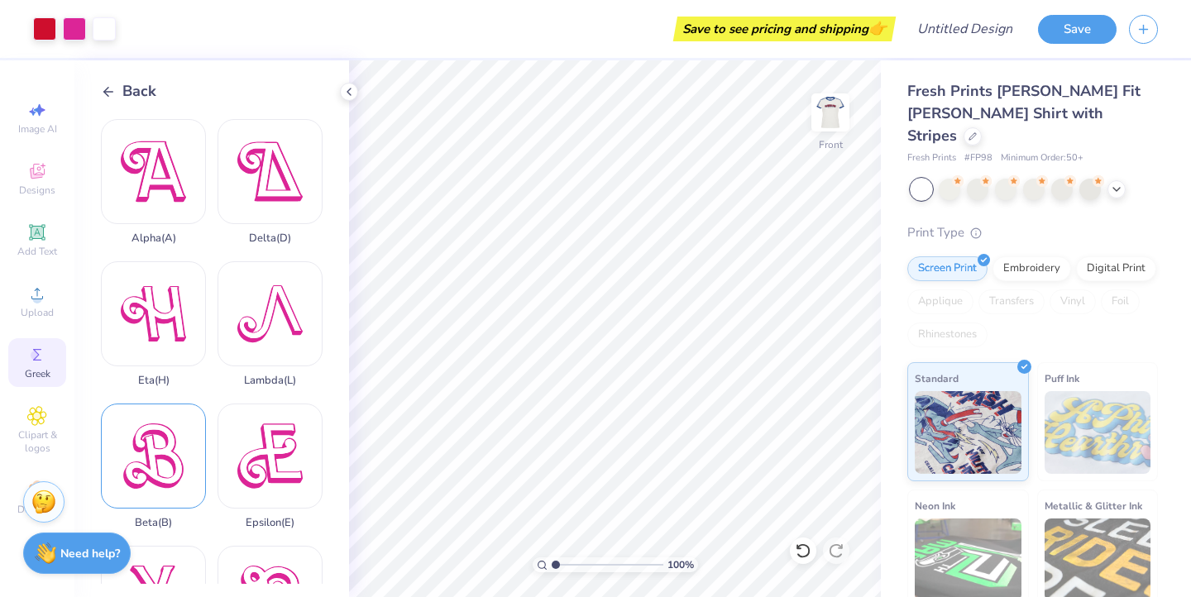
click at [161, 447] on div "Beta ( B )" at bounding box center [153, 467] width 105 height 126
type input "1.59"
type input "1.72"
type input "3.95"
type input "1.08"
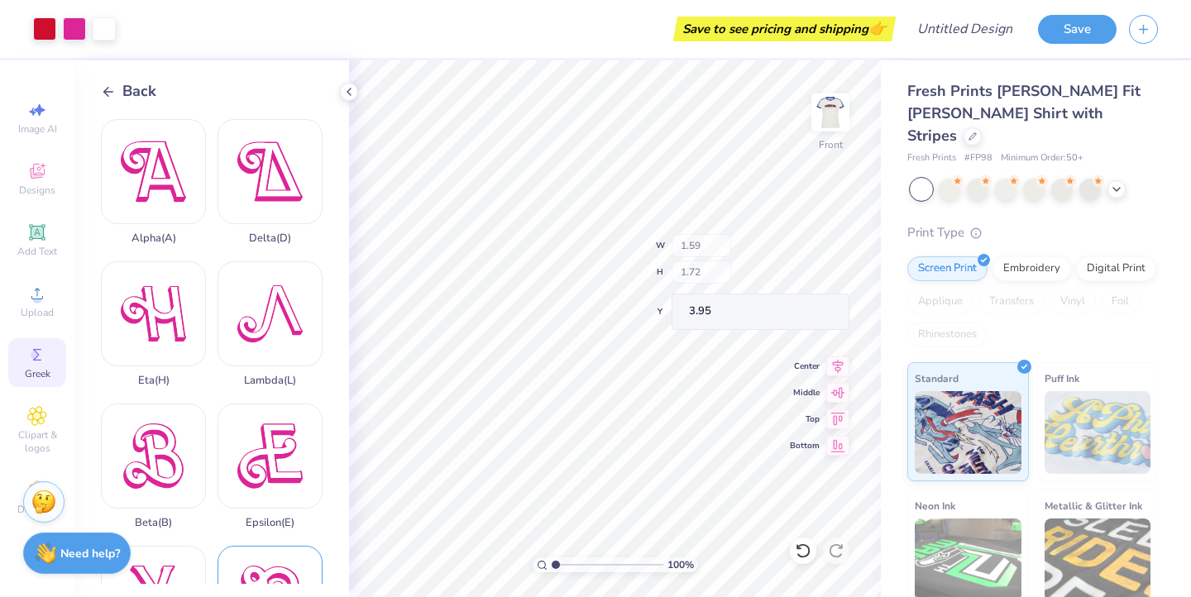
type input "1.18"
type input "1.15"
type input "1.25"
type input "3.96"
type input "1.20"
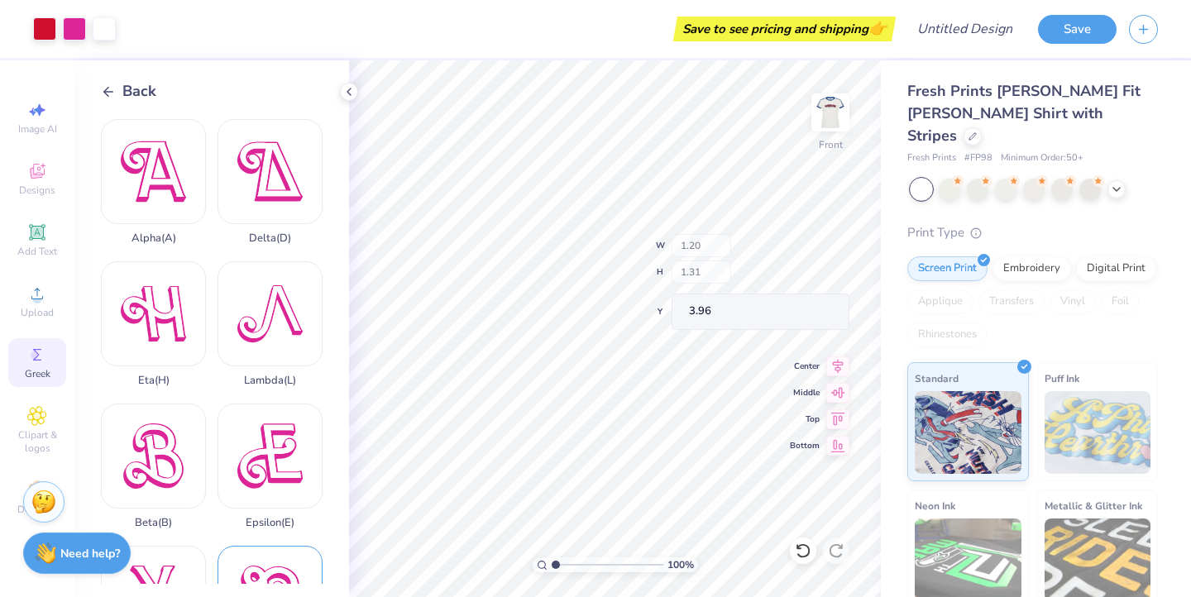
type input "1.31"
click at [48, 24] on div at bounding box center [44, 27] width 23 height 23
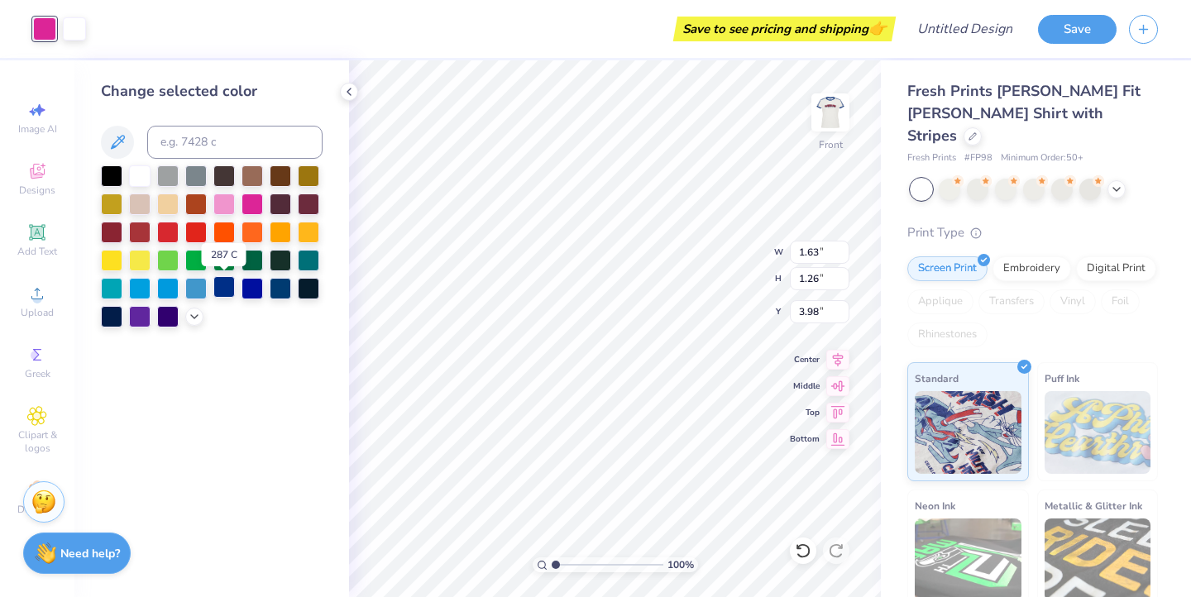
click at [220, 286] on div at bounding box center [224, 287] width 22 height 22
click at [253, 291] on div at bounding box center [252, 287] width 22 height 22
click at [280, 287] on div at bounding box center [281, 287] width 22 height 22
type input "1.20"
type input "1.31"
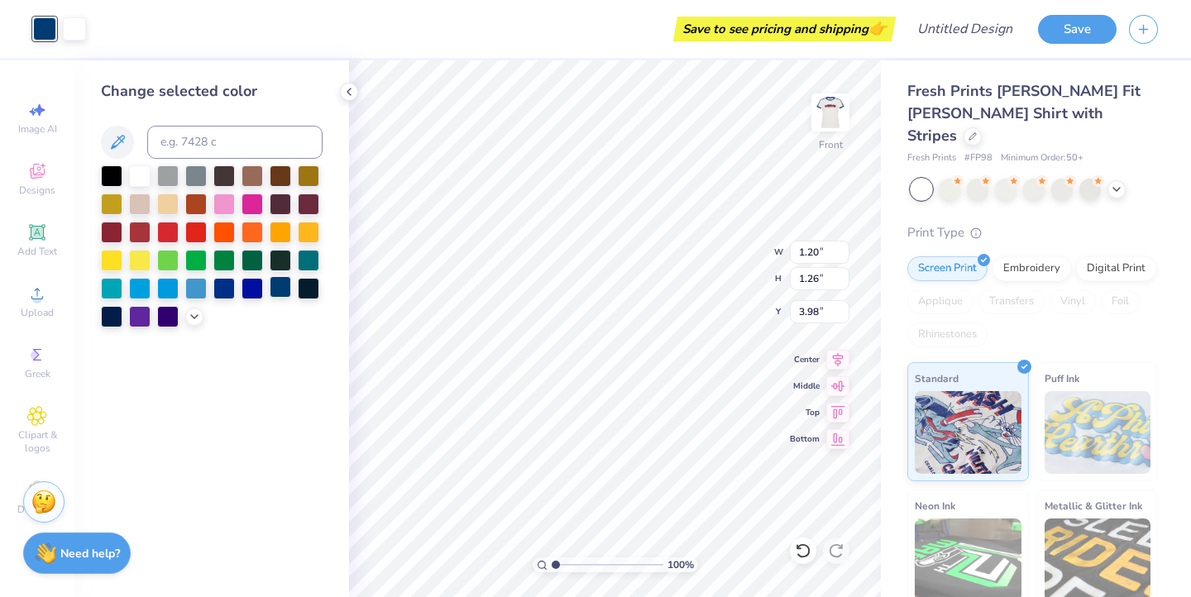
type input "3.96"
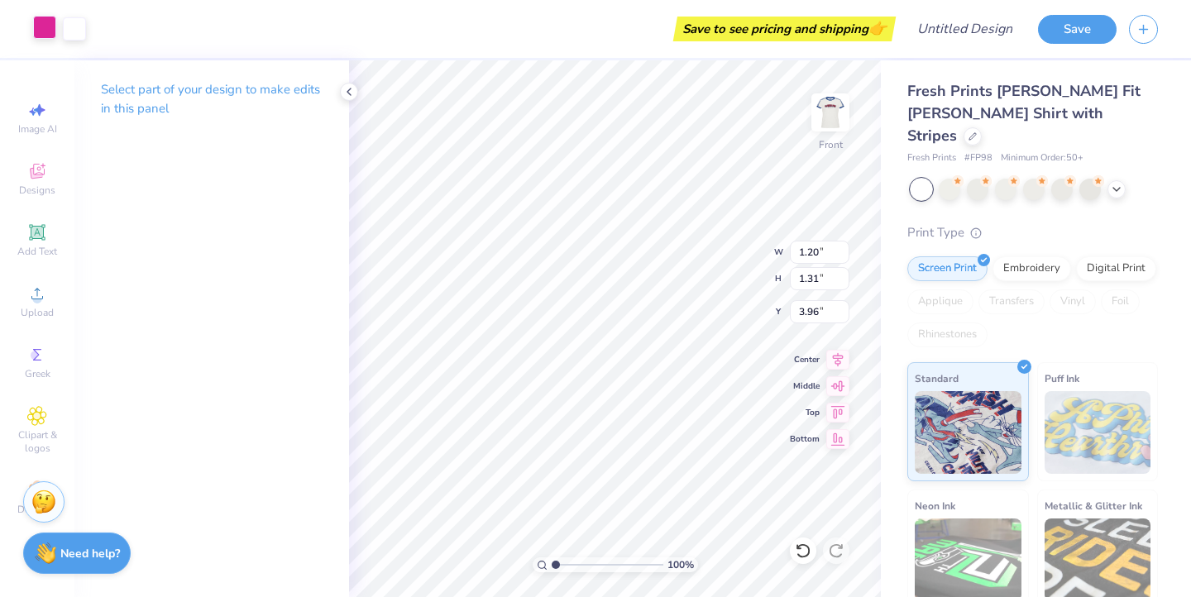
click at [46, 31] on div at bounding box center [44, 27] width 23 height 23
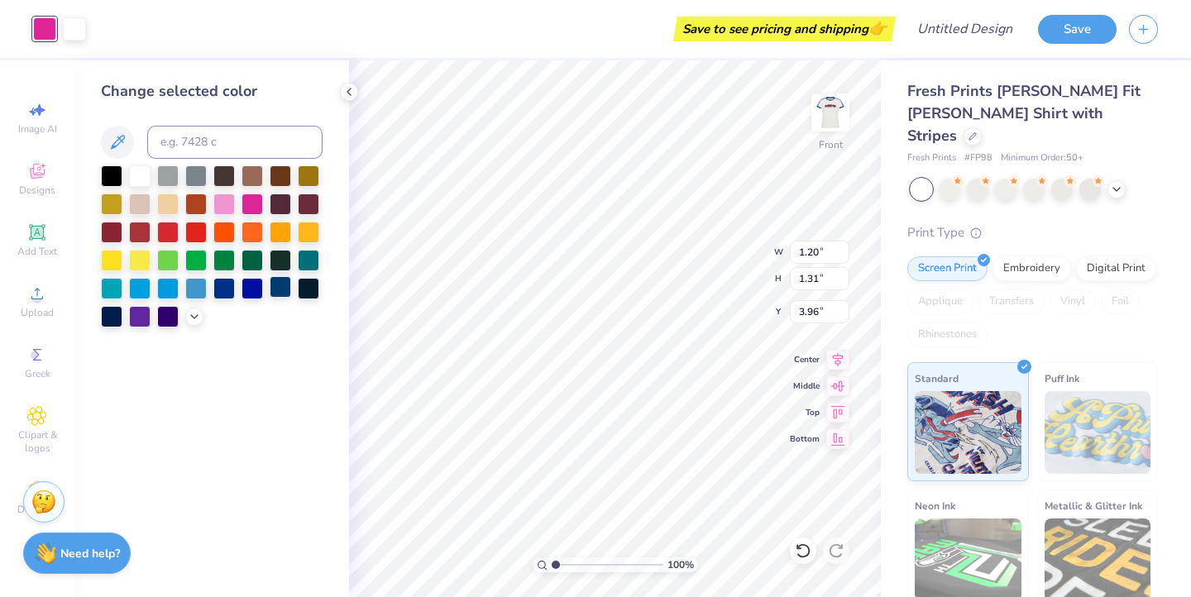
click at [287, 285] on div at bounding box center [281, 287] width 22 height 22
type input "1.56"
type input "1.16"
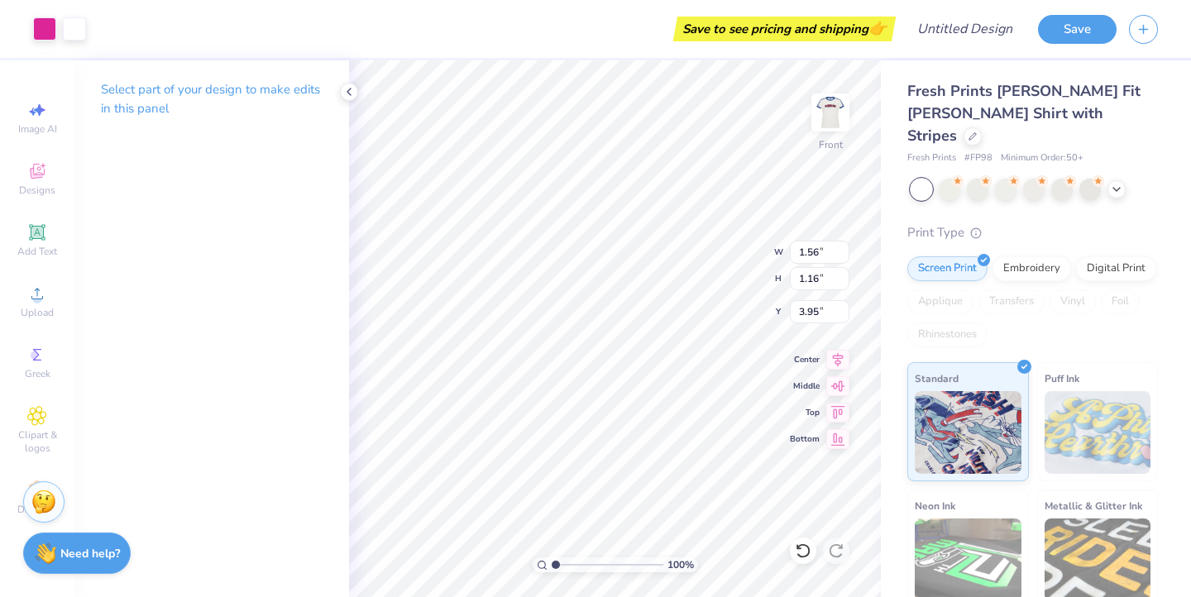
type input "3.96"
click at [45, 24] on div at bounding box center [44, 27] width 23 height 23
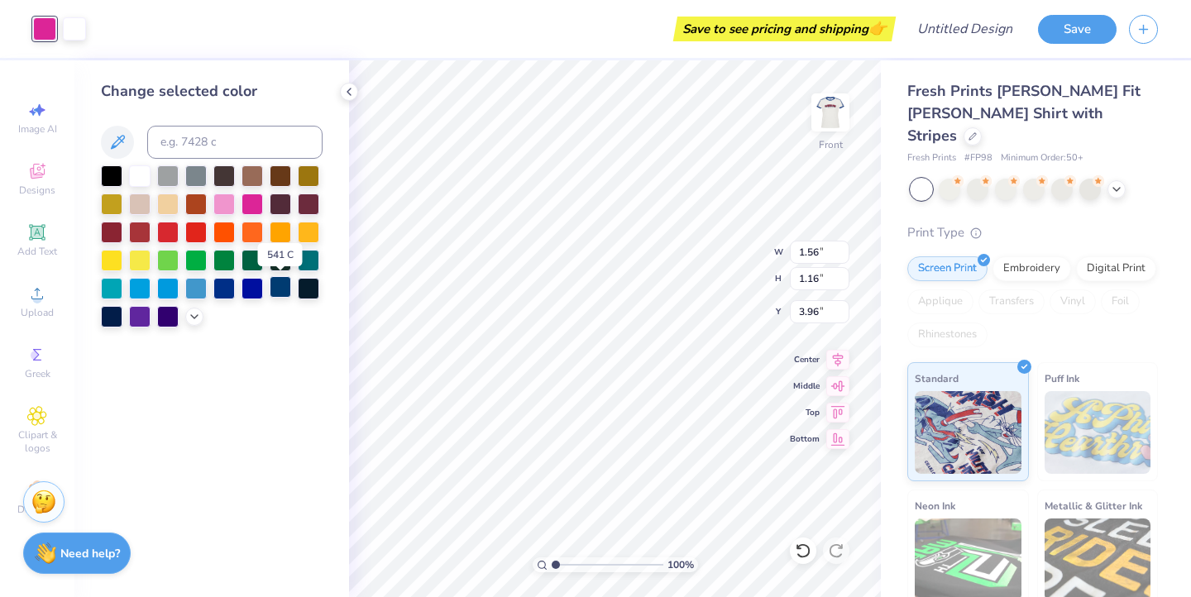
click at [283, 289] on div at bounding box center [281, 287] width 22 height 22
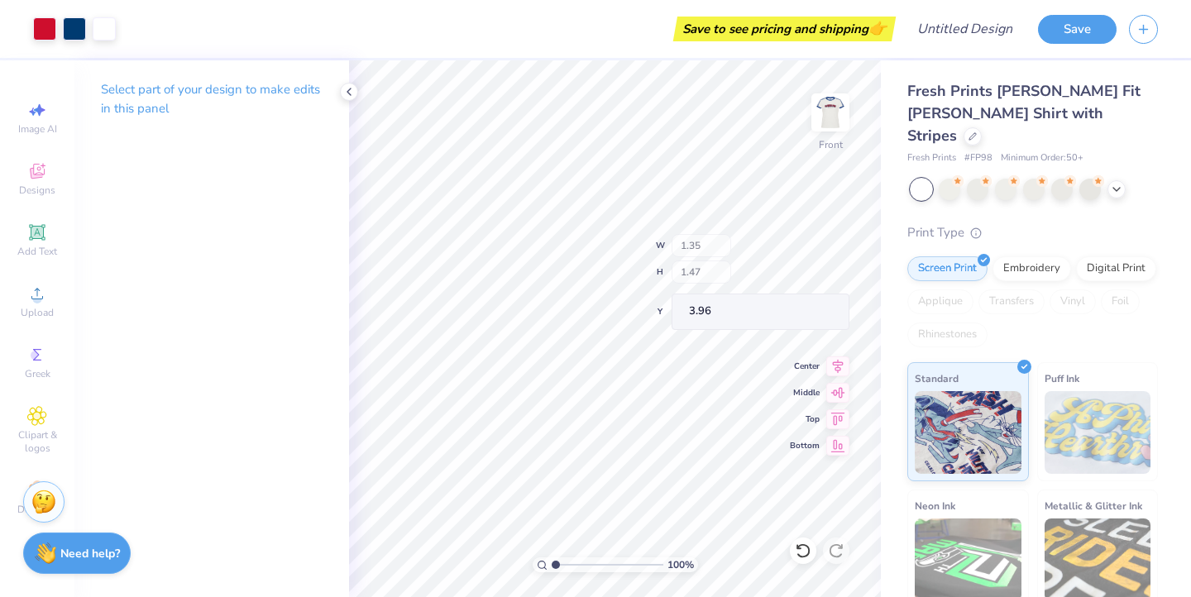
type input "1.35"
type input "1.47"
type input "3.88"
type input "1.72"
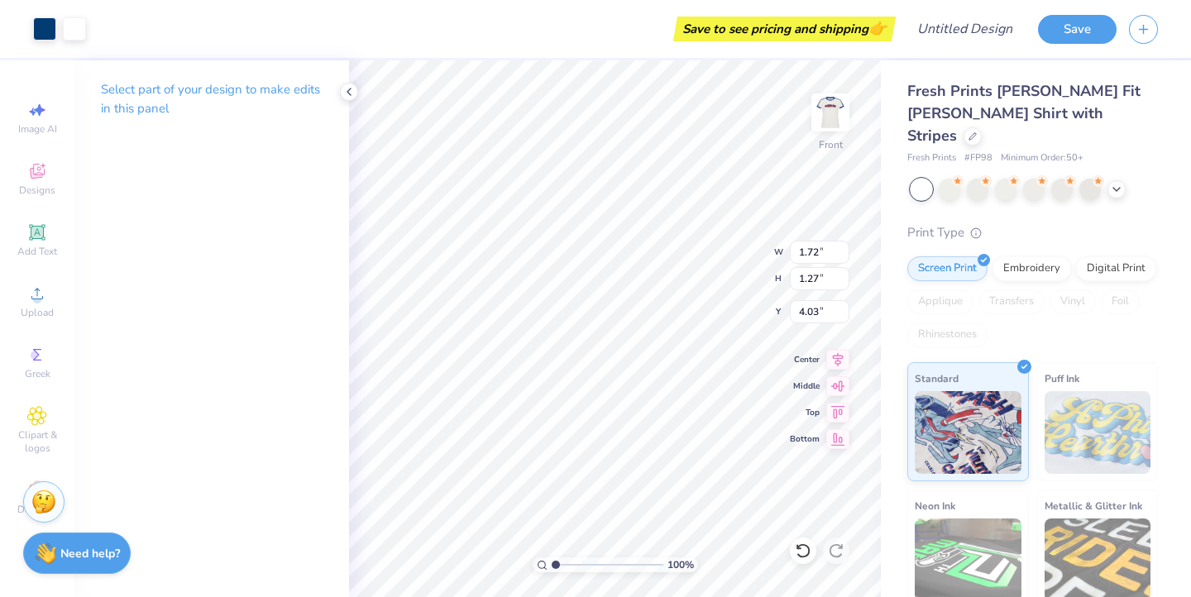
type input "1.27"
type input "3.88"
click at [829, 118] on img at bounding box center [830, 112] width 66 height 66
type input "9.20"
type input "2.85"
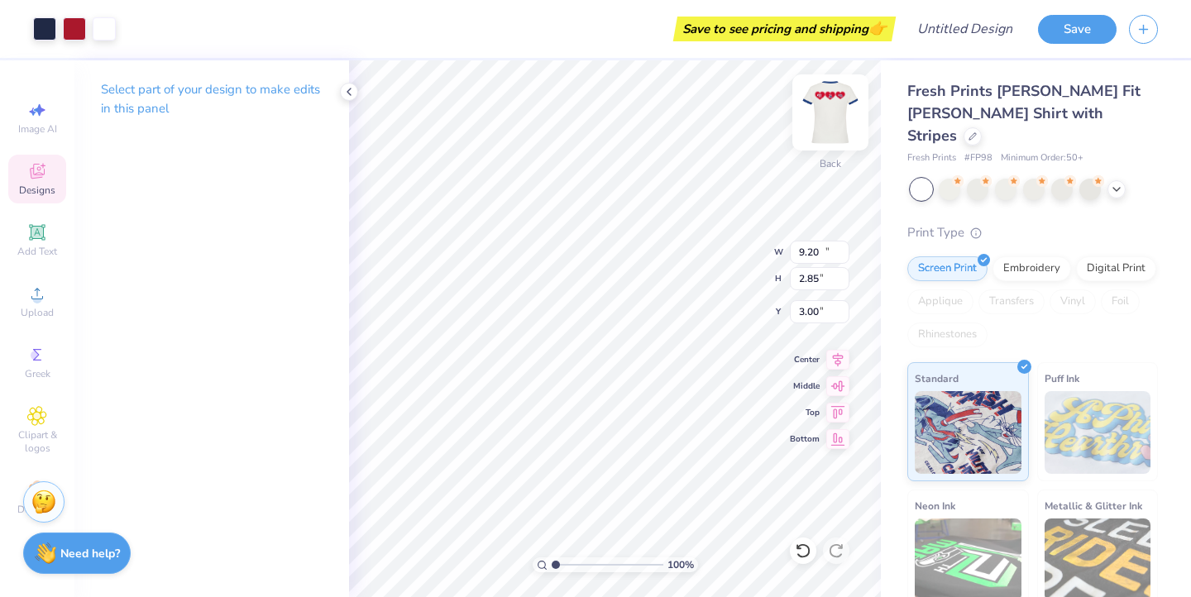
type input "10.23"
type input "3.17"
type input "10.68"
type input "3.31"
click at [837, 122] on img at bounding box center [830, 112] width 66 height 66
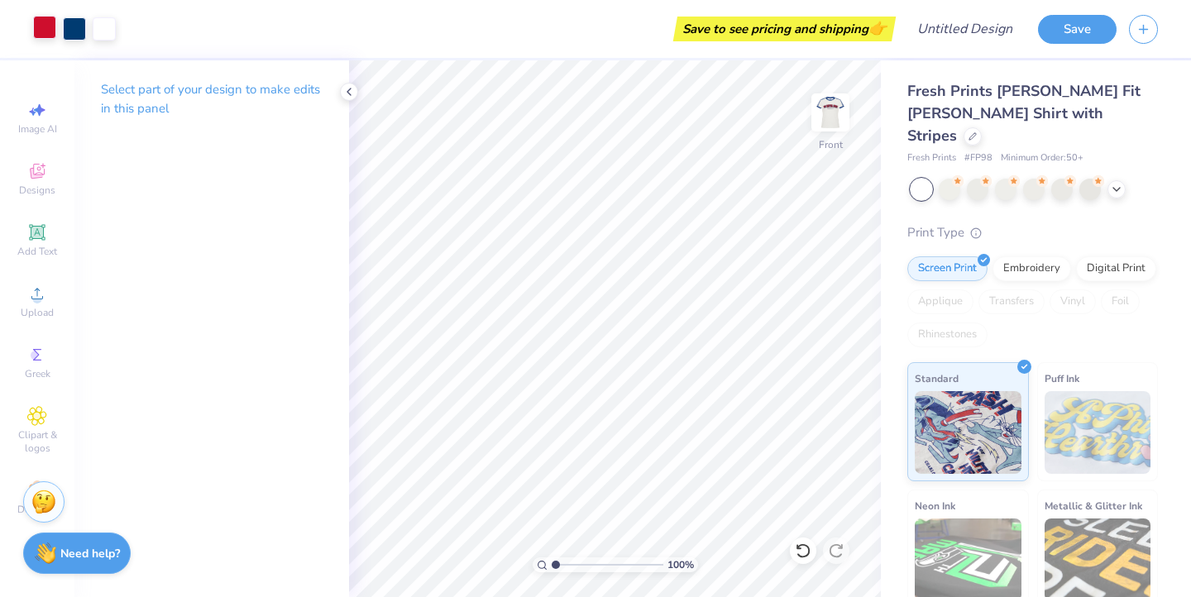
click at [47, 29] on div at bounding box center [44, 27] width 23 height 23
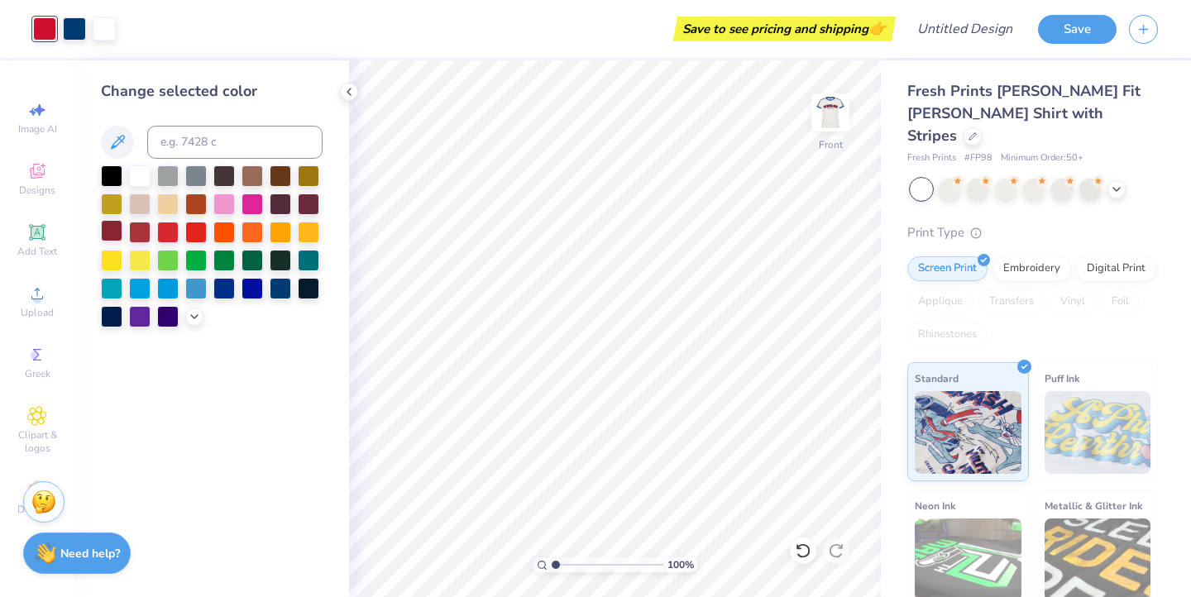
click at [117, 231] on div at bounding box center [112, 231] width 22 height 22
click at [825, 115] on img at bounding box center [830, 112] width 66 height 66
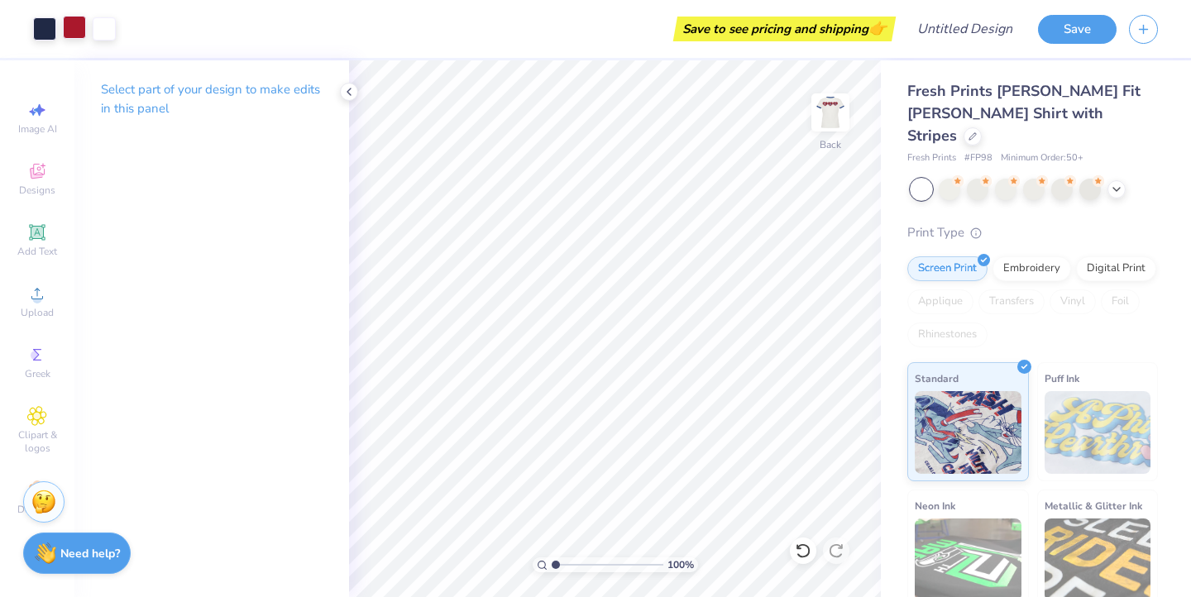
click at [77, 36] on div at bounding box center [74, 27] width 23 height 23
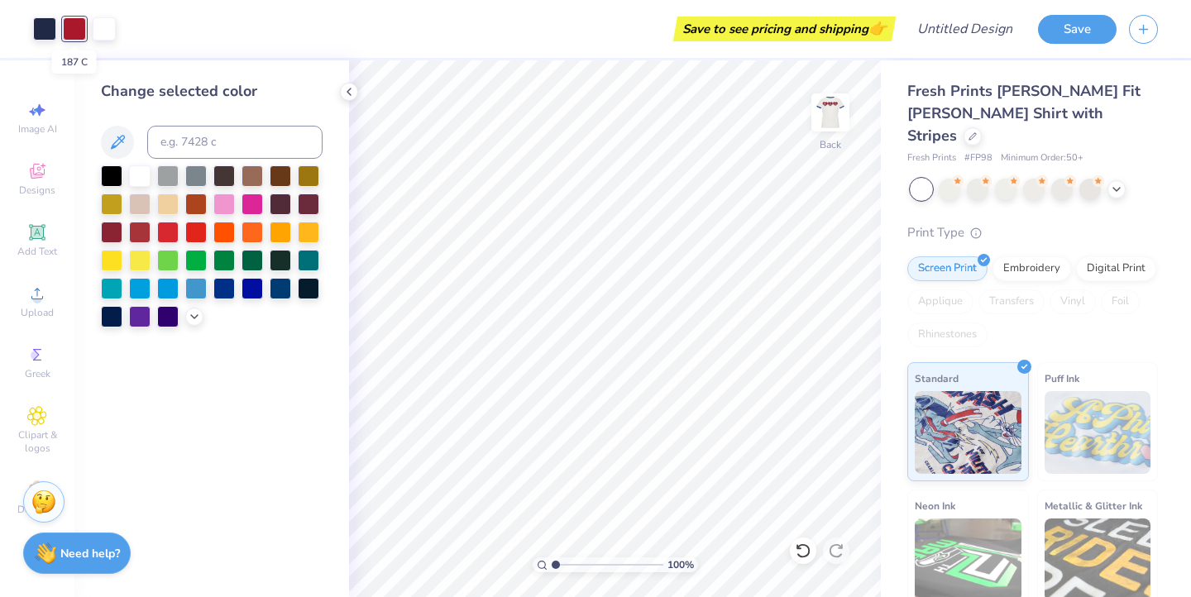
click at [74, 29] on div at bounding box center [74, 28] width 23 height 23
click at [829, 117] on img at bounding box center [830, 112] width 66 height 66
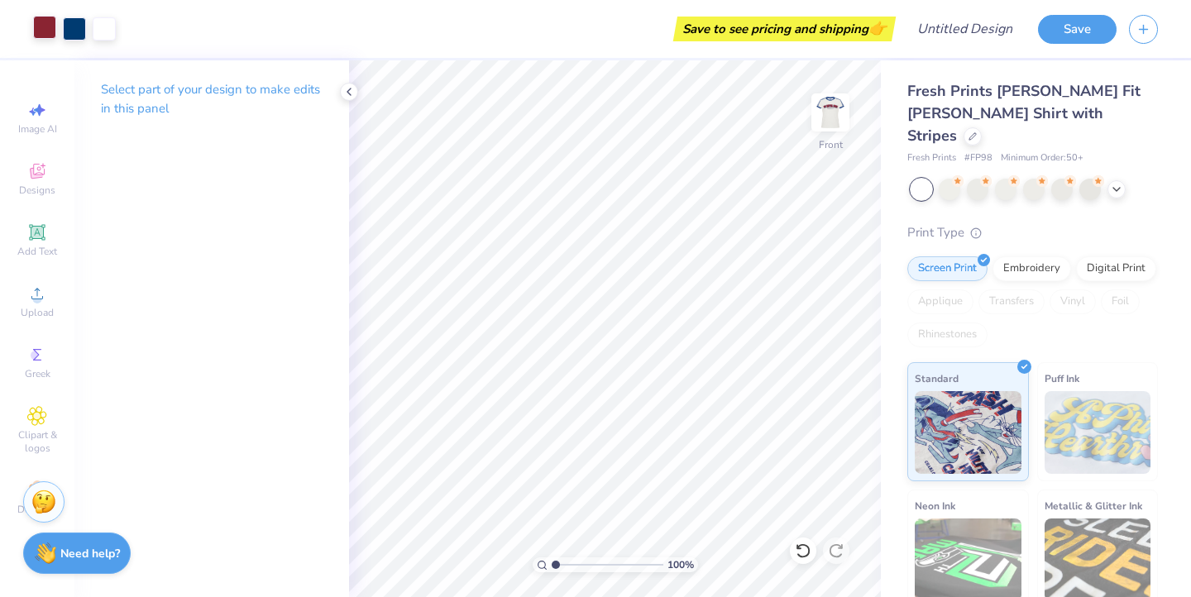
click at [42, 29] on div at bounding box center [44, 27] width 23 height 23
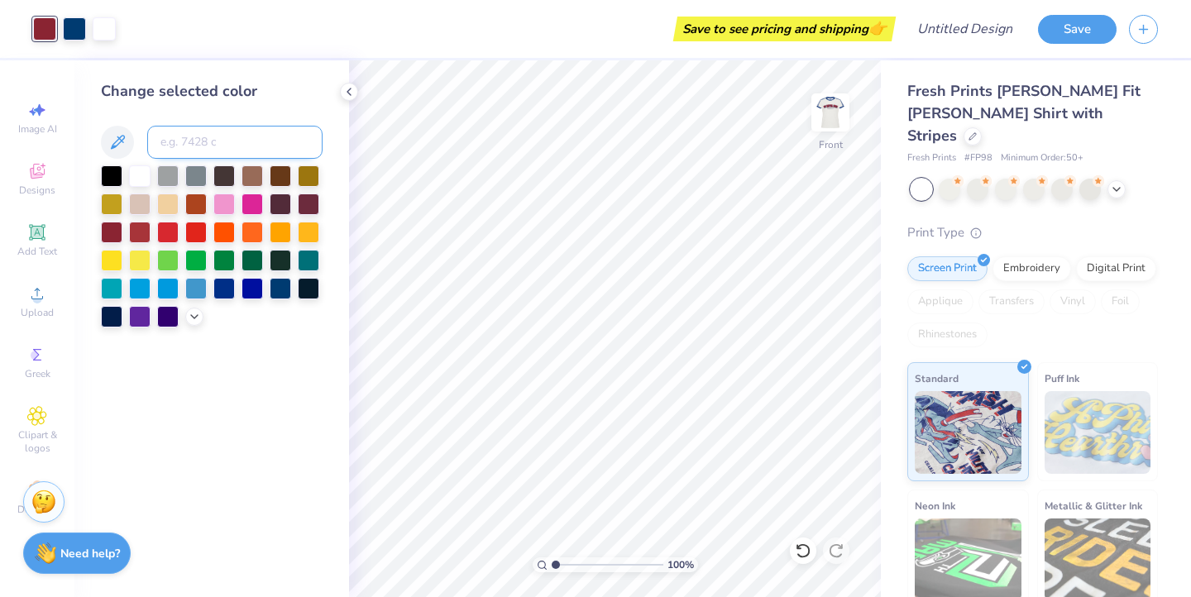
click at [183, 144] on input at bounding box center [234, 142] width 175 height 33
type input "187"
click at [80, 32] on div at bounding box center [74, 27] width 23 height 23
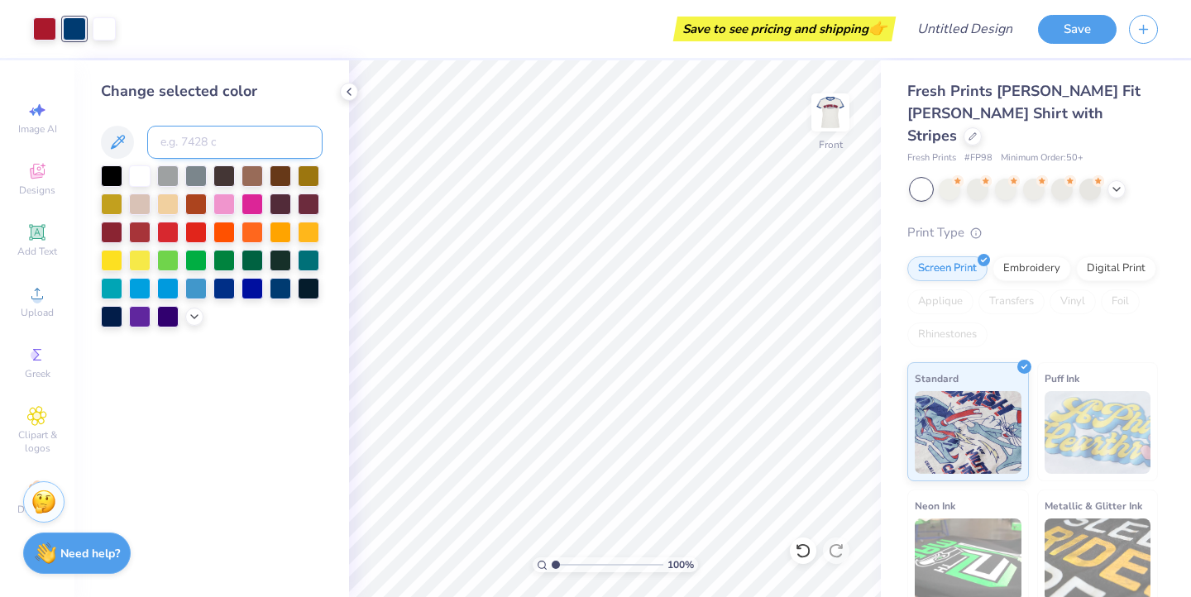
click at [189, 131] on input at bounding box center [234, 142] width 175 height 33
type input "533"
click at [830, 108] on img at bounding box center [830, 112] width 66 height 66
click at [829, 119] on img at bounding box center [830, 112] width 66 height 66
click at [831, 114] on img at bounding box center [830, 112] width 66 height 66
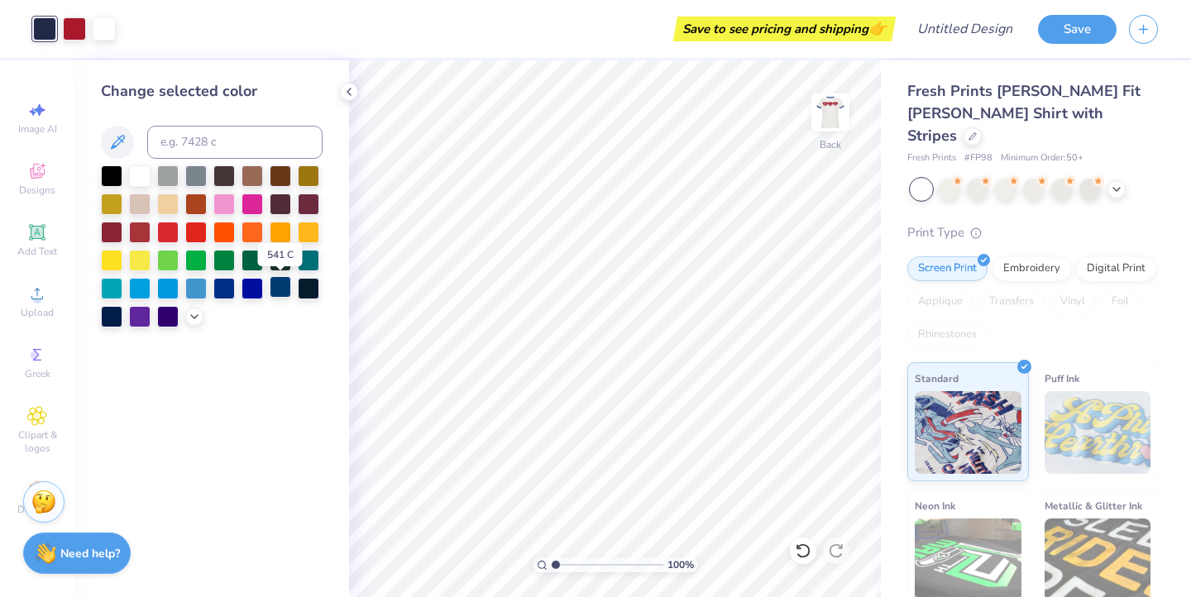
click at [284, 289] on div at bounding box center [281, 287] width 22 height 22
click at [829, 117] on img at bounding box center [830, 112] width 66 height 66
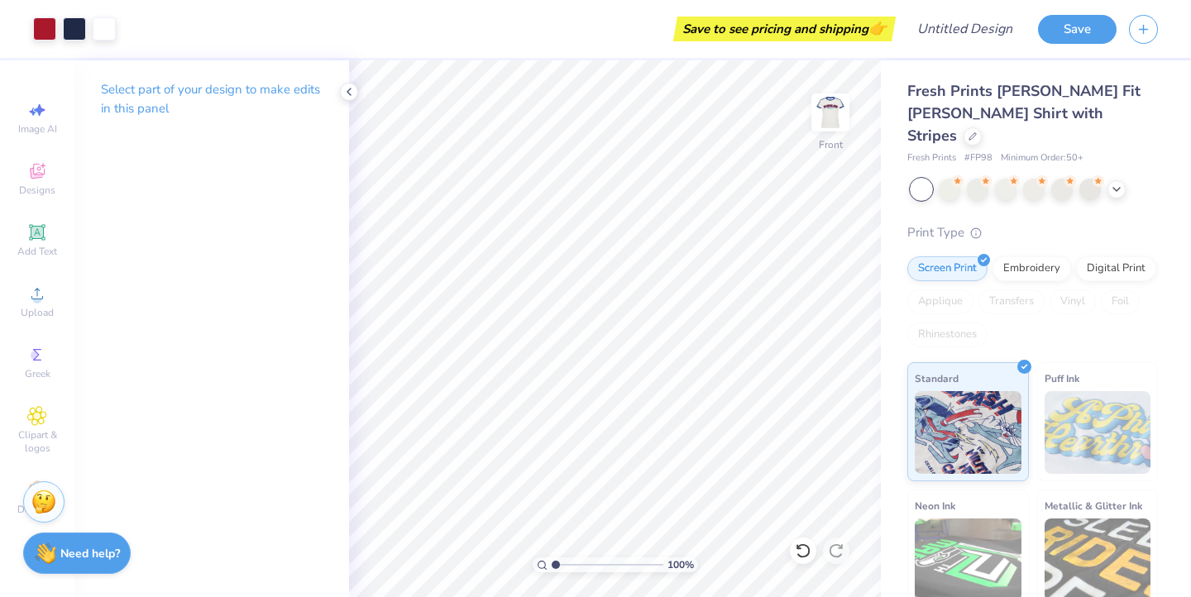
click at [75, 43] on div "Art colors" at bounding box center [58, 29] width 116 height 58
click at [79, 31] on div at bounding box center [74, 27] width 23 height 23
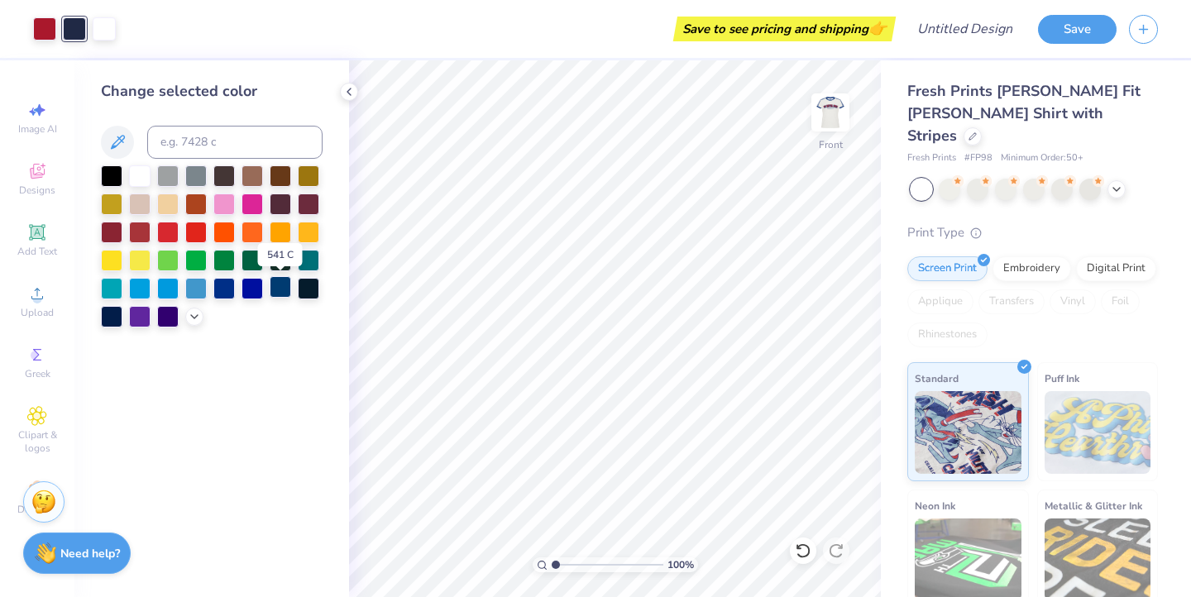
click at [279, 283] on div at bounding box center [281, 287] width 22 height 22
click at [827, 117] on img at bounding box center [830, 112] width 66 height 66
click at [838, 118] on img at bounding box center [830, 112] width 66 height 66
click at [826, 123] on img at bounding box center [830, 112] width 66 height 66
